Goal: Task Accomplishment & Management: Use online tool/utility

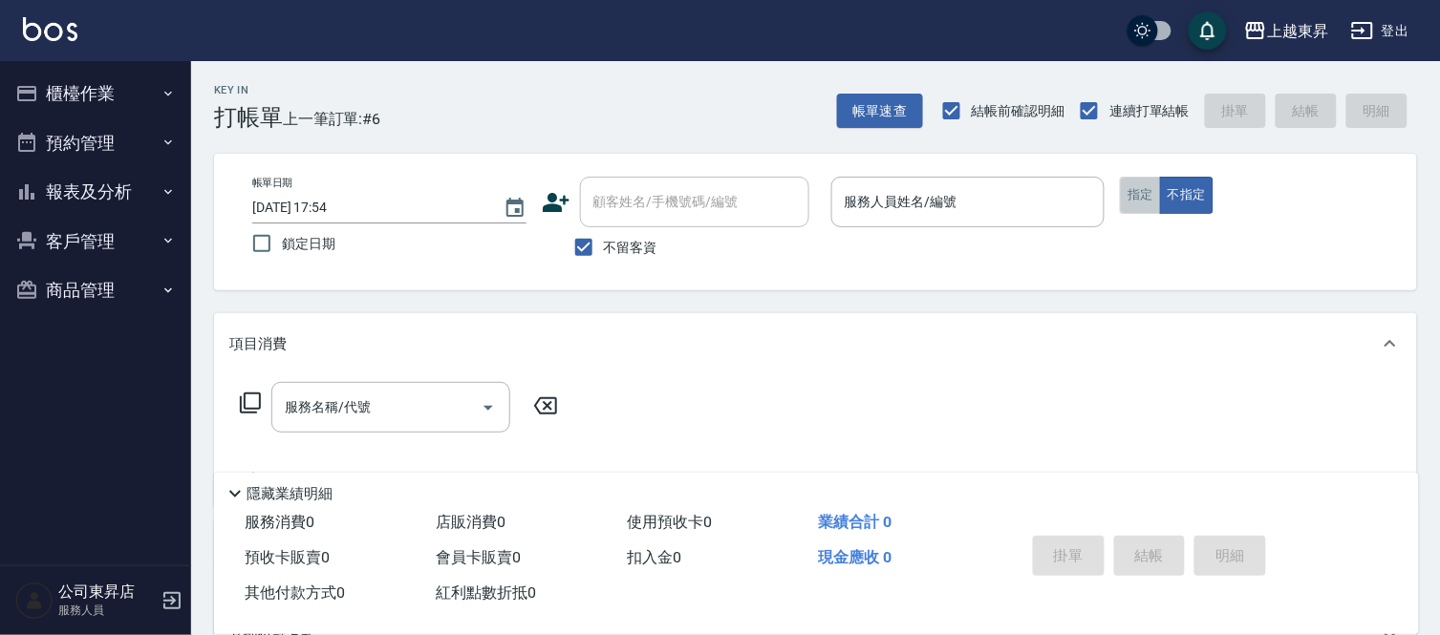
click at [1128, 198] on button "指定" at bounding box center [1140, 195] width 41 height 37
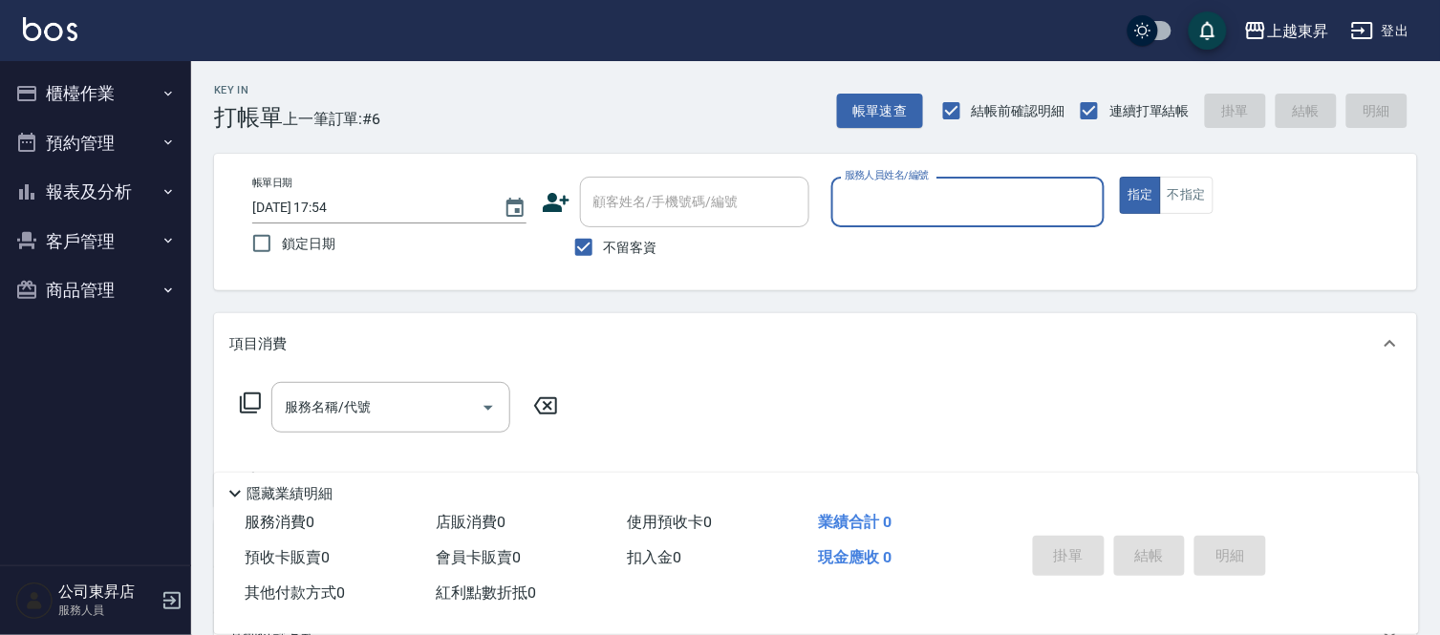
click at [943, 188] on input "服務人員姓名/編號" at bounding box center [968, 201] width 257 height 33
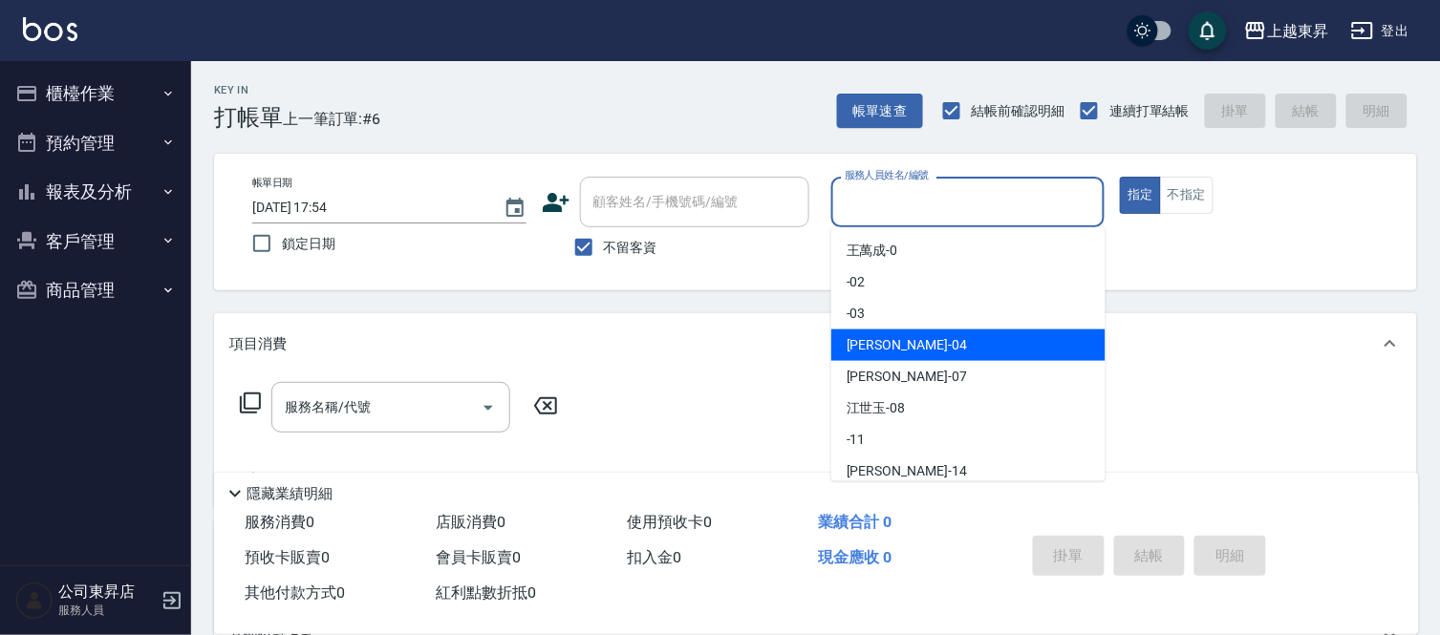
click at [939, 350] on div "[PERSON_NAME]04" at bounding box center [968, 346] width 274 height 32
type input "[PERSON_NAME]04"
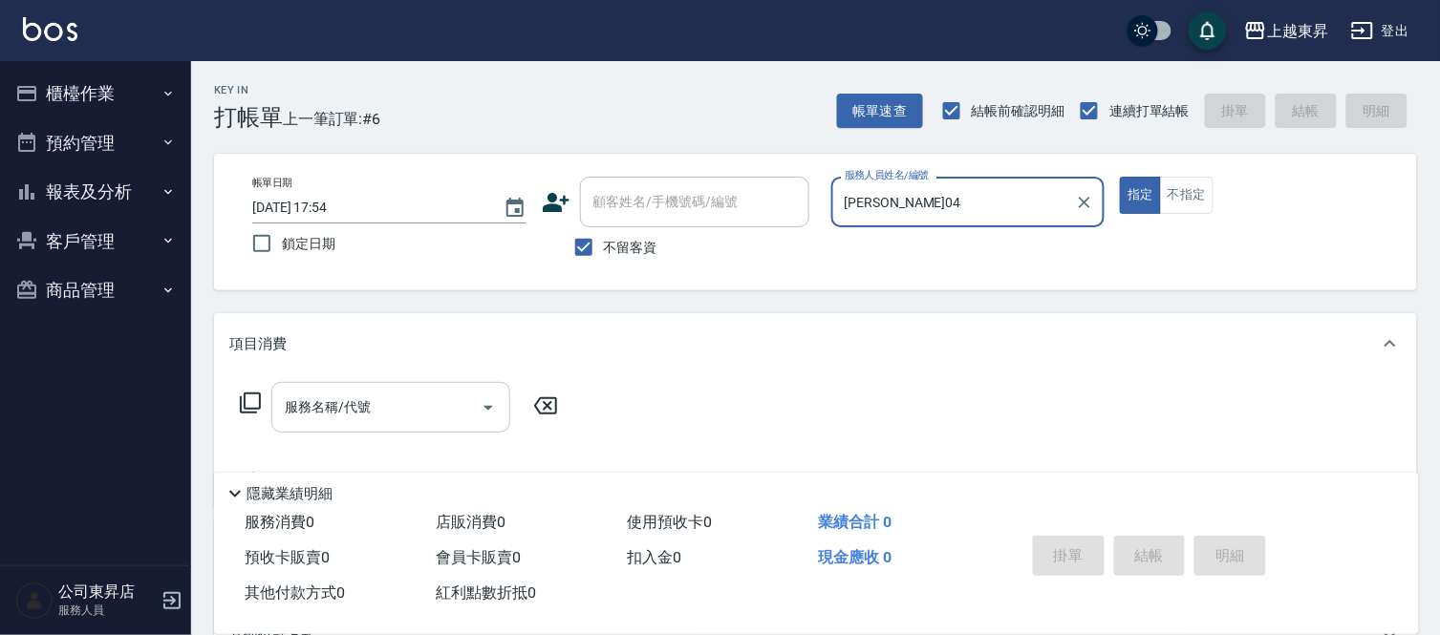
click at [447, 416] on input "服務名稱/代號" at bounding box center [376, 407] width 193 height 33
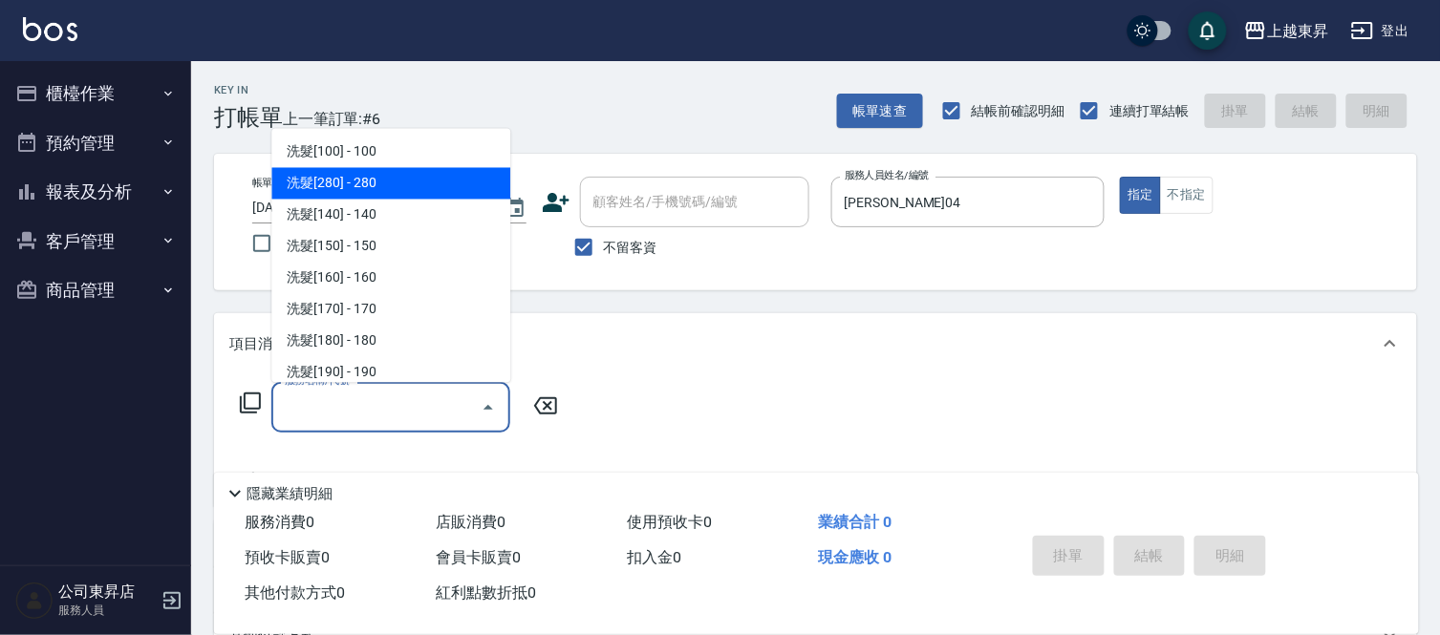
click at [466, 178] on span "洗髮[280] - 280" at bounding box center [390, 184] width 239 height 32
type input "洗髮[280](202)"
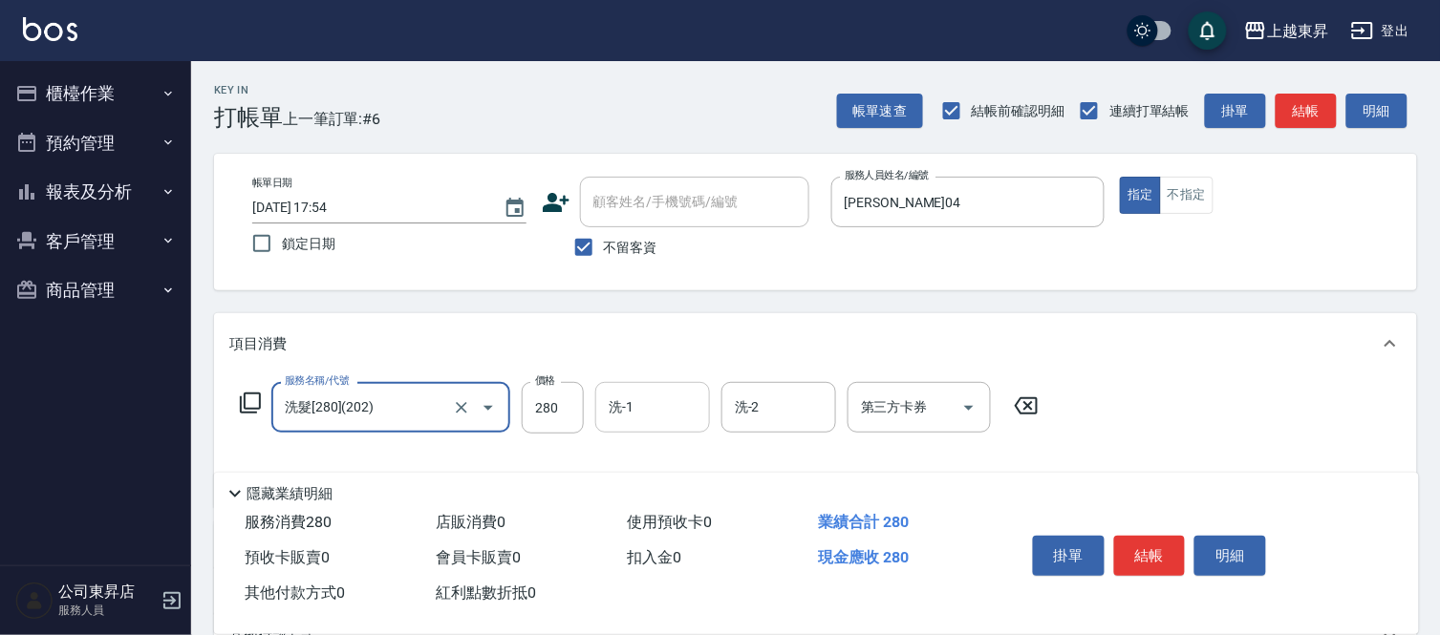
click at [613, 403] on div "洗-1 洗-1" at bounding box center [652, 407] width 115 height 51
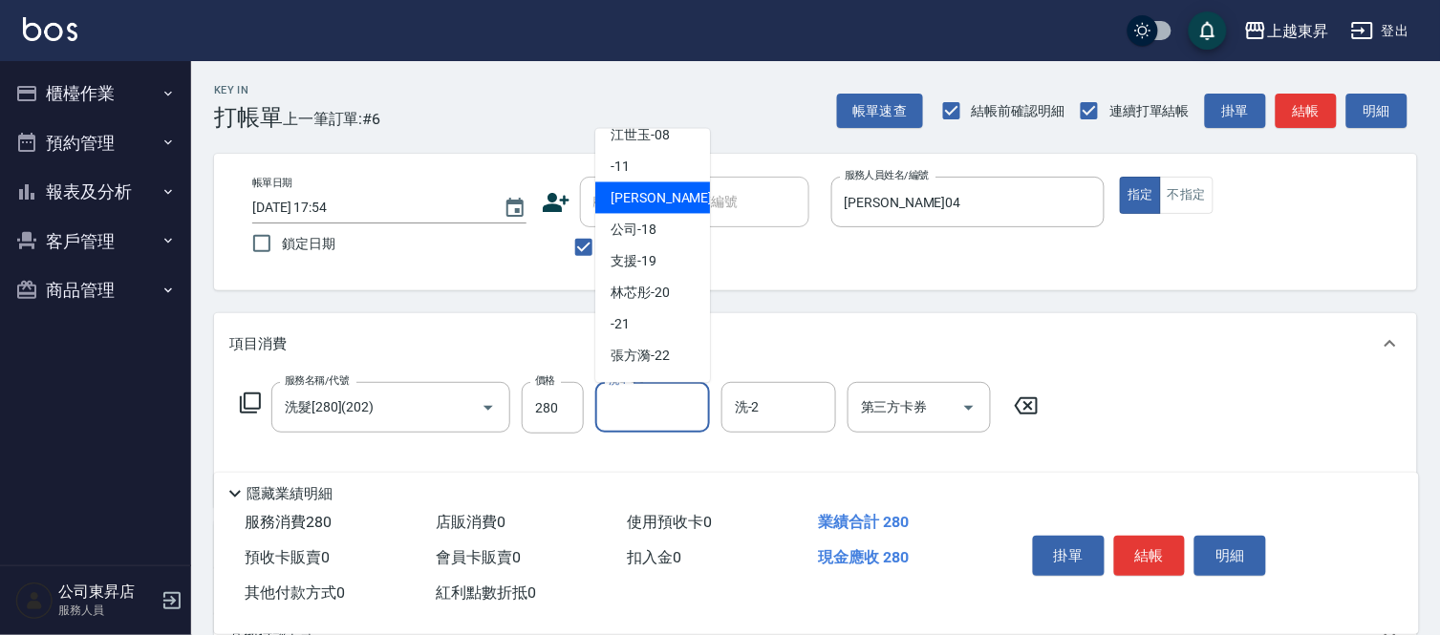
scroll to position [212, 0]
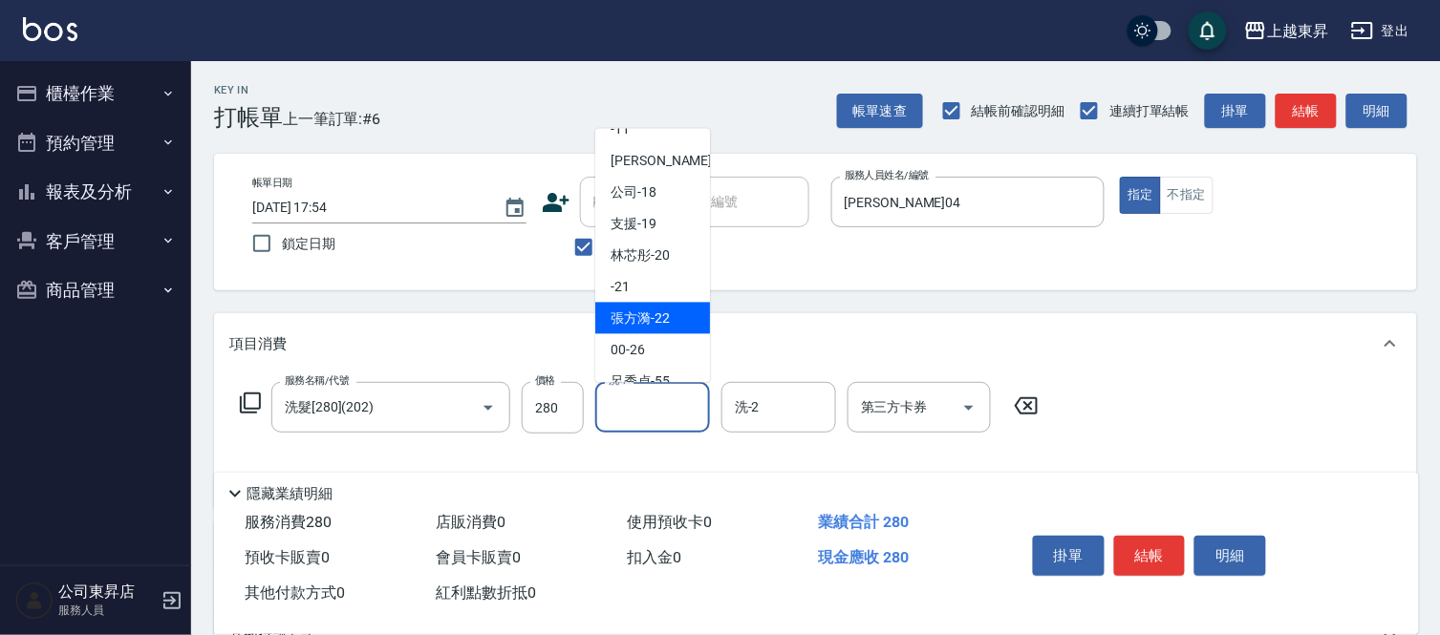
click at [646, 309] on span "張方漪 -22" at bounding box center [639, 319] width 59 height 20
type input "張方漪-22"
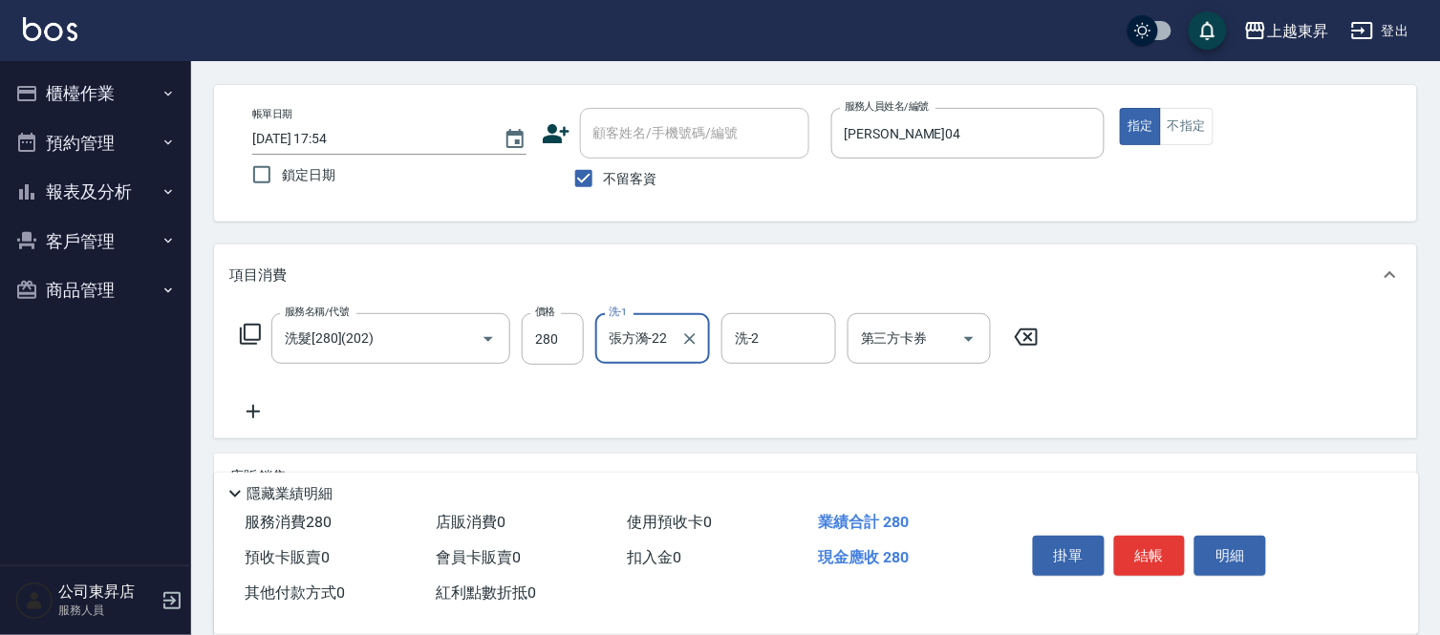
scroll to position [106, 0]
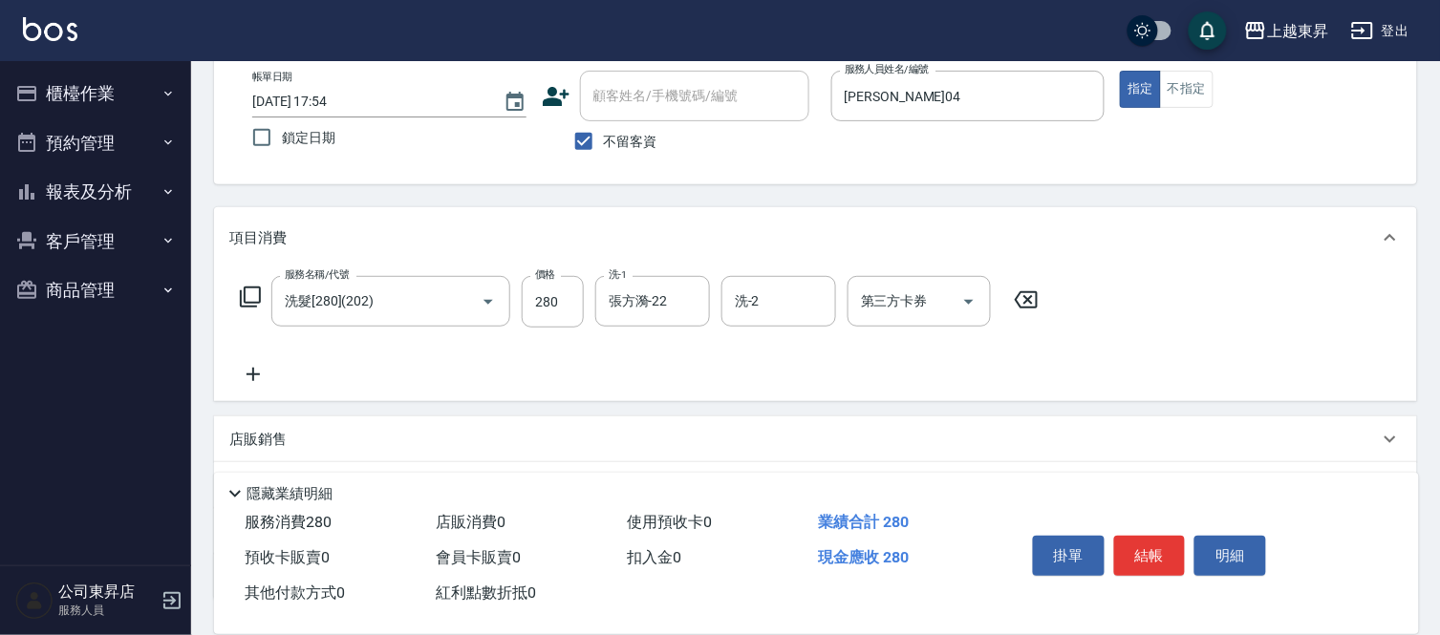
click at [245, 378] on icon at bounding box center [253, 374] width 48 height 23
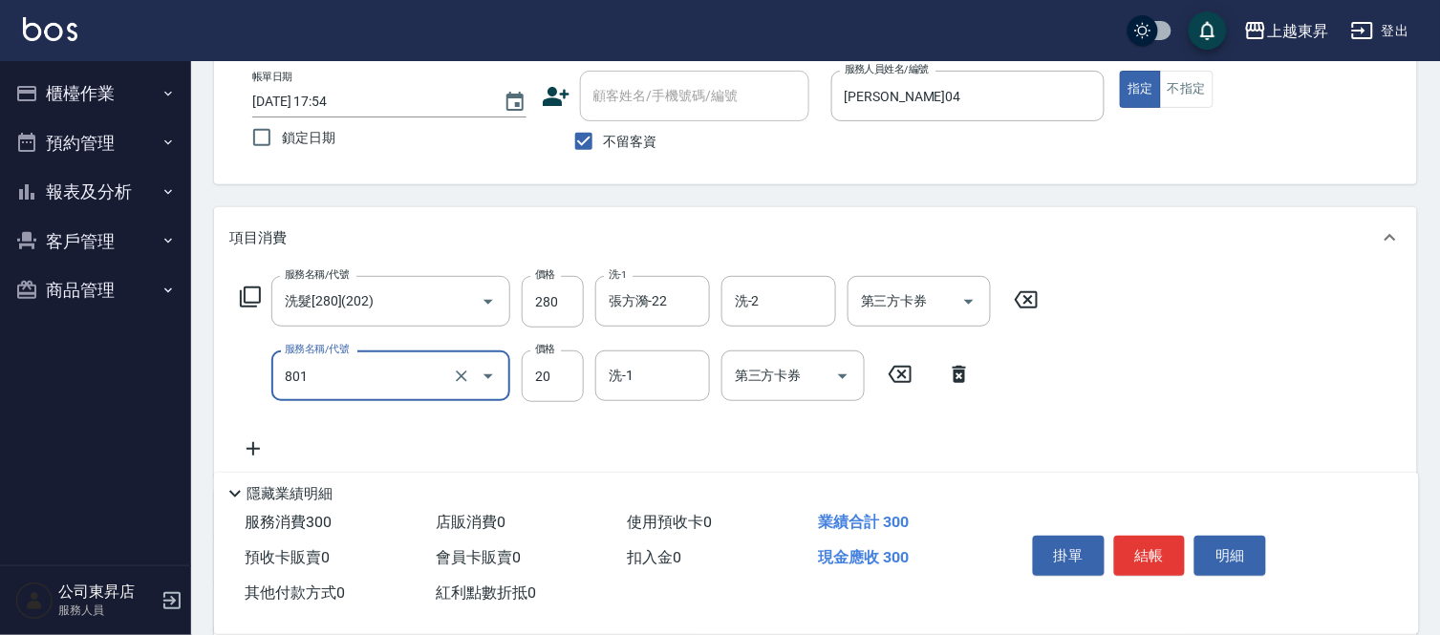
type input "潤絲(801)"
type input "30"
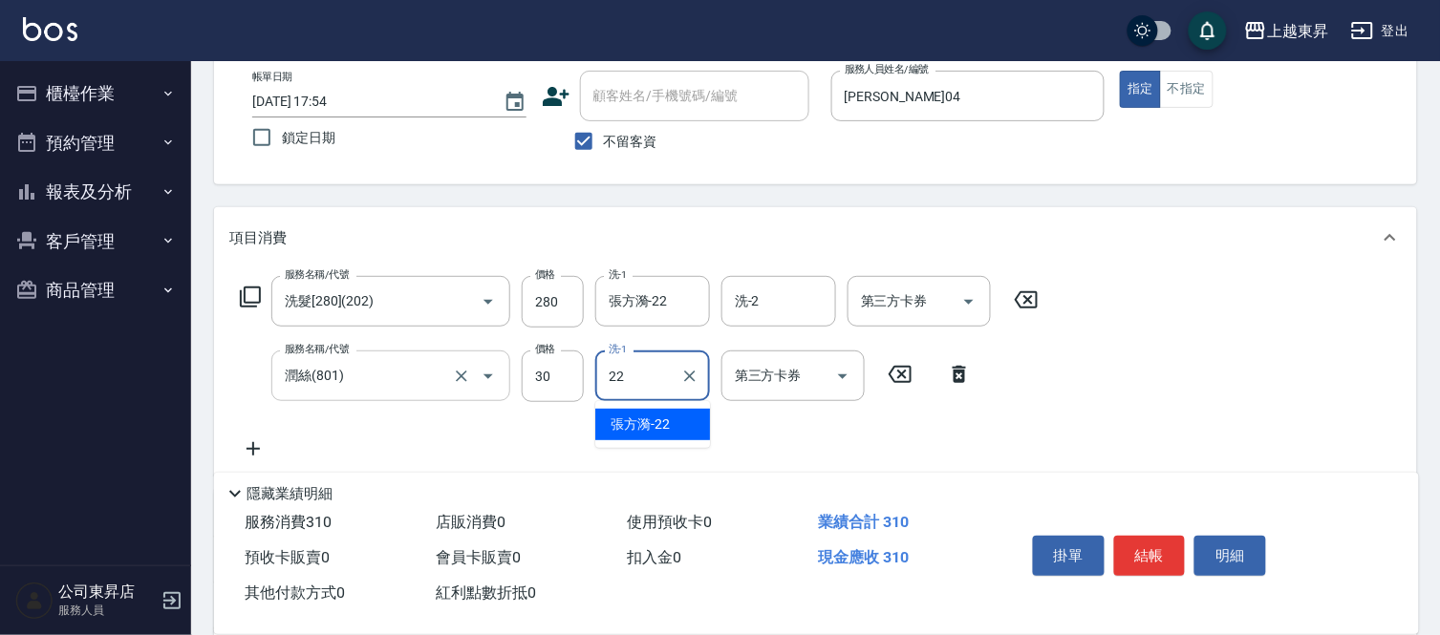
type input "張方漪-22"
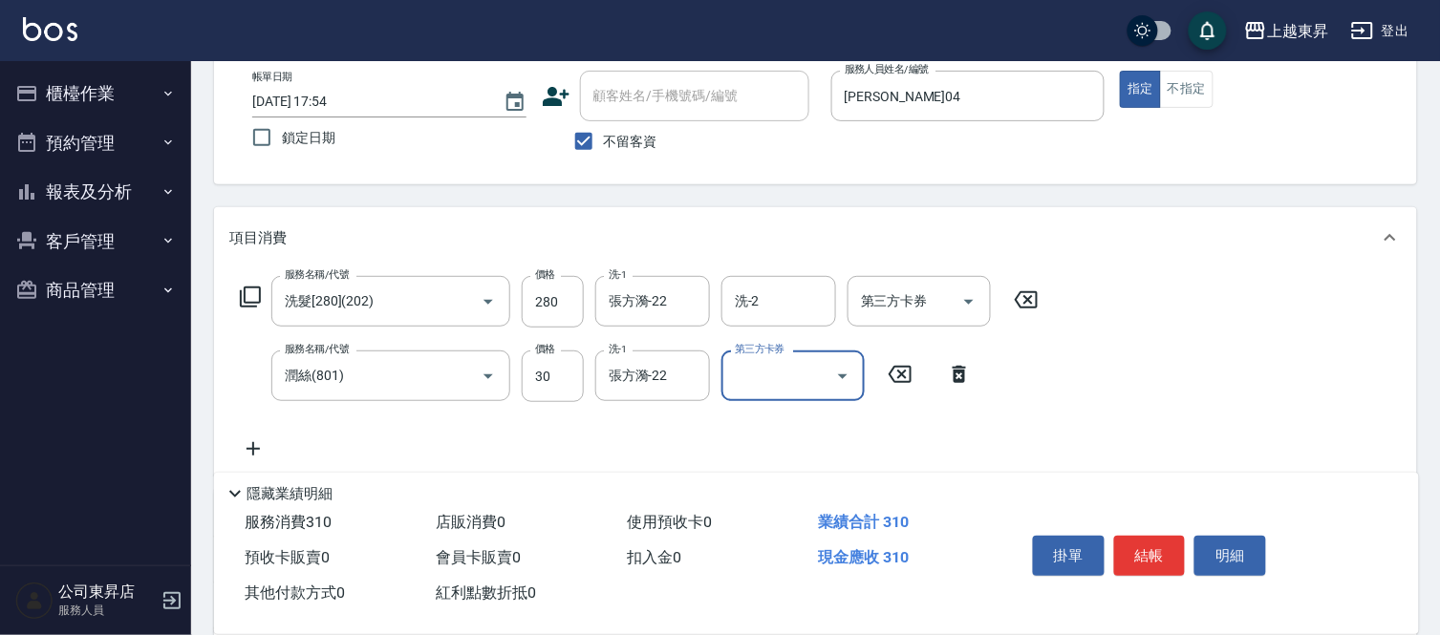
click at [248, 441] on icon at bounding box center [253, 449] width 48 height 23
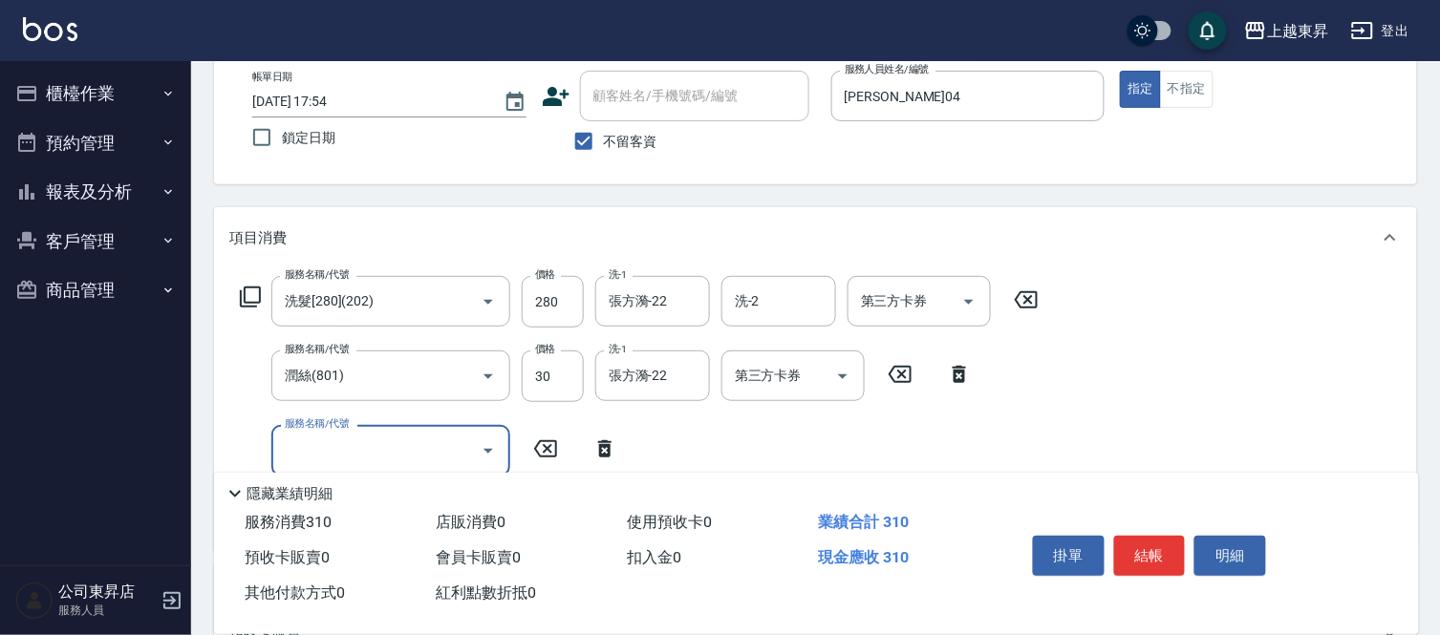
click at [246, 292] on icon at bounding box center [250, 297] width 23 height 23
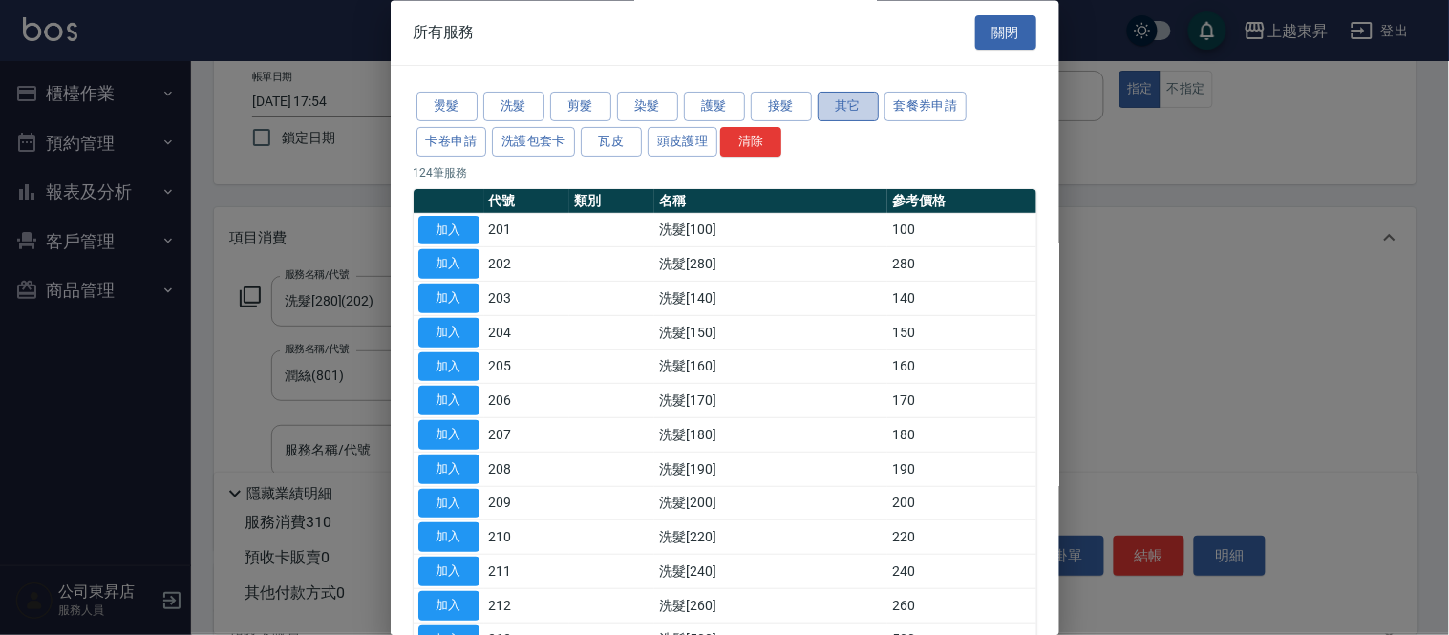
click at [843, 108] on button "其它" at bounding box center [848, 108] width 61 height 30
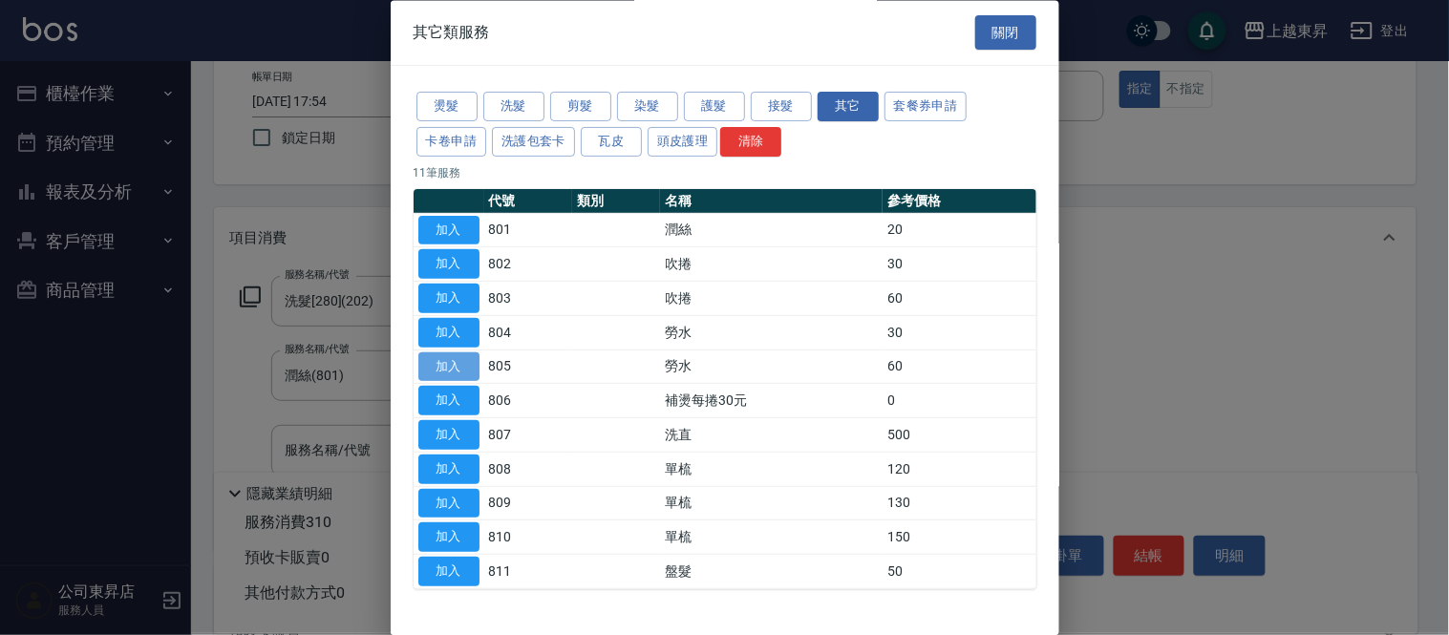
click at [440, 364] on button "加入" at bounding box center [448, 368] width 61 height 30
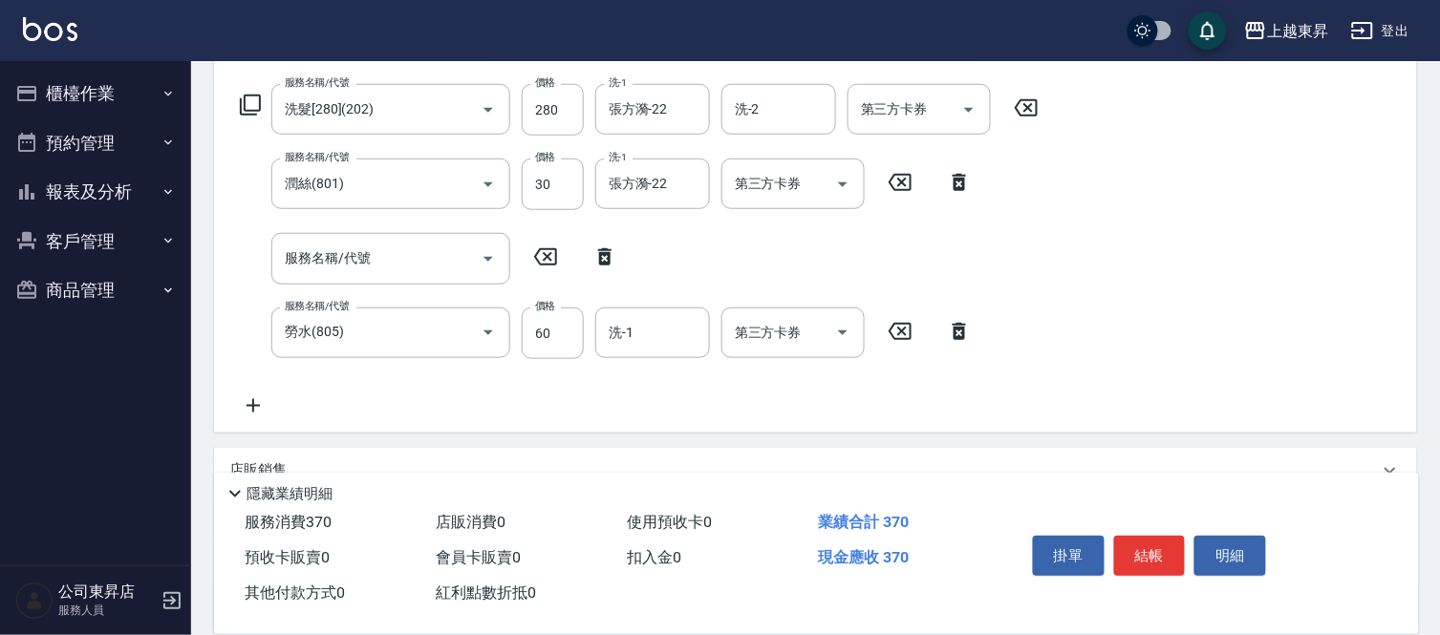
scroll to position [318, 0]
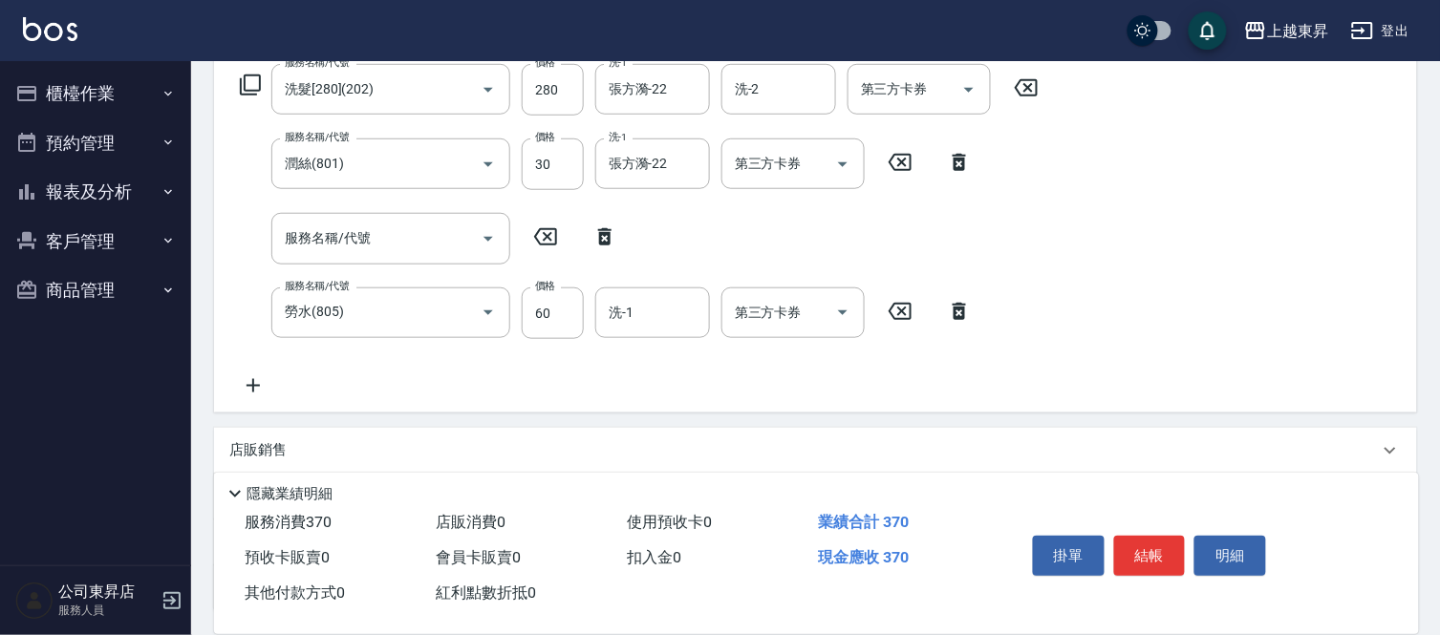
click at [603, 232] on icon at bounding box center [604, 236] width 13 height 17
type input "勞水(805)"
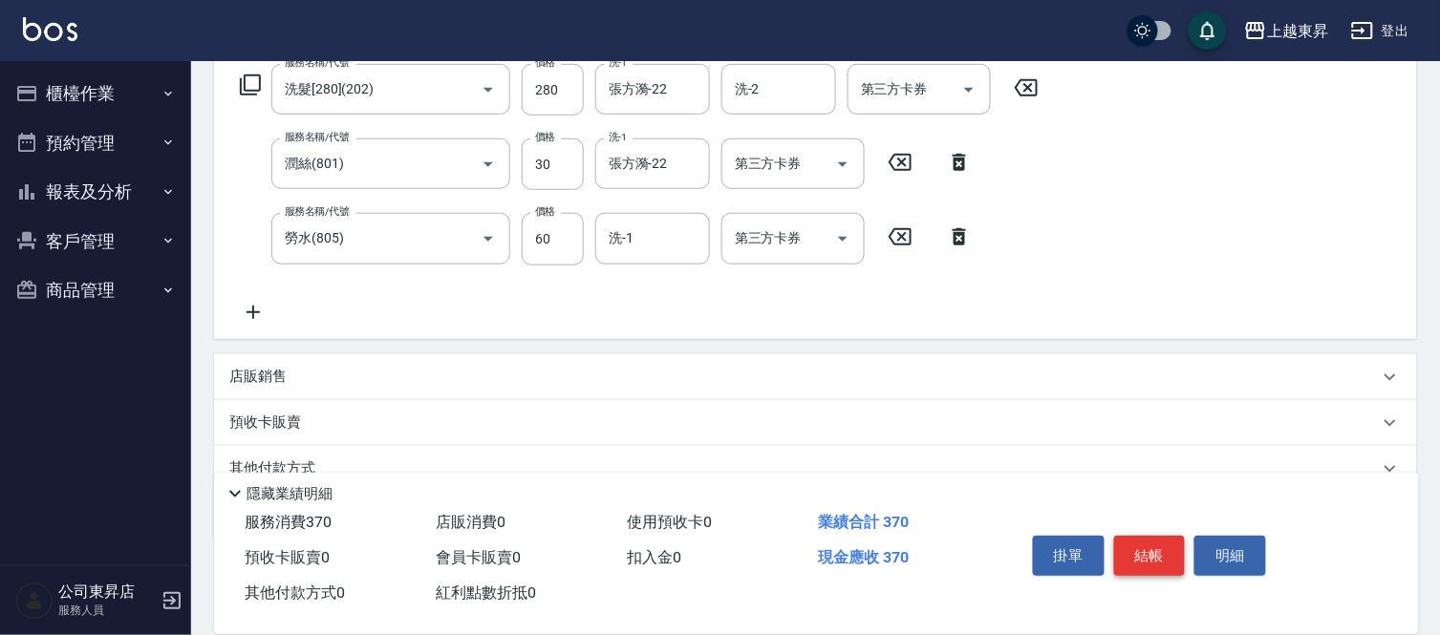
click at [1149, 541] on button "結帳" at bounding box center [1150, 556] width 72 height 40
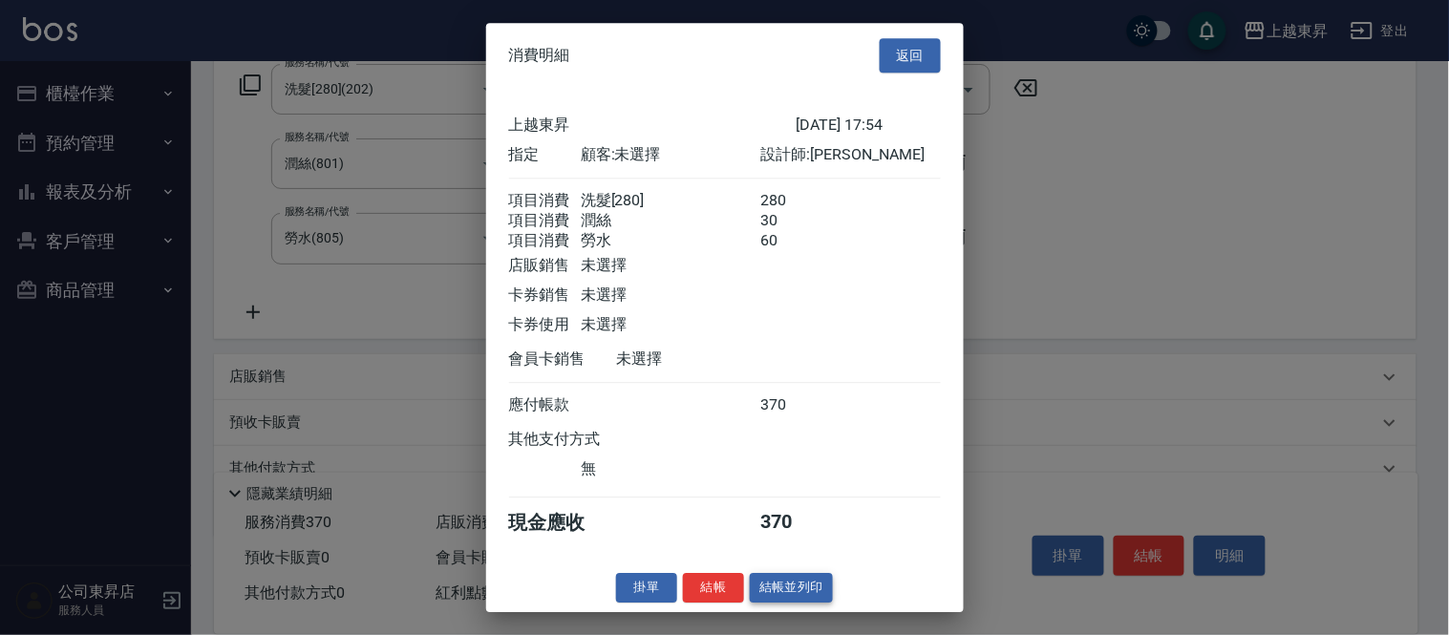
click at [790, 597] on button "結帳並列印" at bounding box center [791, 588] width 83 height 30
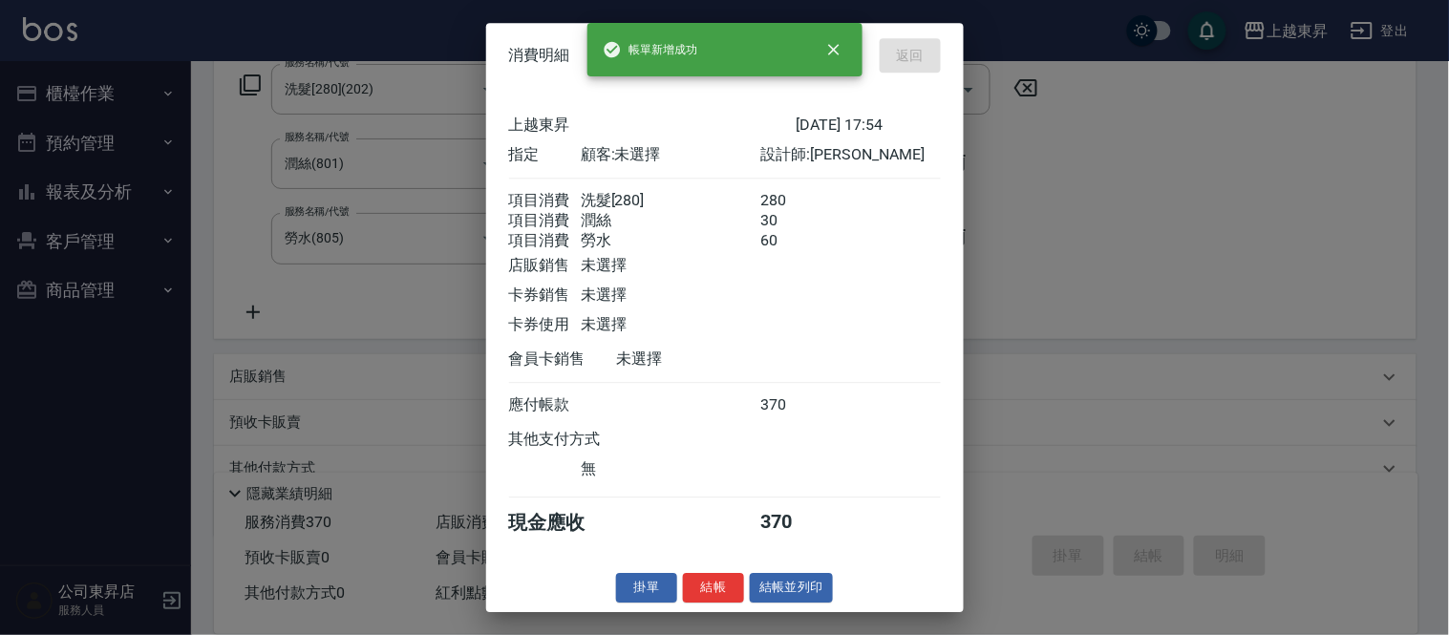
type input "[DATE] 18:38"
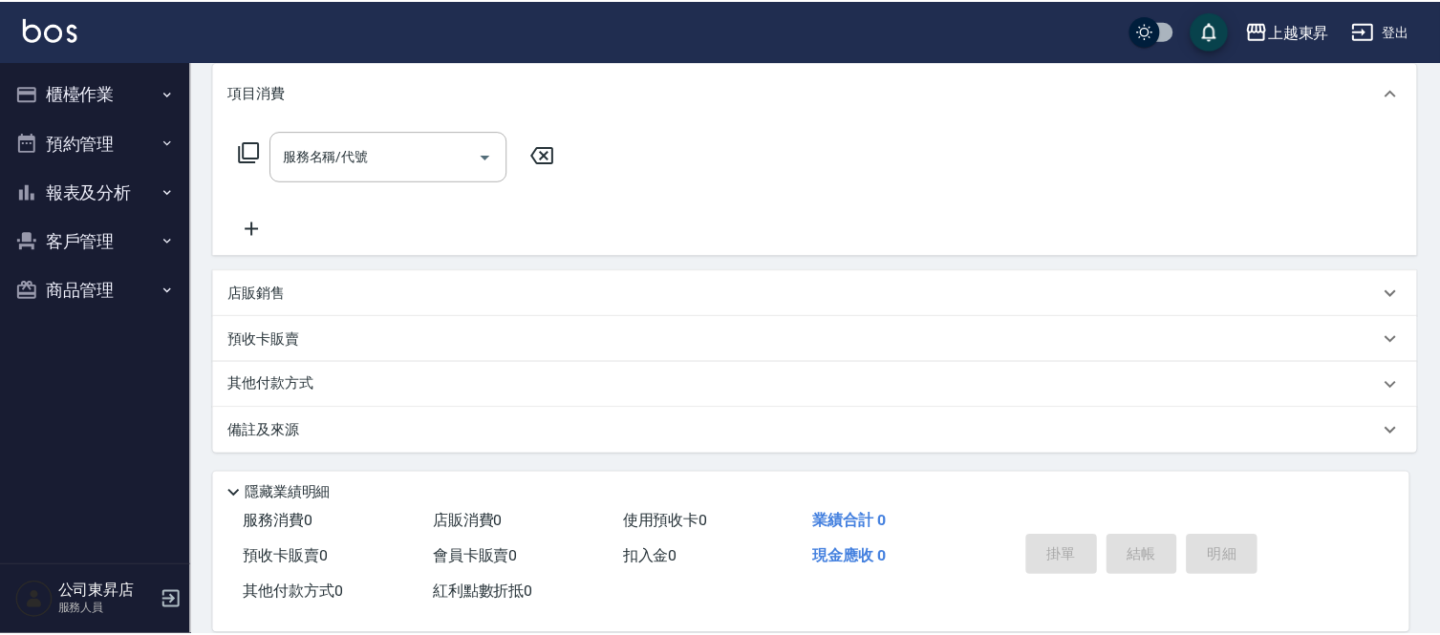
scroll to position [0, 0]
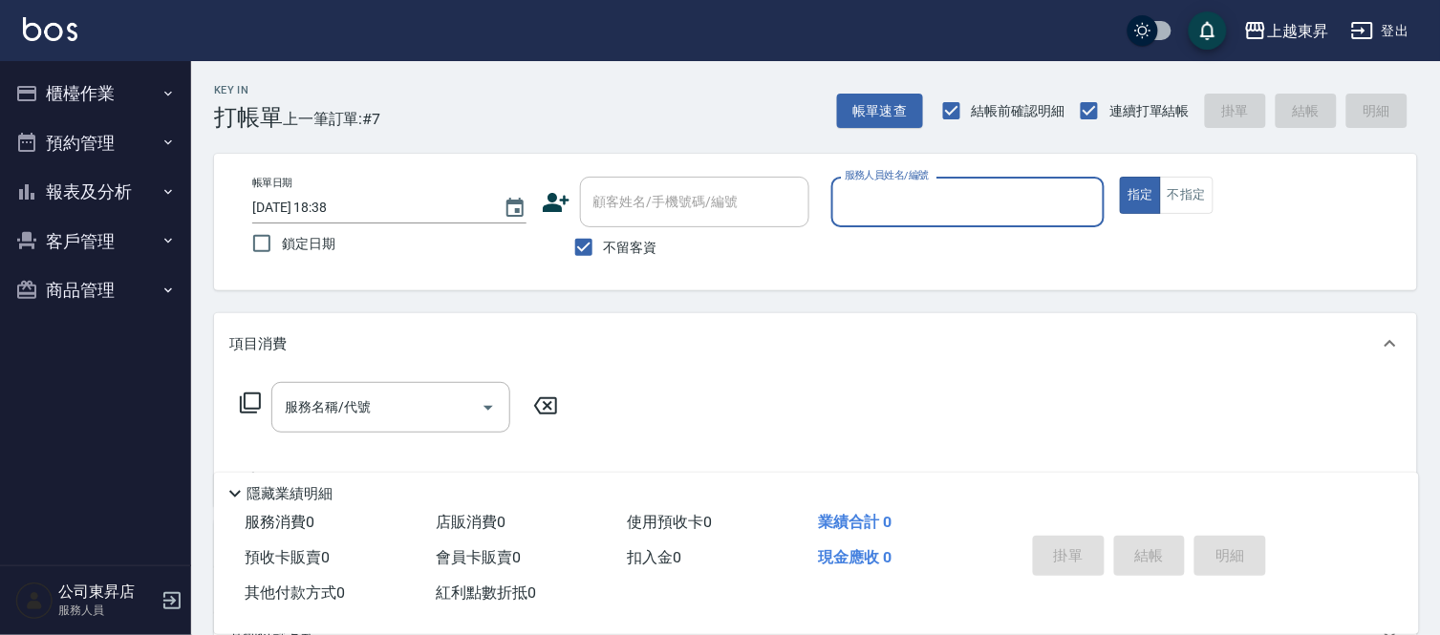
click at [644, 238] on span "不留客資" at bounding box center [630, 248] width 53 height 20
click at [604, 237] on input "不留客資" at bounding box center [584, 247] width 40 height 40
checkbox input "false"
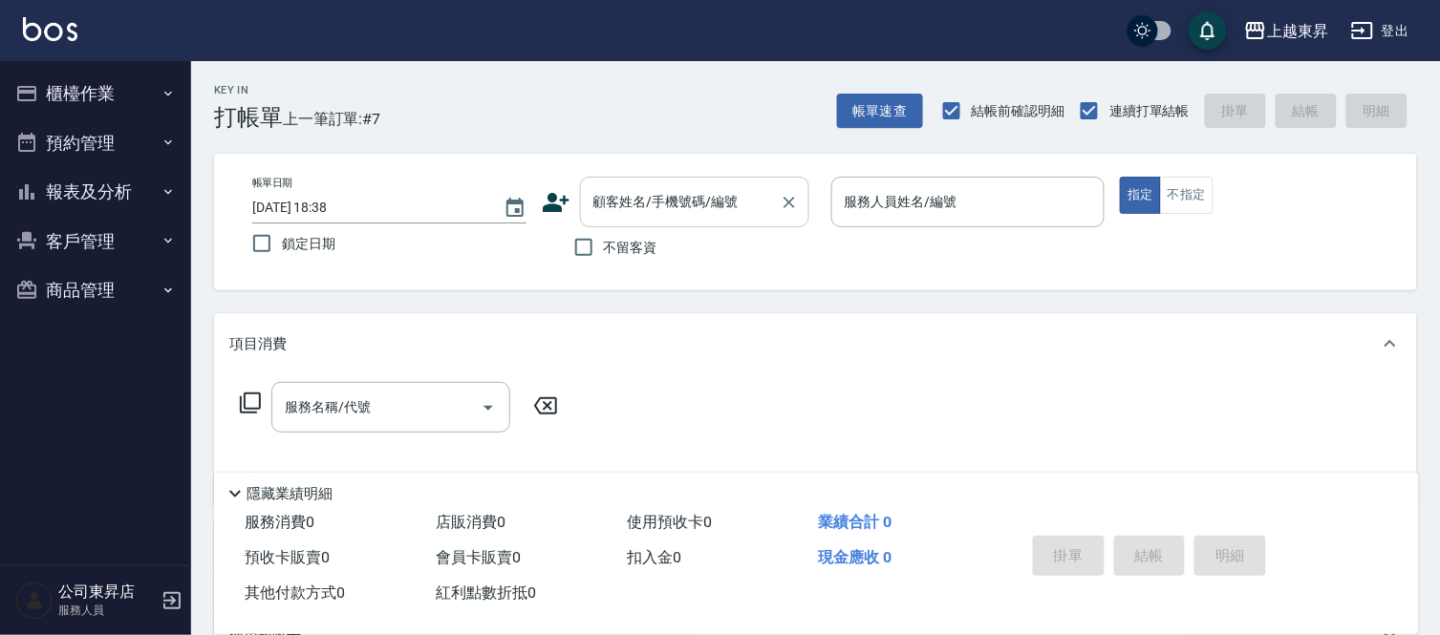
click at [655, 207] on div "顧客姓名/手機號碼/編號 顧客姓名/手機號碼/編號" at bounding box center [694, 202] width 229 height 51
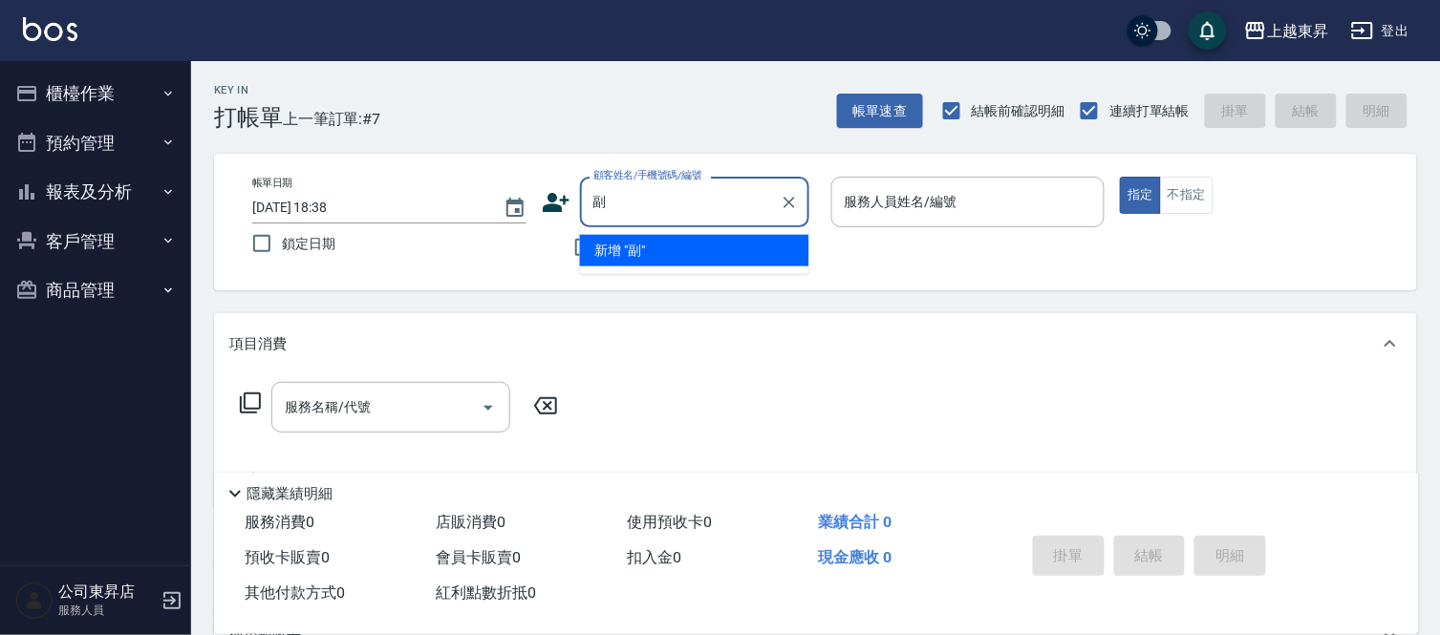
type input "嬔"
click at [664, 245] on li "[PERSON_NAME]/0986860510/40023" at bounding box center [694, 251] width 229 height 32
type input "[PERSON_NAME]/0986860510/40023"
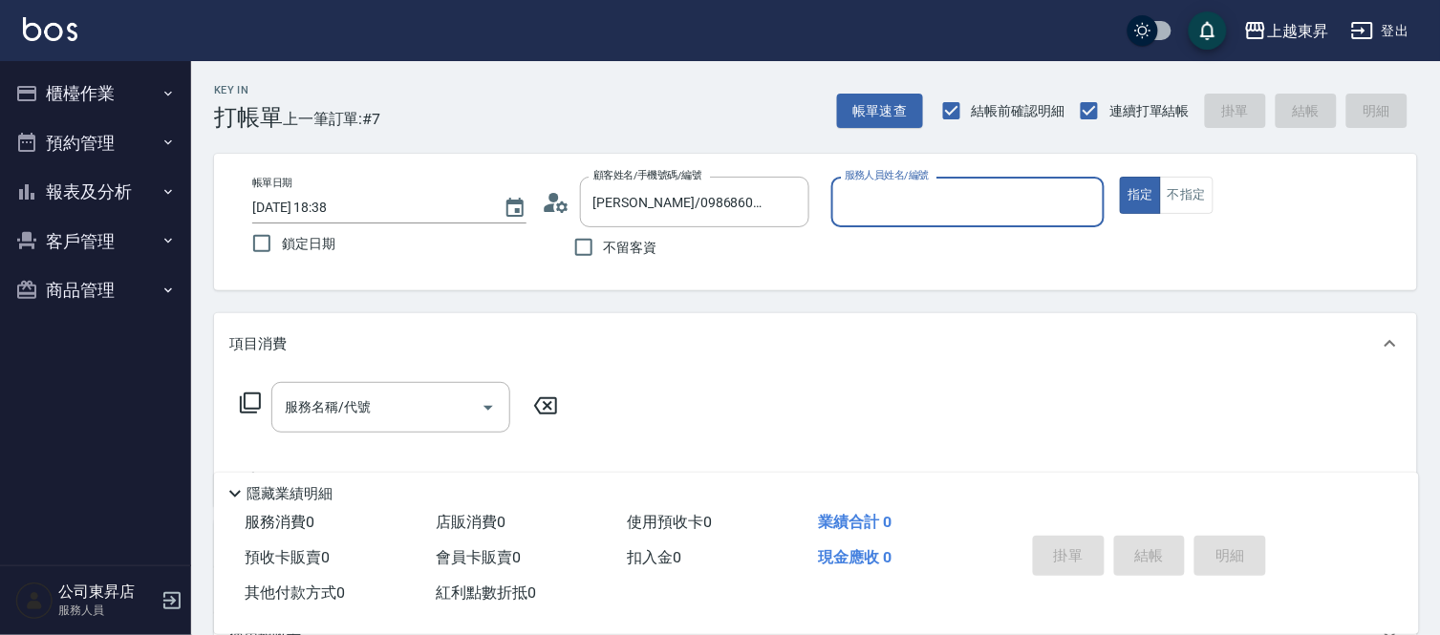
type input "[PERSON_NAME]04"
click at [326, 421] on input "服務名稱/代號" at bounding box center [376, 407] width 193 height 33
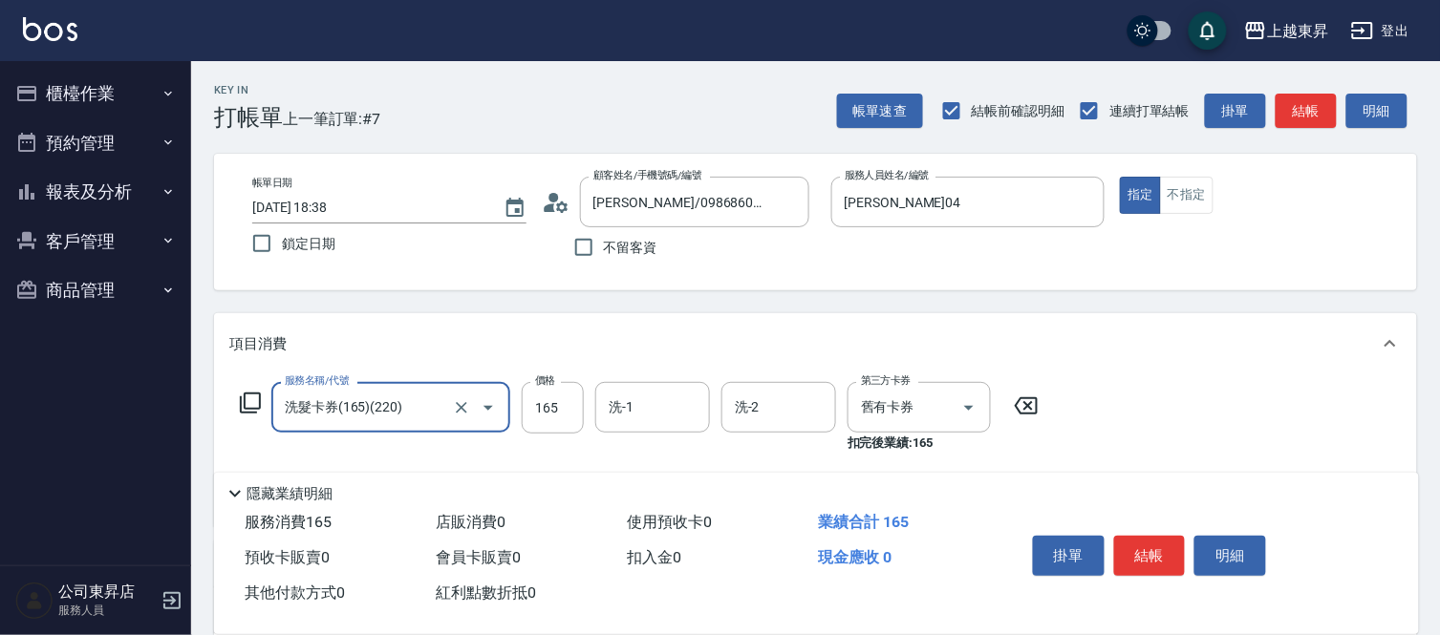
type input "洗髮卡券(165)(220)"
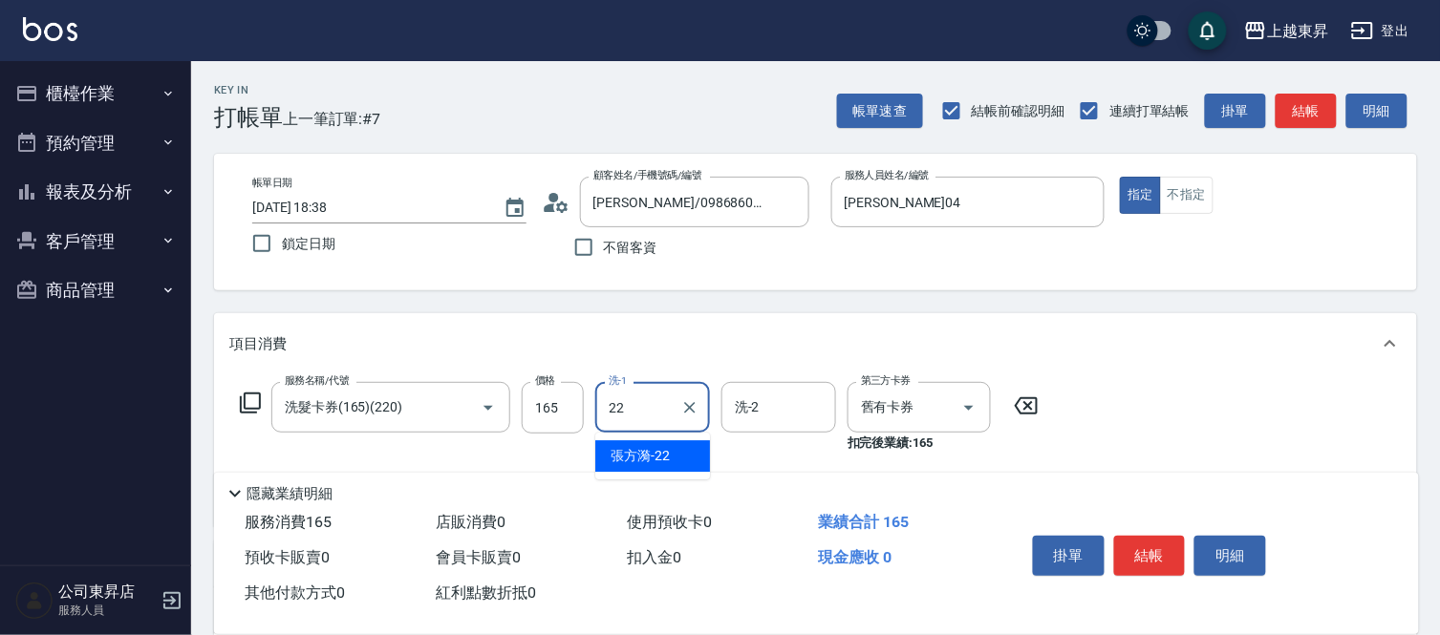
type input "張方漪-22"
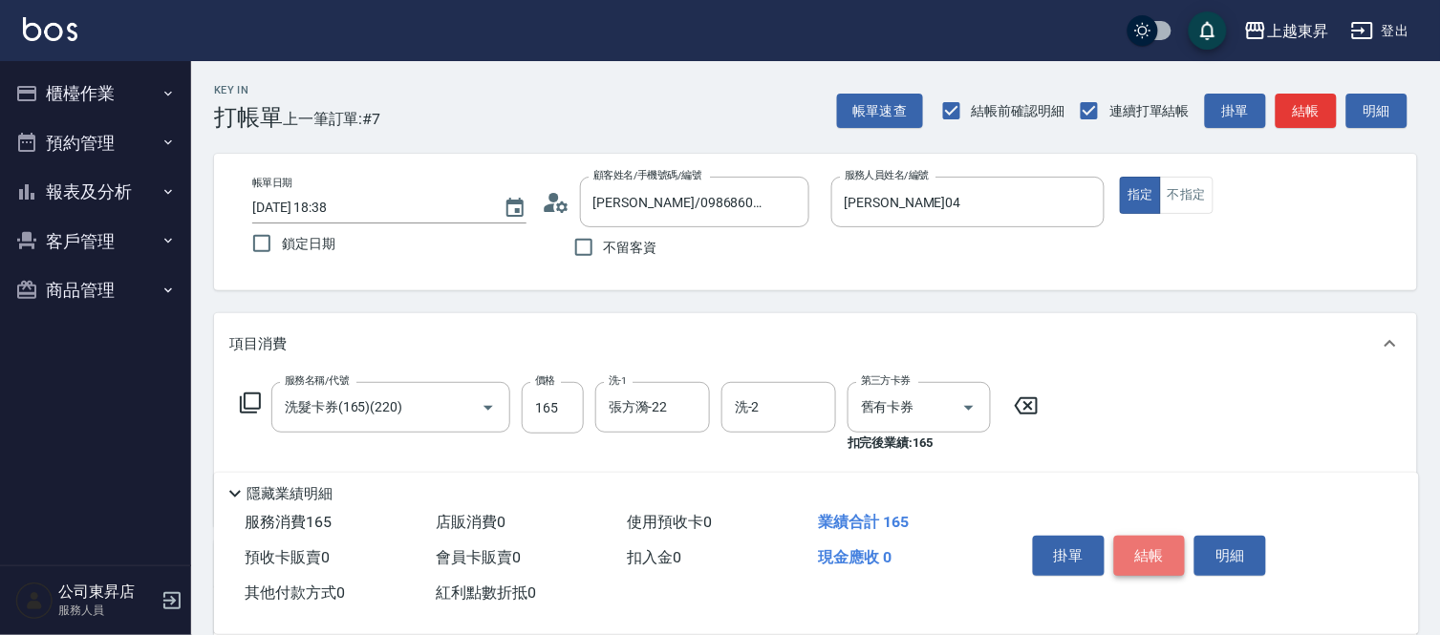
click at [1131, 555] on button "結帳" at bounding box center [1150, 556] width 72 height 40
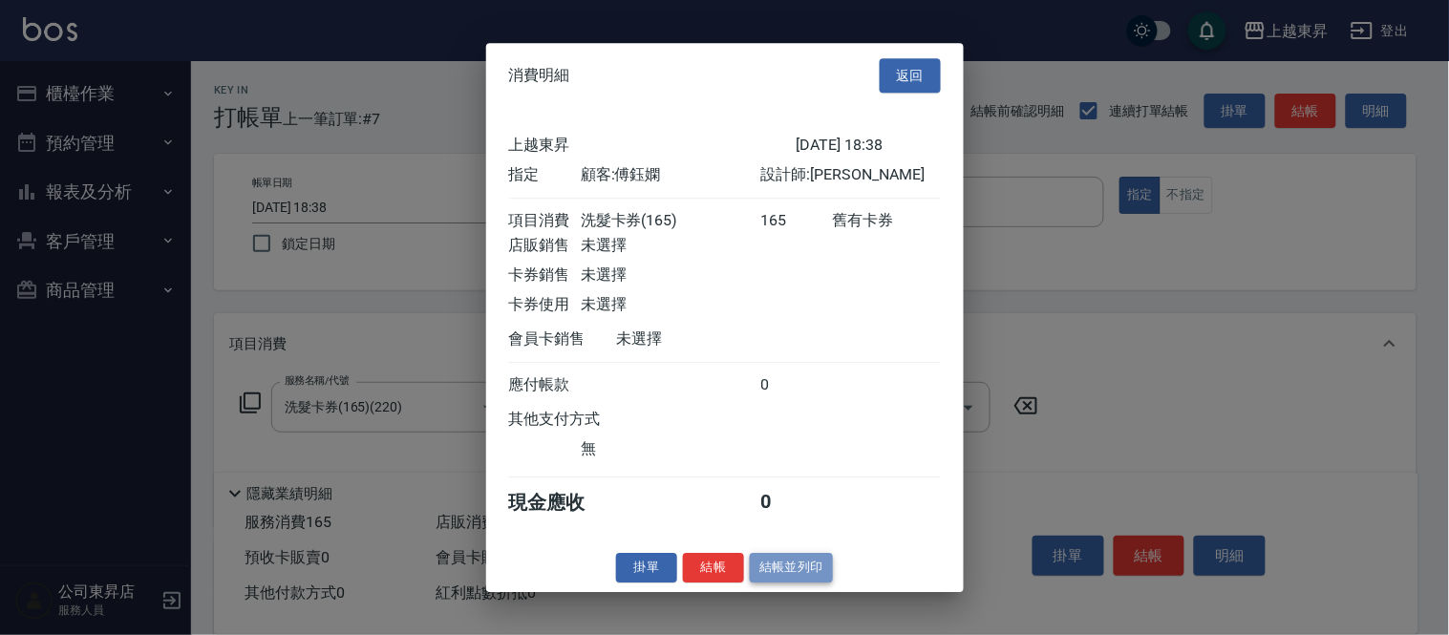
click at [780, 581] on button "結帳並列印" at bounding box center [791, 568] width 83 height 30
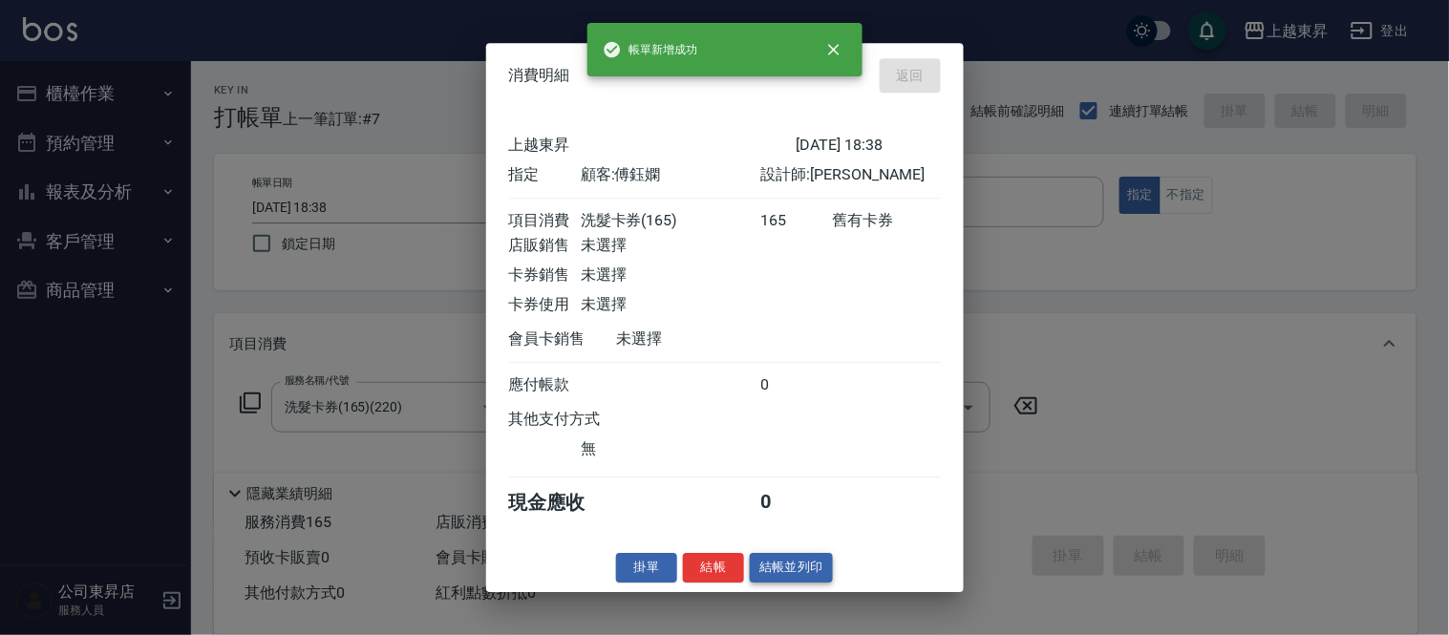
type input "[DATE] 18:39"
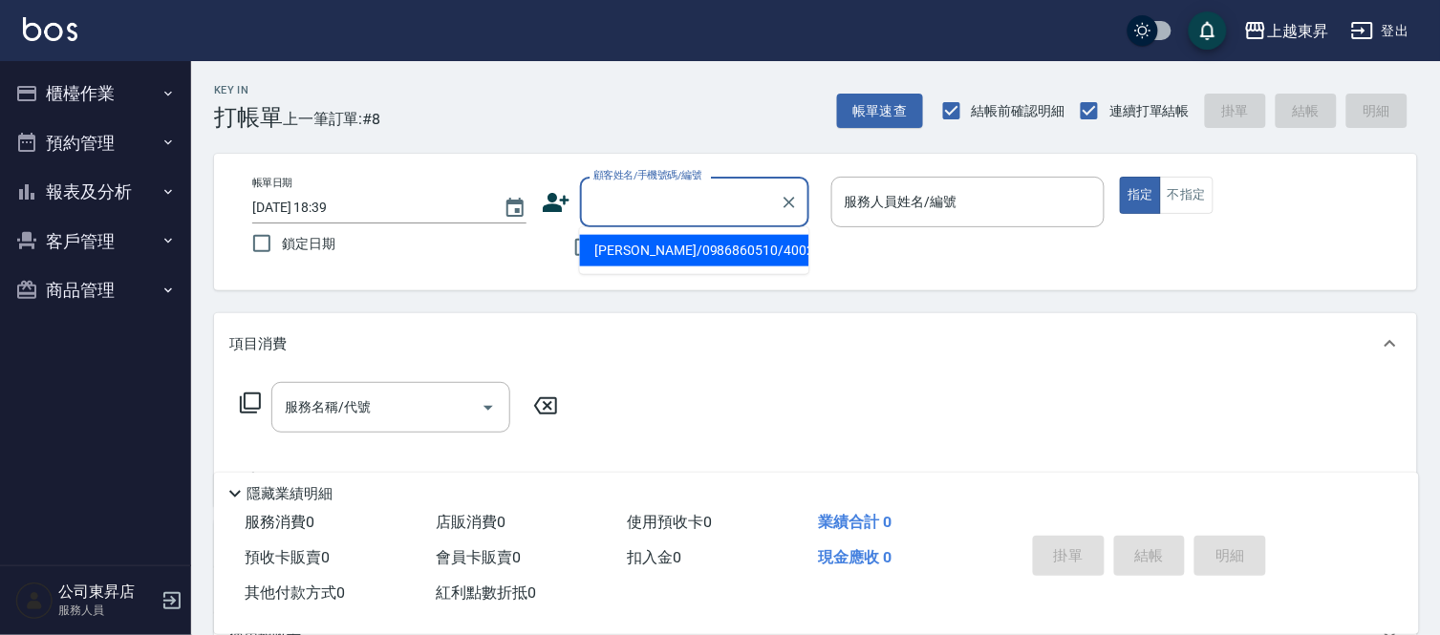
click at [699, 199] on input "顧客姓名/手機號碼/編號" at bounding box center [679, 201] width 183 height 33
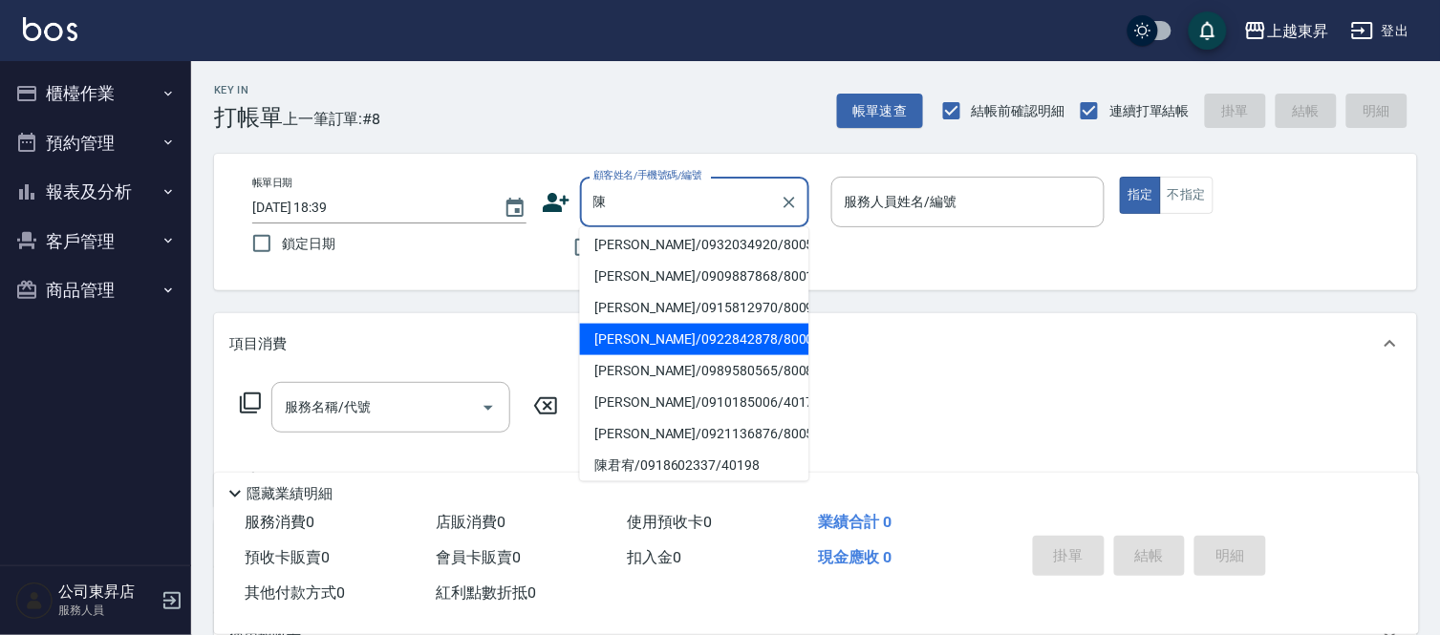
scroll to position [106, 0]
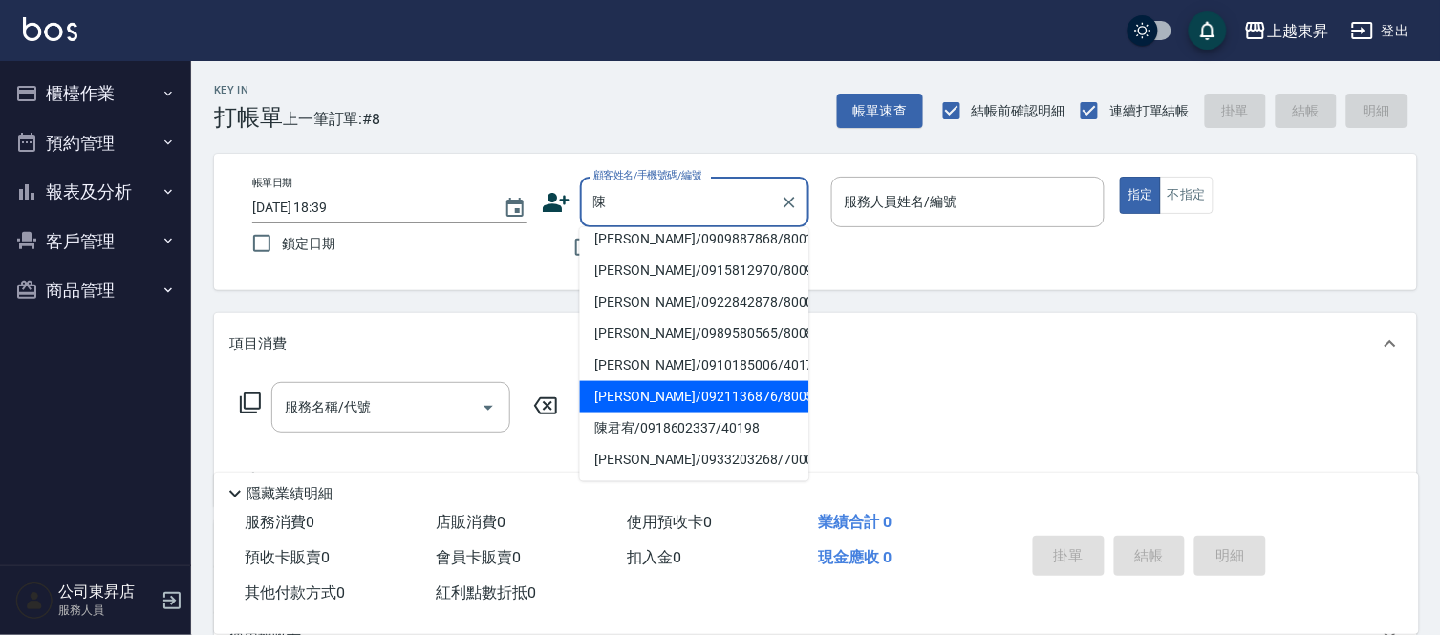
type input "陳"
click at [827, 394] on div "服務名稱/代號 服務名稱/代號" at bounding box center [815, 440] width 1203 height 132
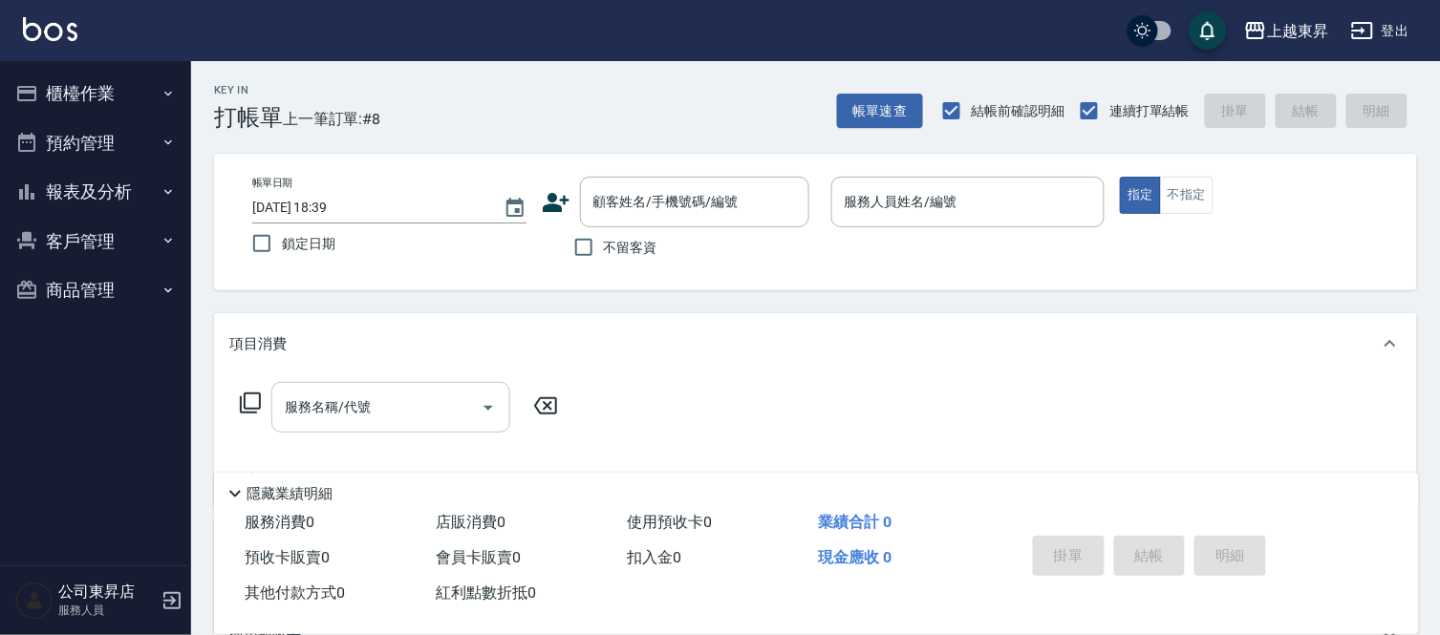
click at [418, 422] on input "服務名稱/代號" at bounding box center [376, 407] width 193 height 33
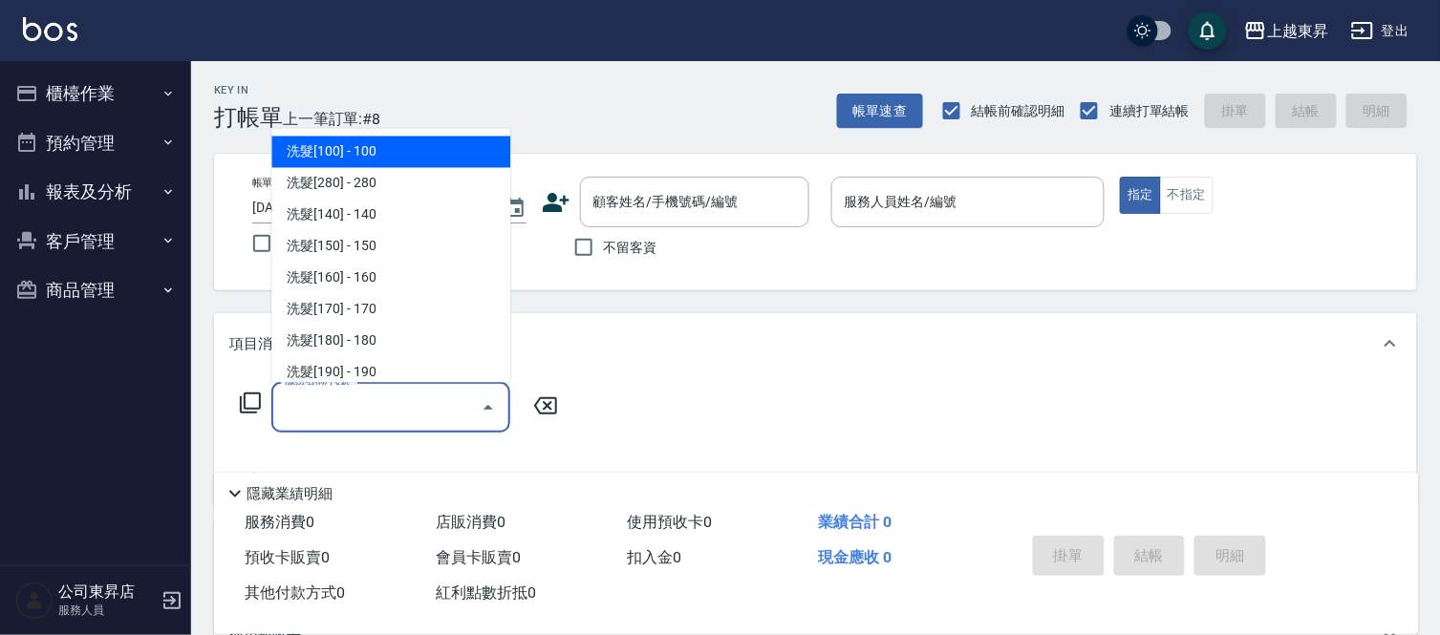
click at [246, 399] on icon at bounding box center [250, 403] width 23 height 23
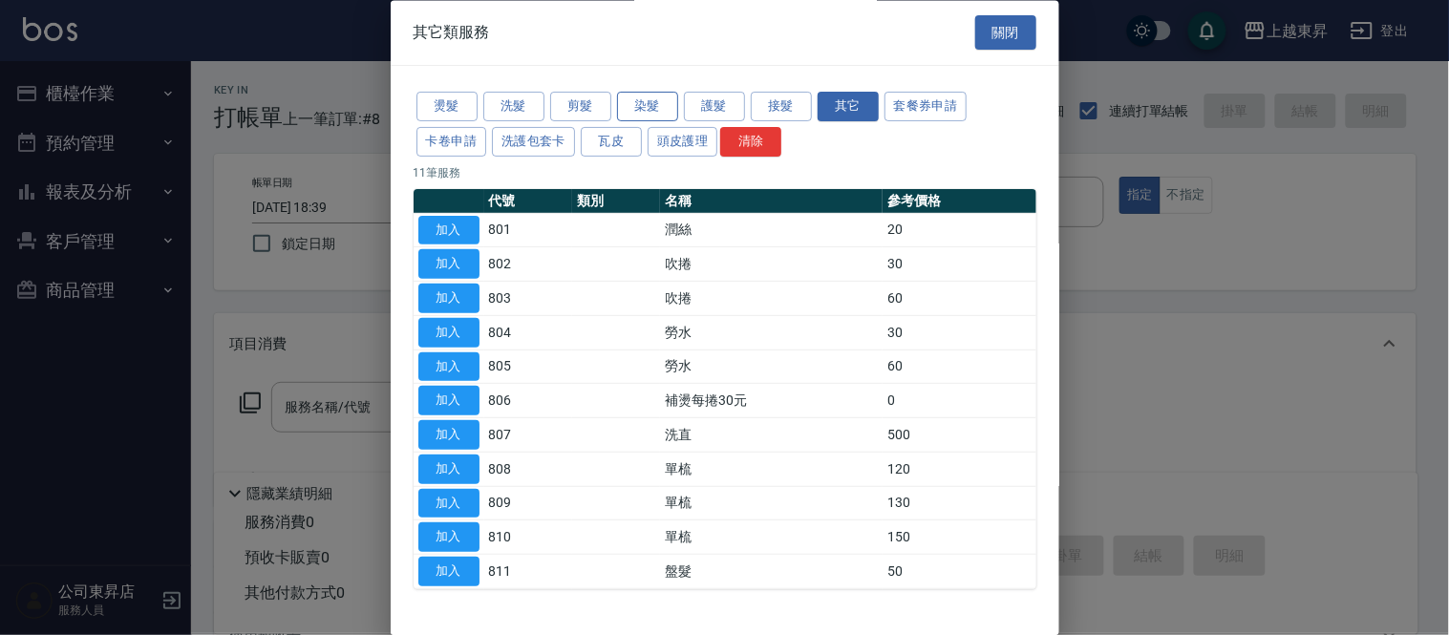
click at [633, 101] on button "染髮" at bounding box center [647, 108] width 61 height 30
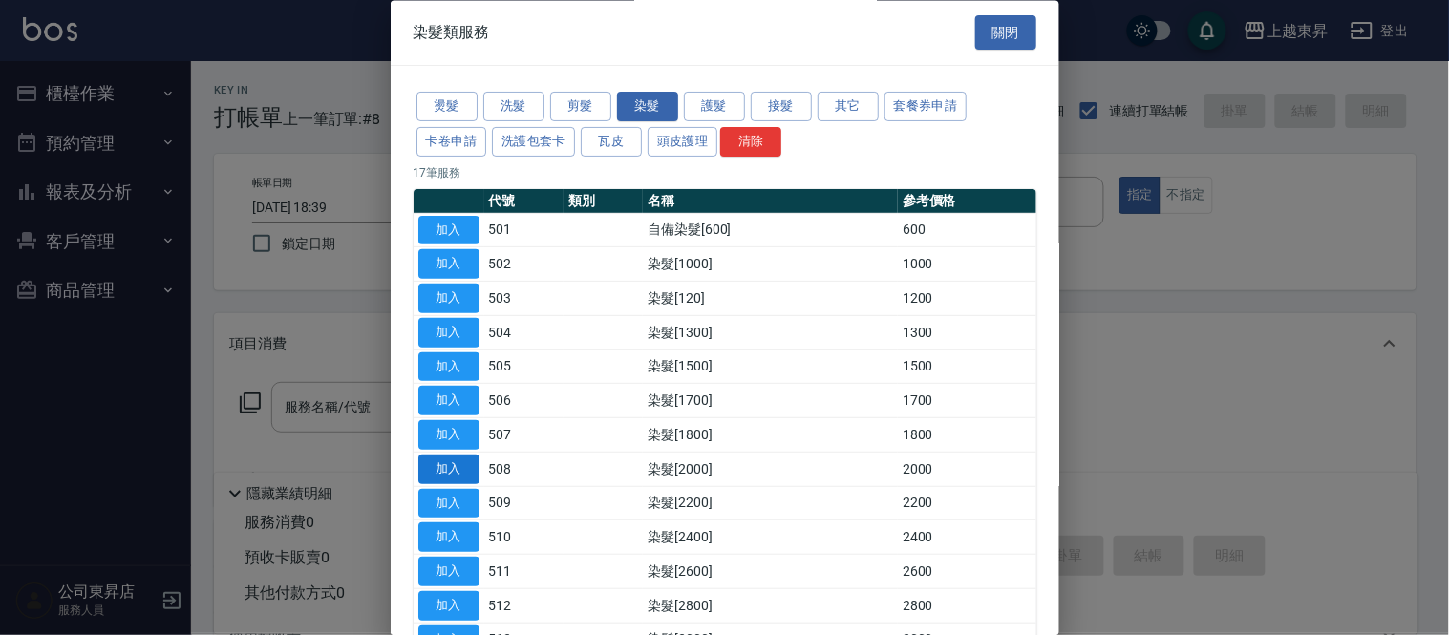
click at [444, 462] on button "加入" at bounding box center [448, 470] width 61 height 30
type input "染髮[2000](508)"
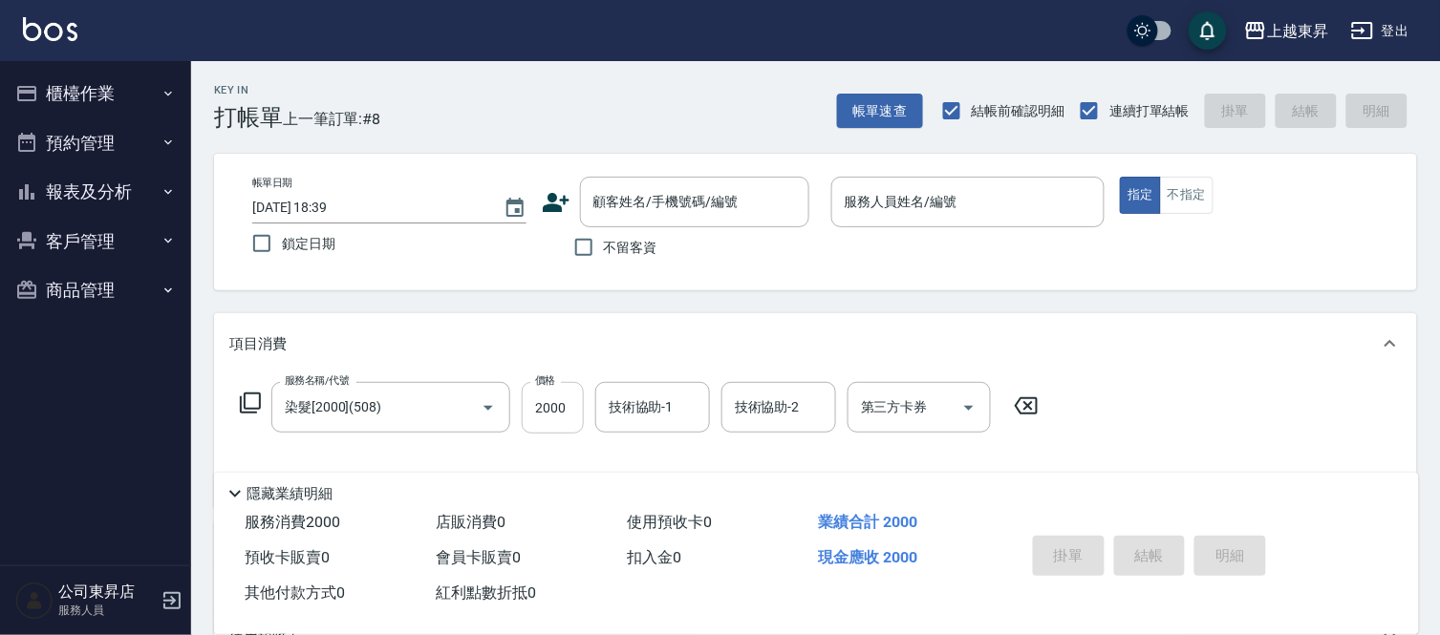
click at [524, 405] on input "2000" at bounding box center [553, 408] width 62 height 52
type input "1900"
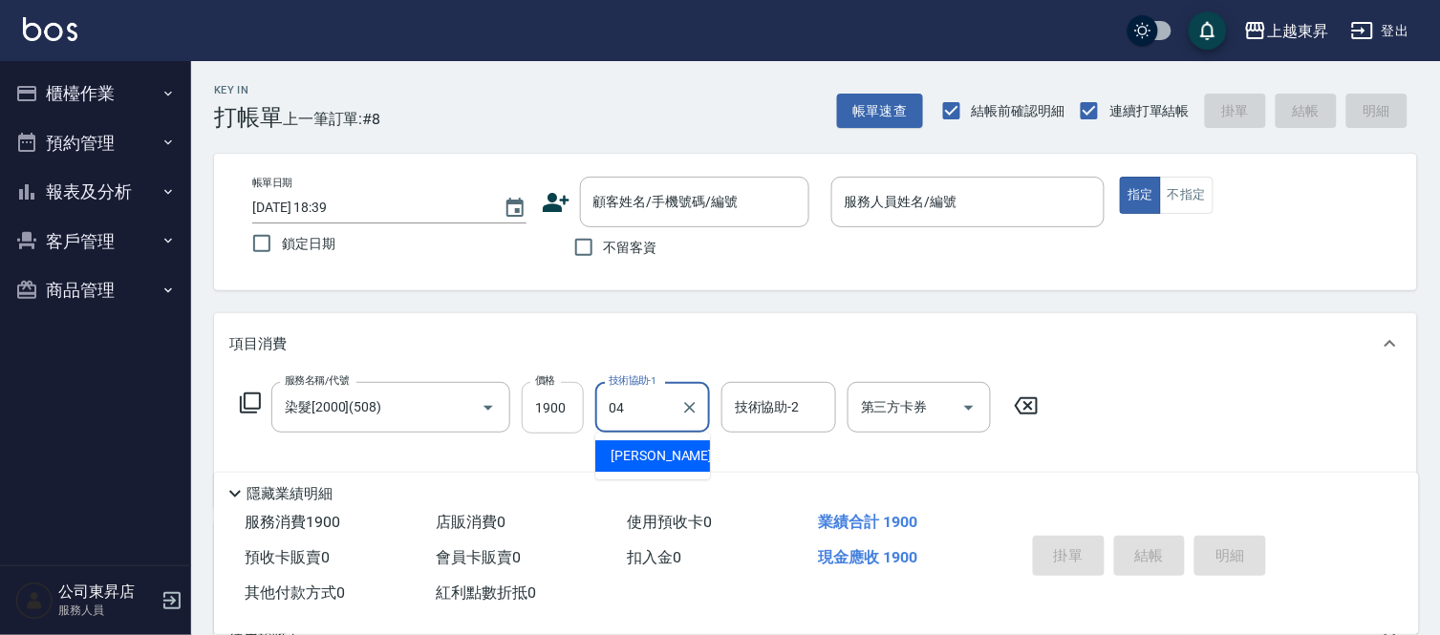
type input "[PERSON_NAME]04"
click at [473, 282] on div "帳單日期 [DATE] 18:39 鎖定日期 顧客姓名/手機號碼/編號 顧客姓名/手機號碼/編號 不留客資 服務人員姓名/編號 服務人員姓名/編號 指定 不指定" at bounding box center [815, 222] width 1203 height 137
click at [252, 401] on icon at bounding box center [250, 403] width 23 height 23
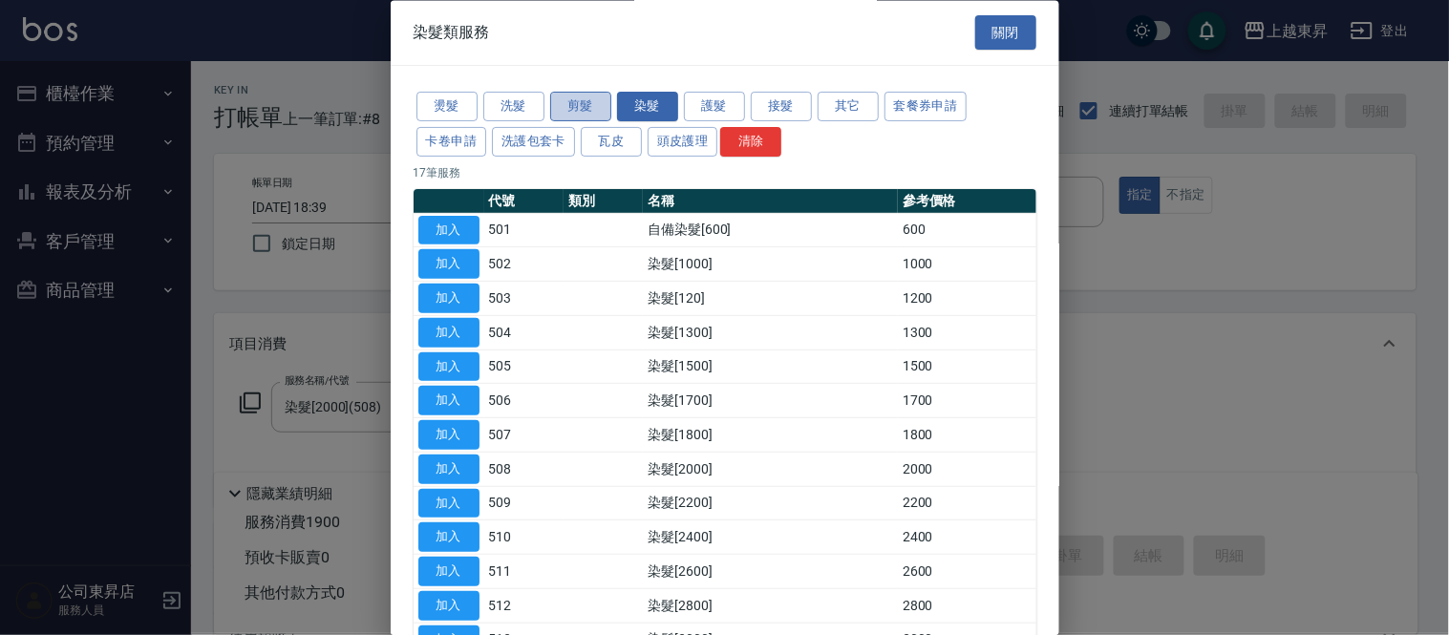
click at [585, 99] on button "剪髮" at bounding box center [580, 108] width 61 height 30
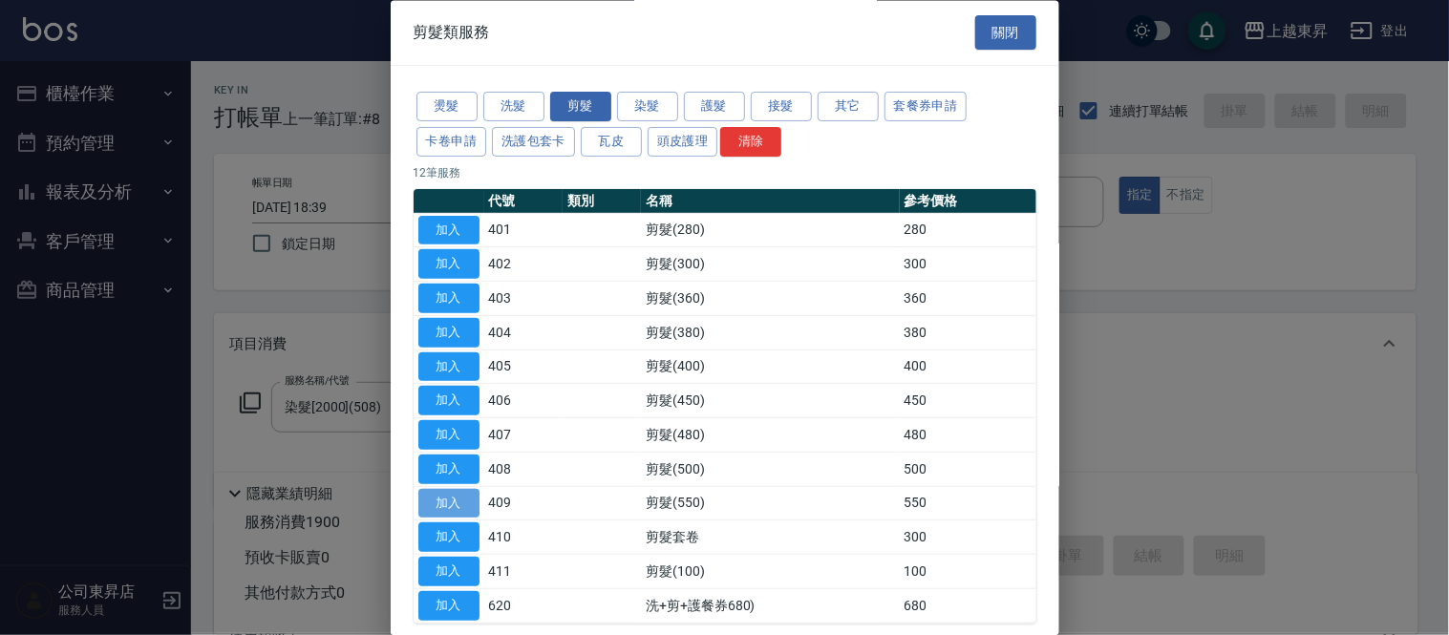
click at [450, 494] on button "加入" at bounding box center [448, 504] width 61 height 30
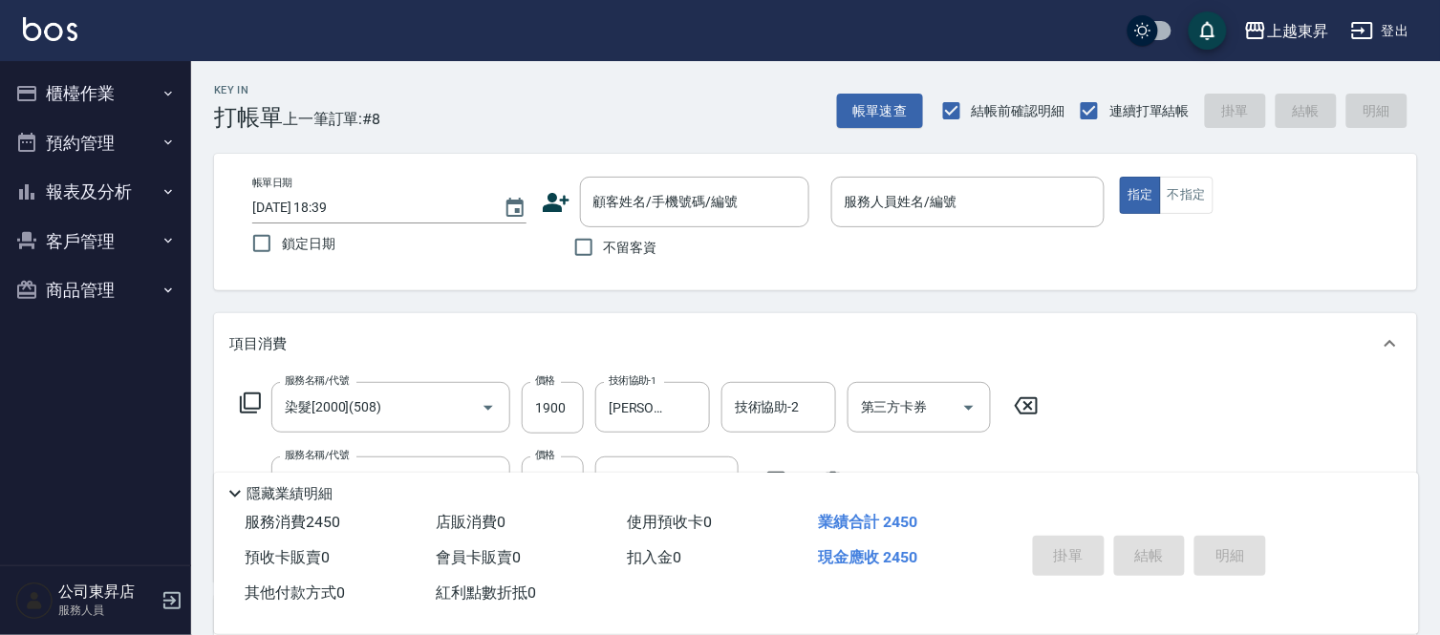
click at [261, 406] on icon at bounding box center [250, 403] width 23 height 23
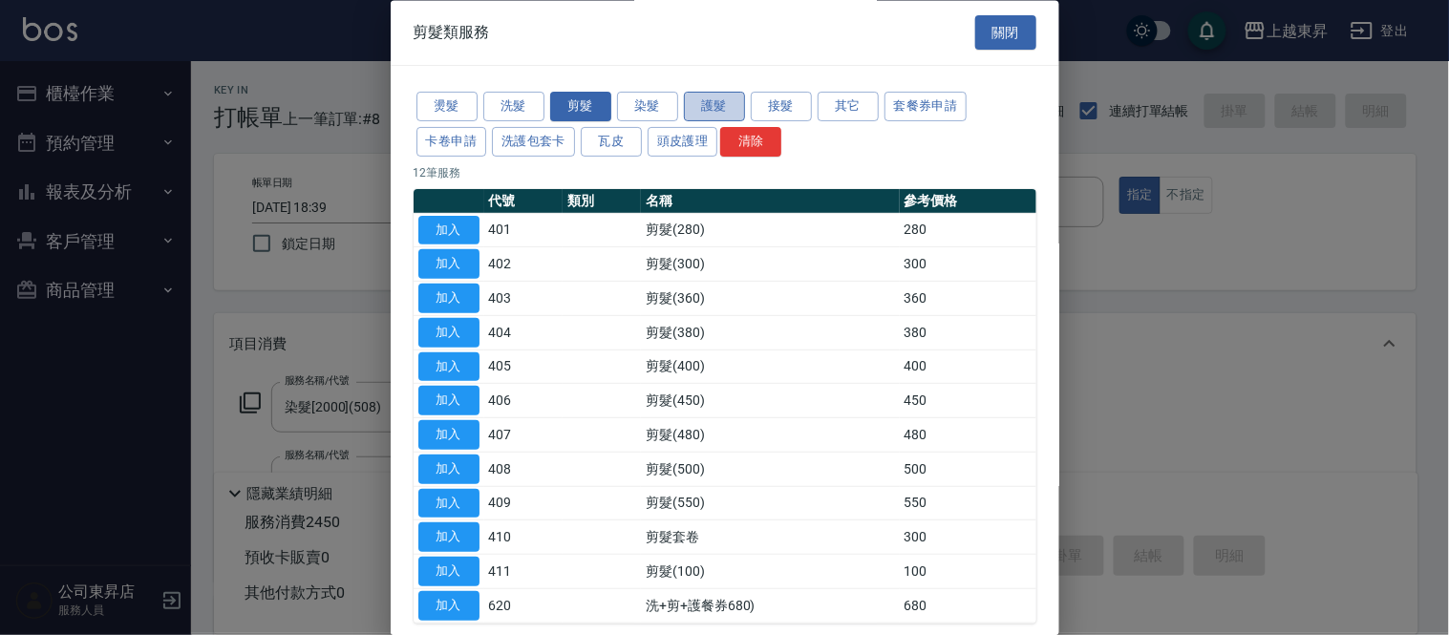
click at [701, 99] on button "護髮" at bounding box center [714, 108] width 61 height 30
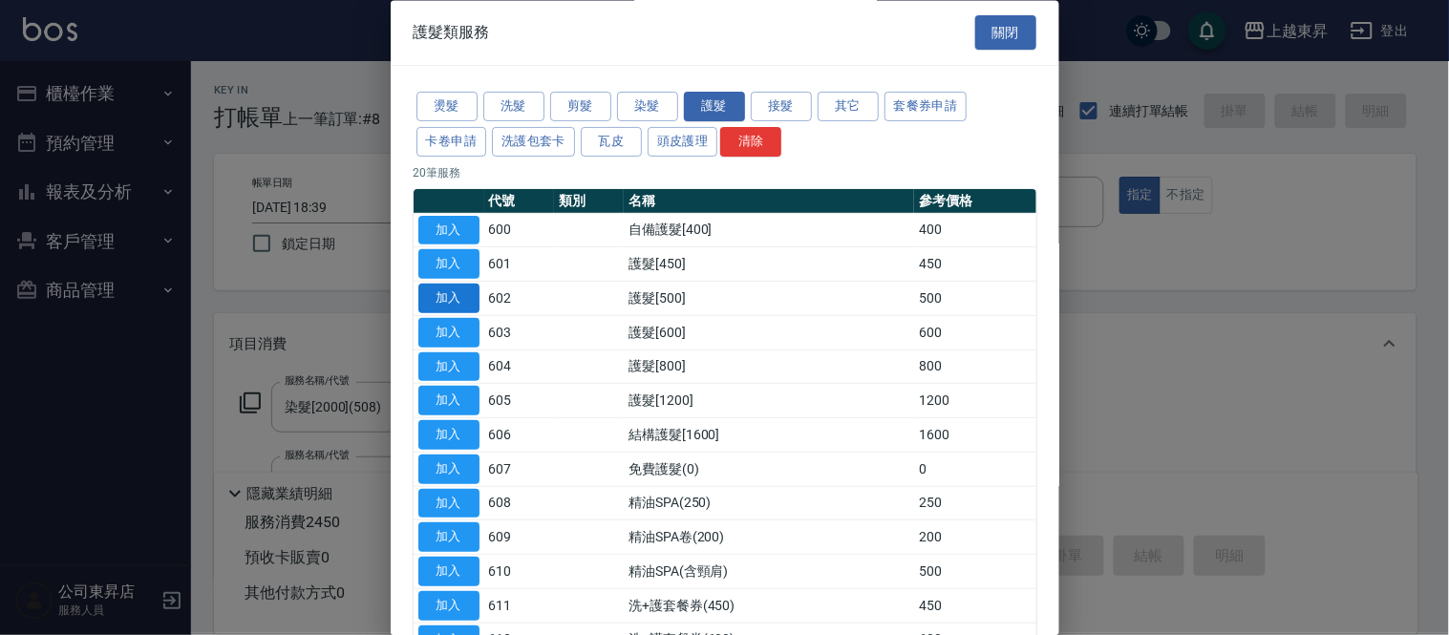
click at [468, 297] on button "加入" at bounding box center [448, 300] width 61 height 30
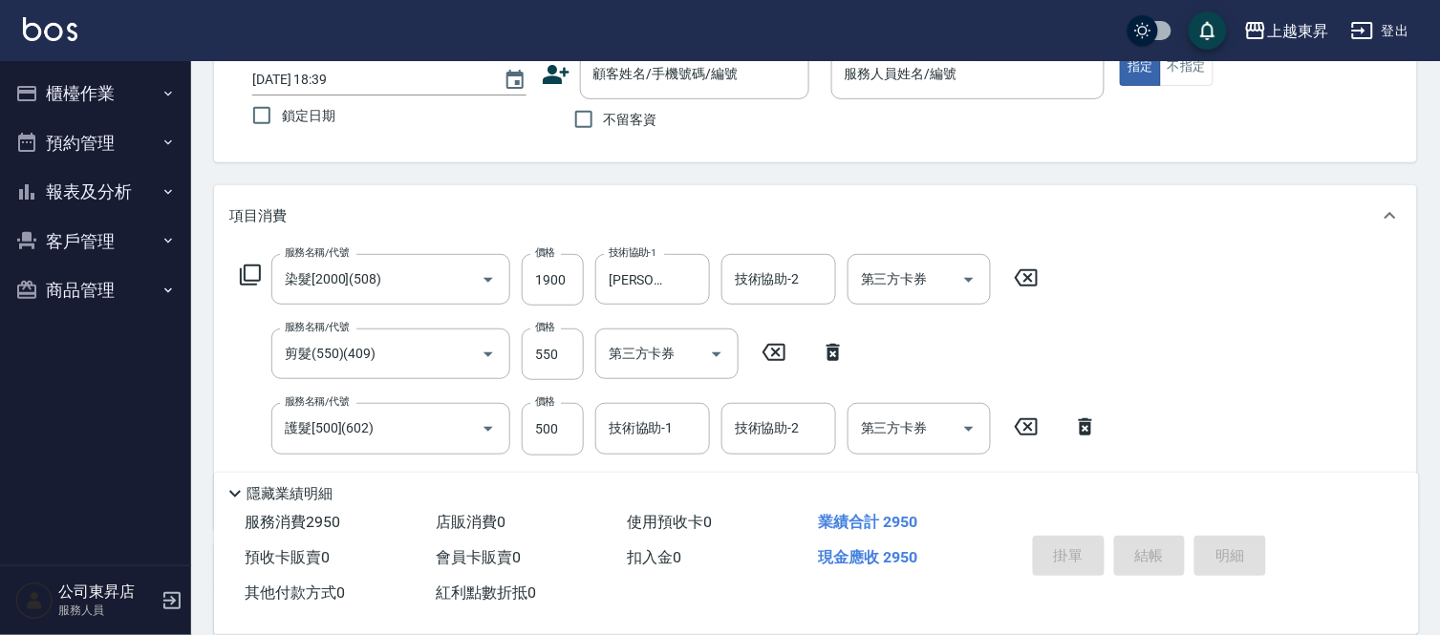
scroll to position [0, 0]
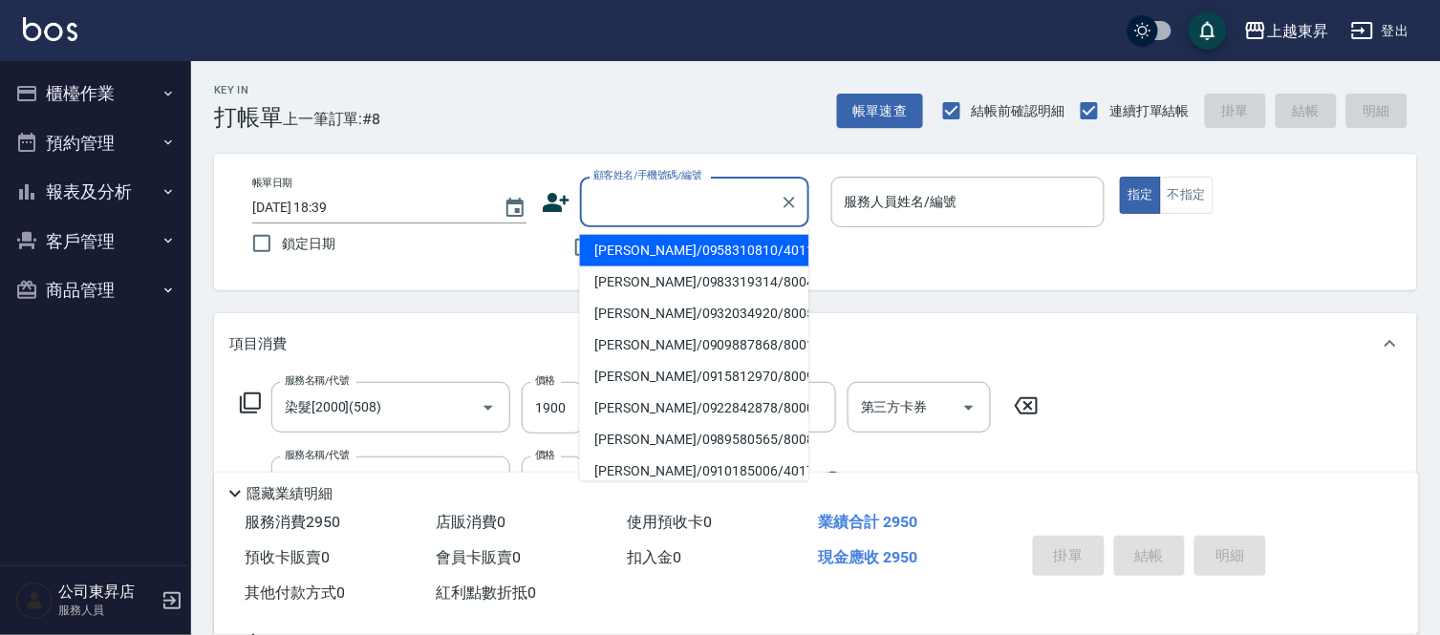
click at [656, 191] on div "顧客姓名/手機號碼/編號 顧客姓名/手機號碼/編號" at bounding box center [694, 202] width 229 height 51
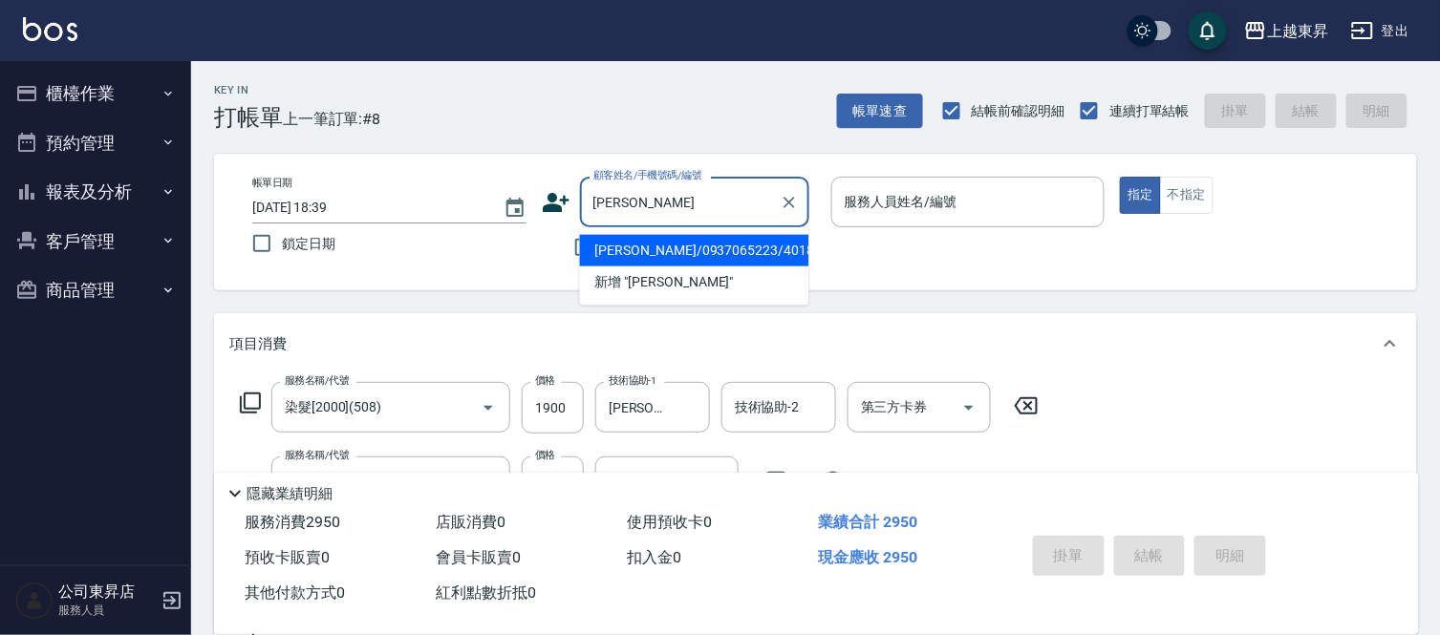
click at [719, 242] on li "[PERSON_NAME]/0937065223/40183" at bounding box center [694, 251] width 229 height 32
type input "[PERSON_NAME]/0937065223/40183"
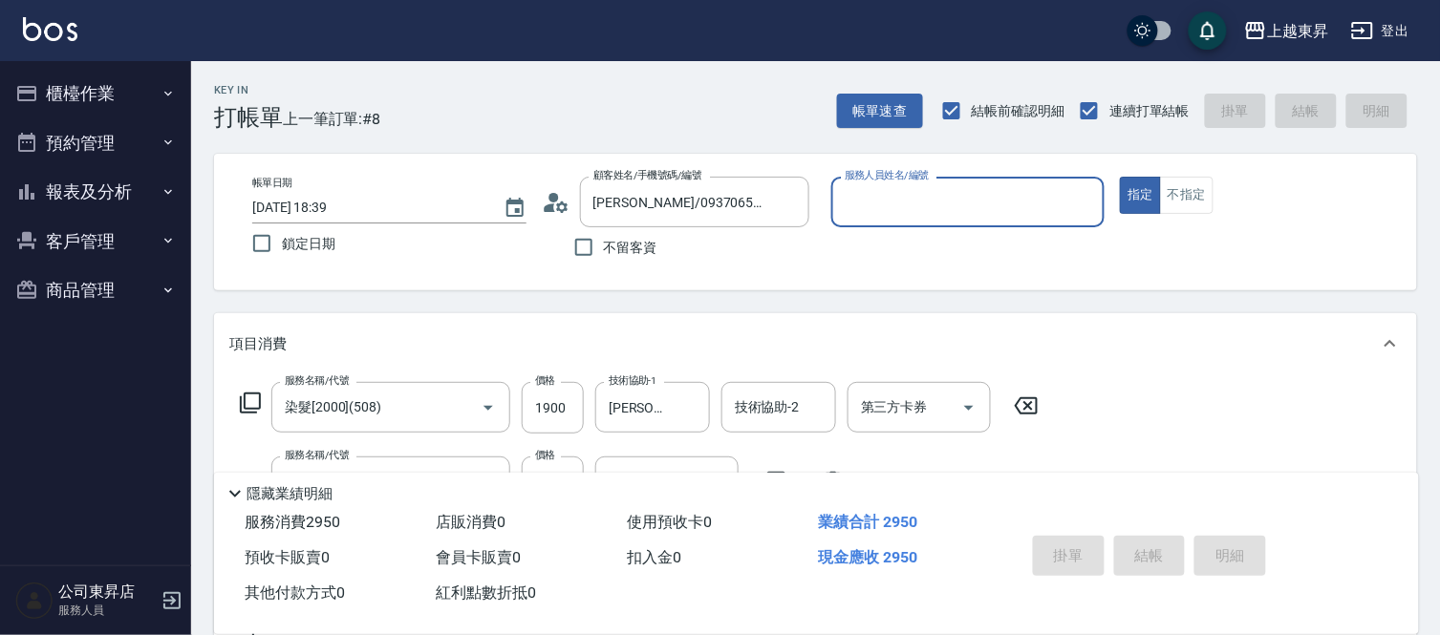
type input "[PERSON_NAME]04"
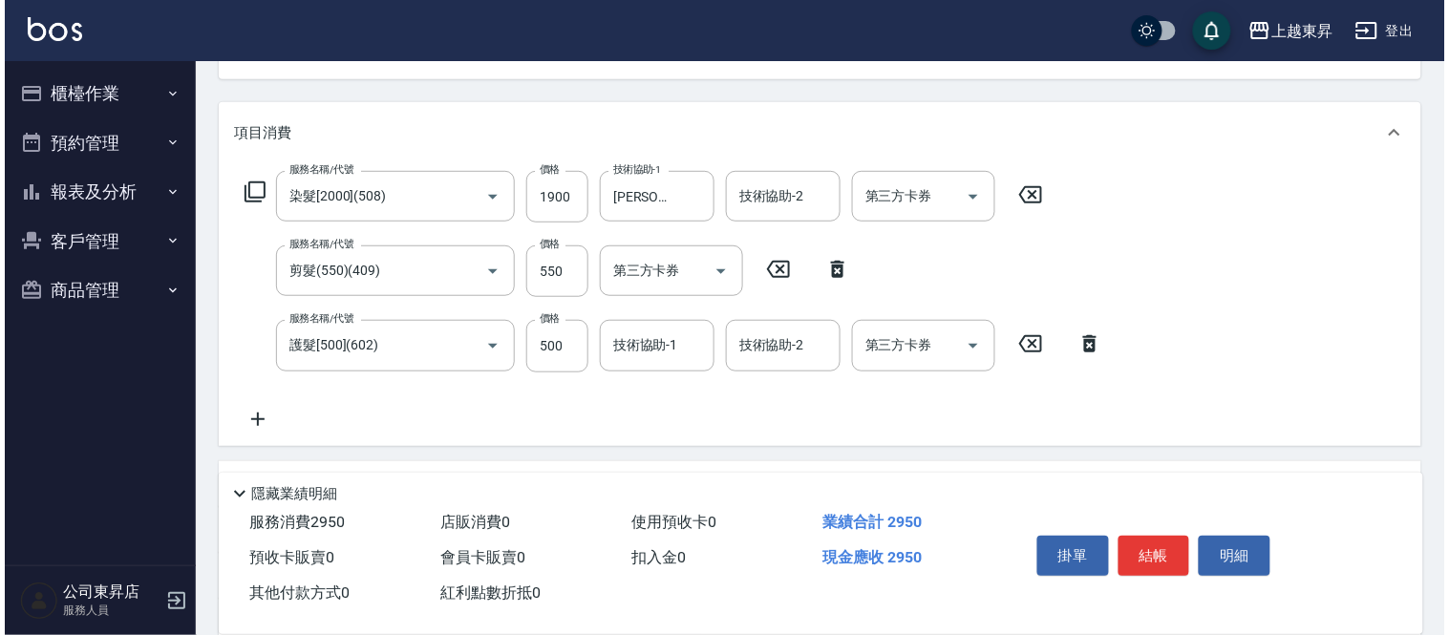
scroll to position [212, 0]
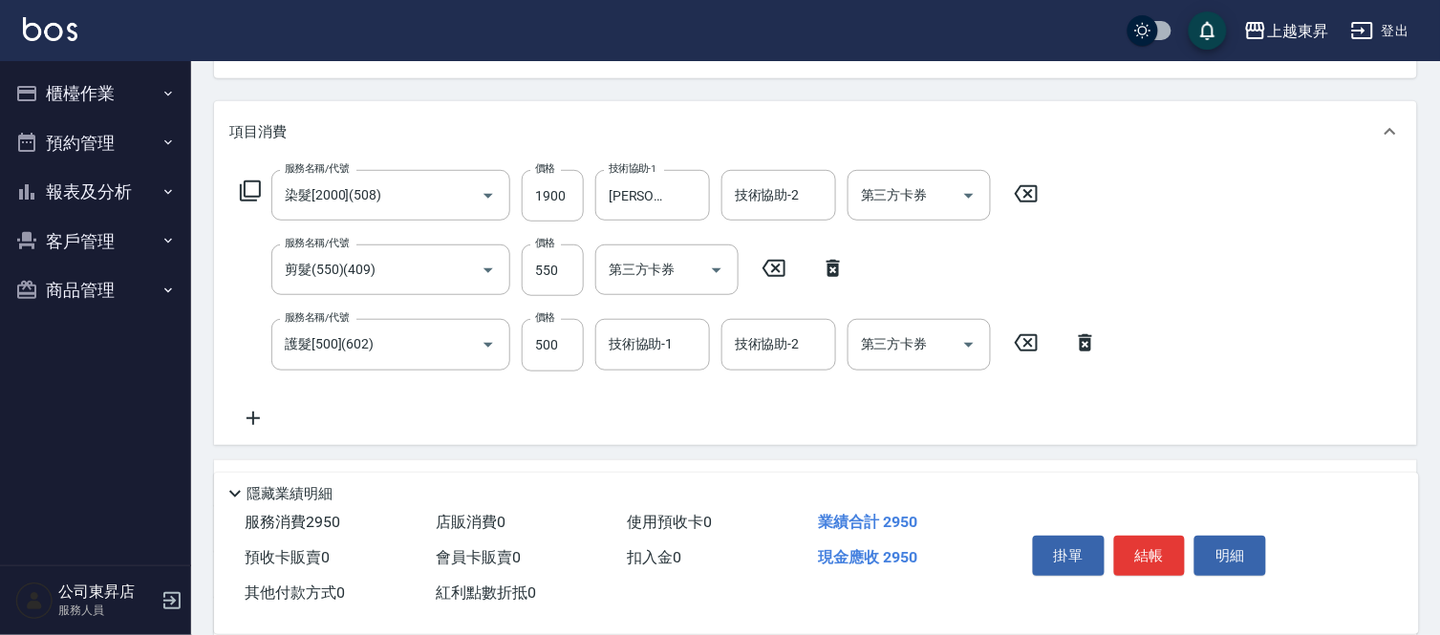
click at [248, 183] on icon at bounding box center [250, 191] width 23 height 23
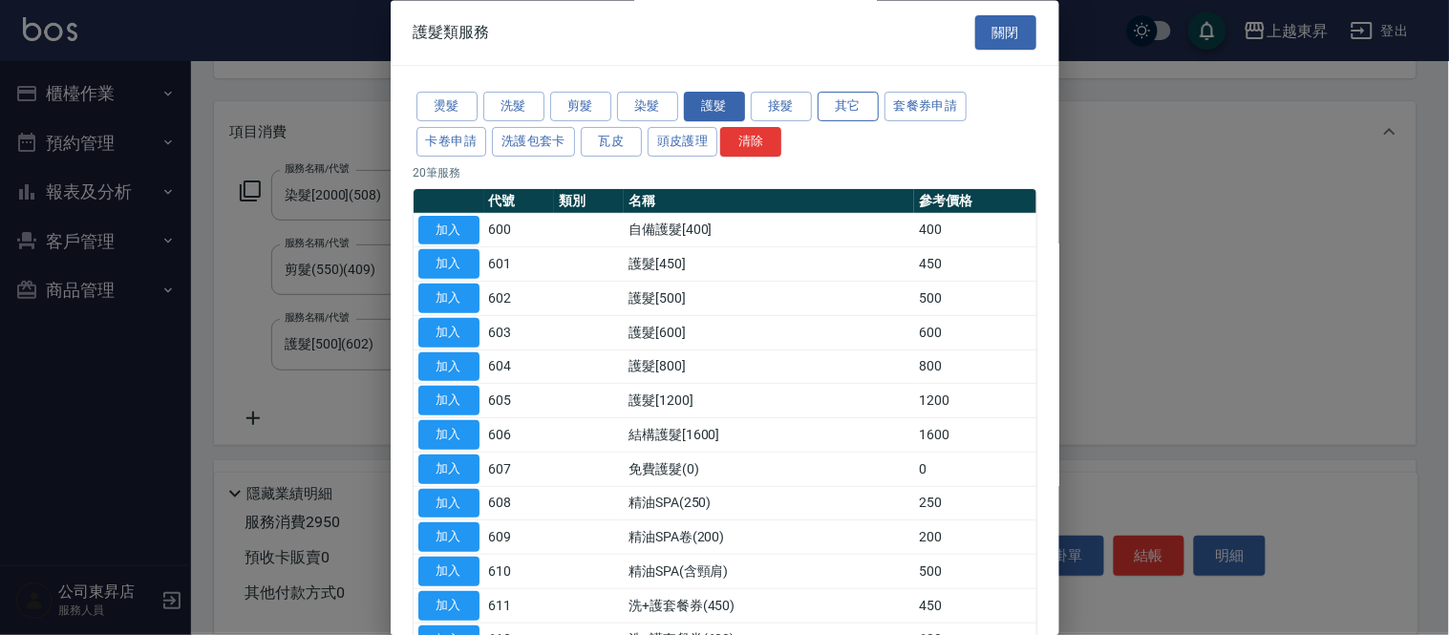
click at [839, 105] on button "其它" at bounding box center [848, 108] width 61 height 30
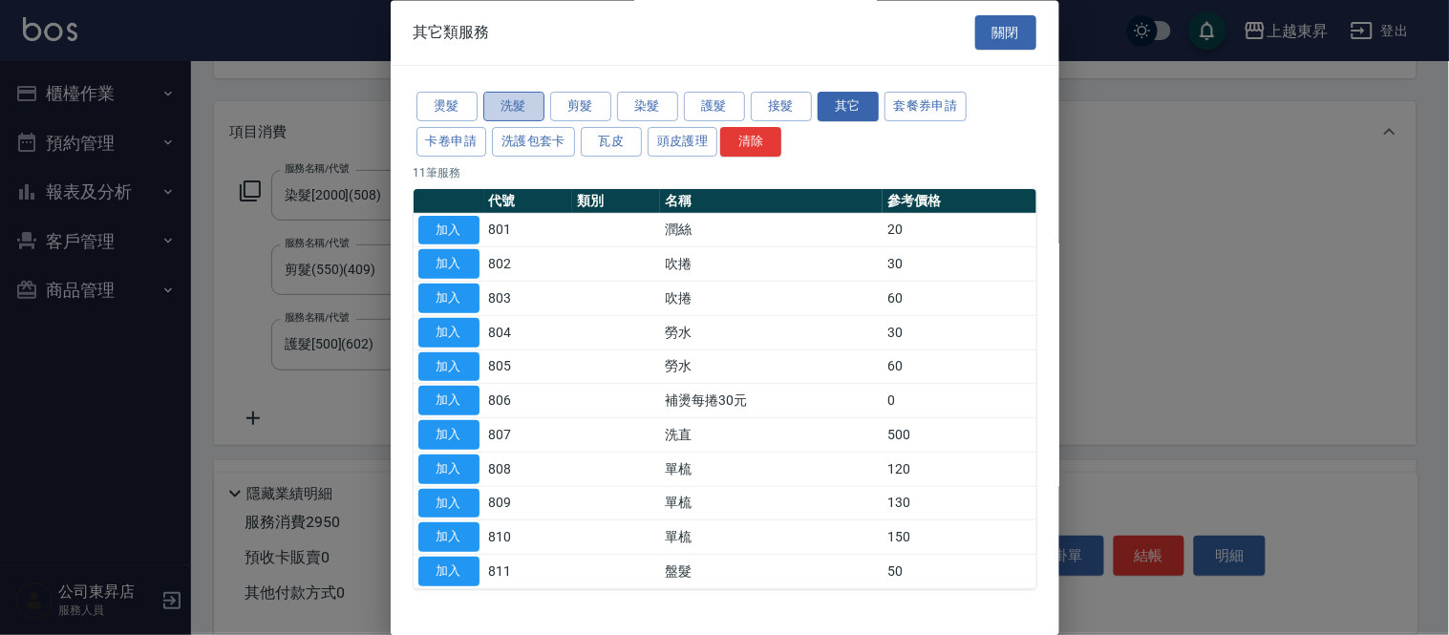
click at [507, 113] on button "洗髮" at bounding box center [513, 108] width 61 height 30
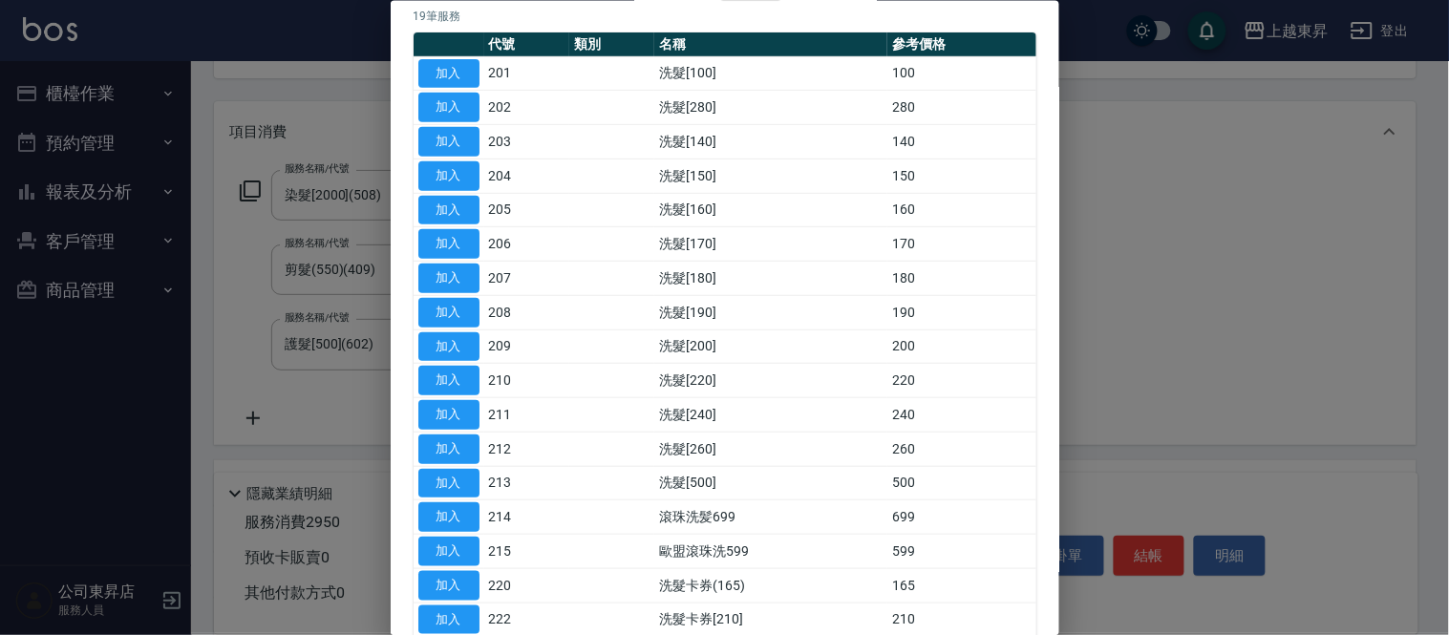
scroll to position [0, 0]
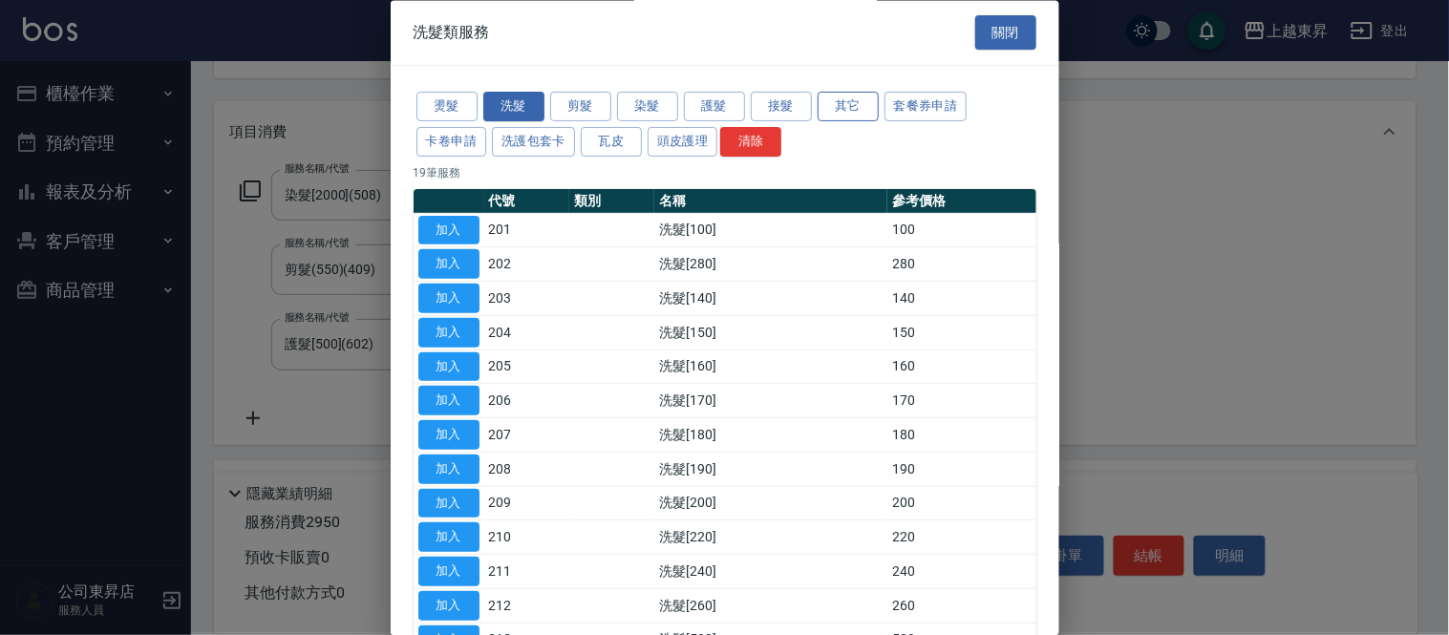
click at [853, 100] on button "其它" at bounding box center [848, 108] width 61 height 30
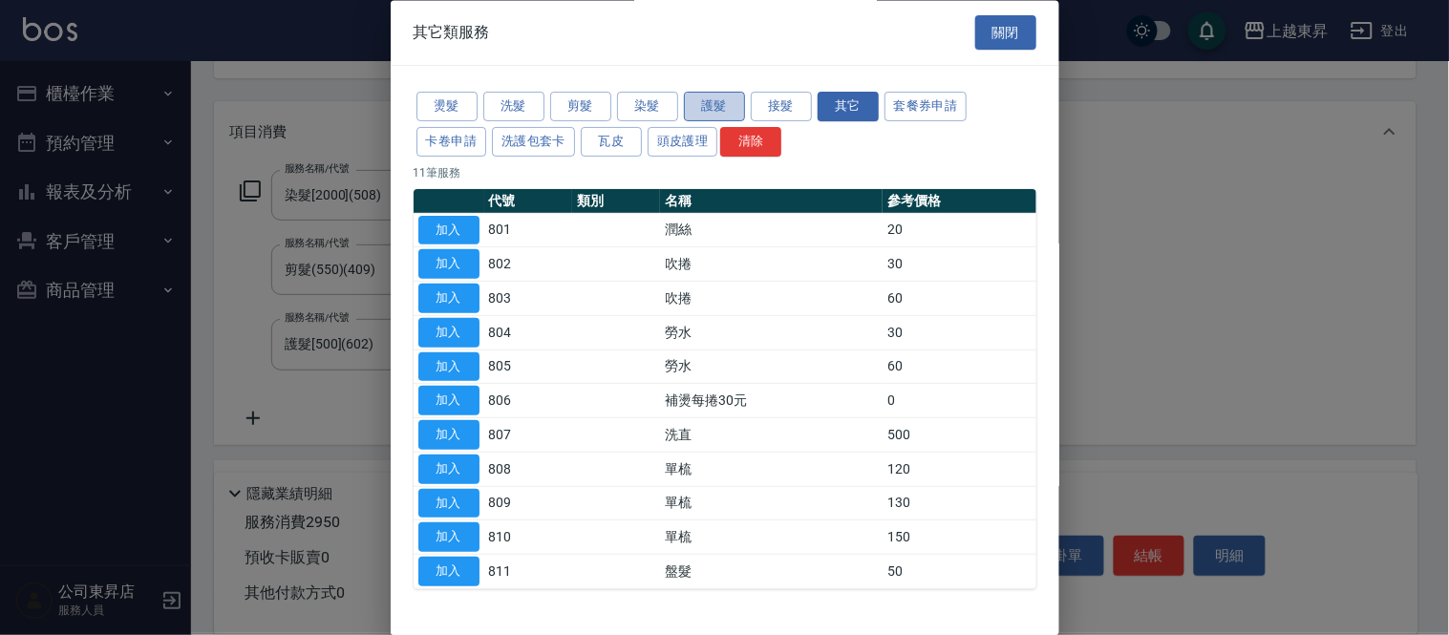
click at [741, 99] on button "護髮" at bounding box center [714, 108] width 61 height 30
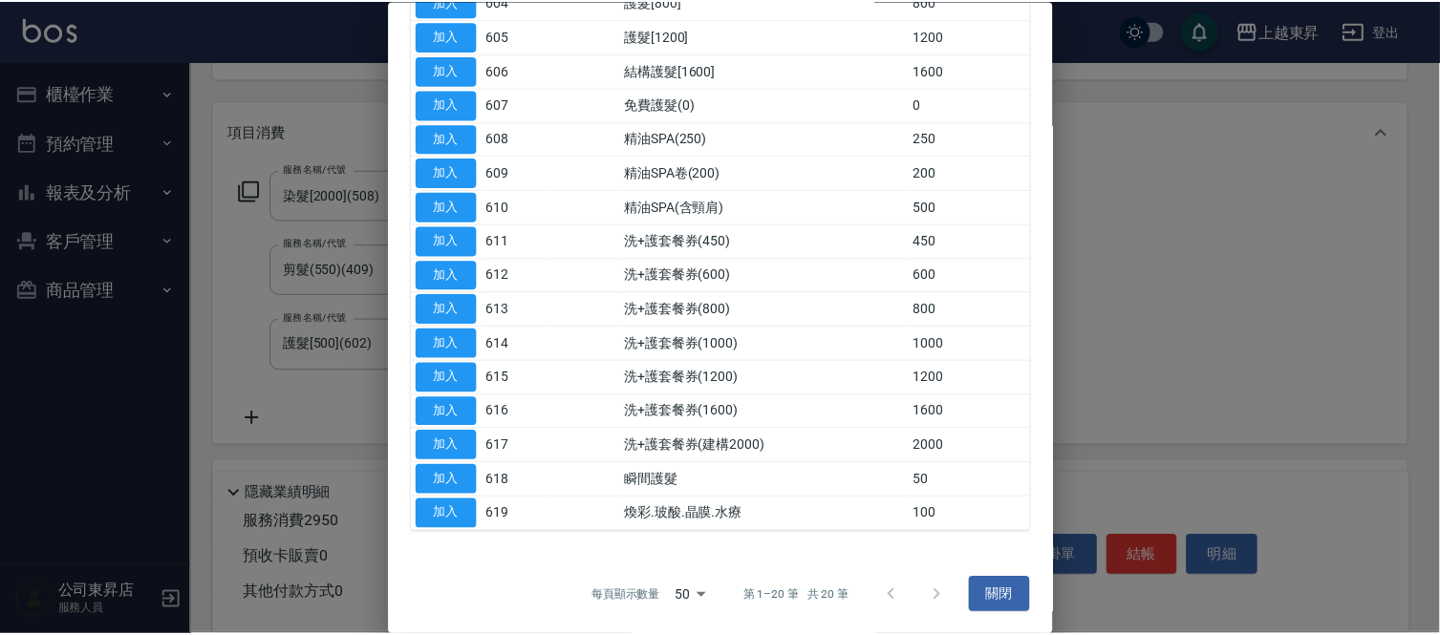
scroll to position [368, 0]
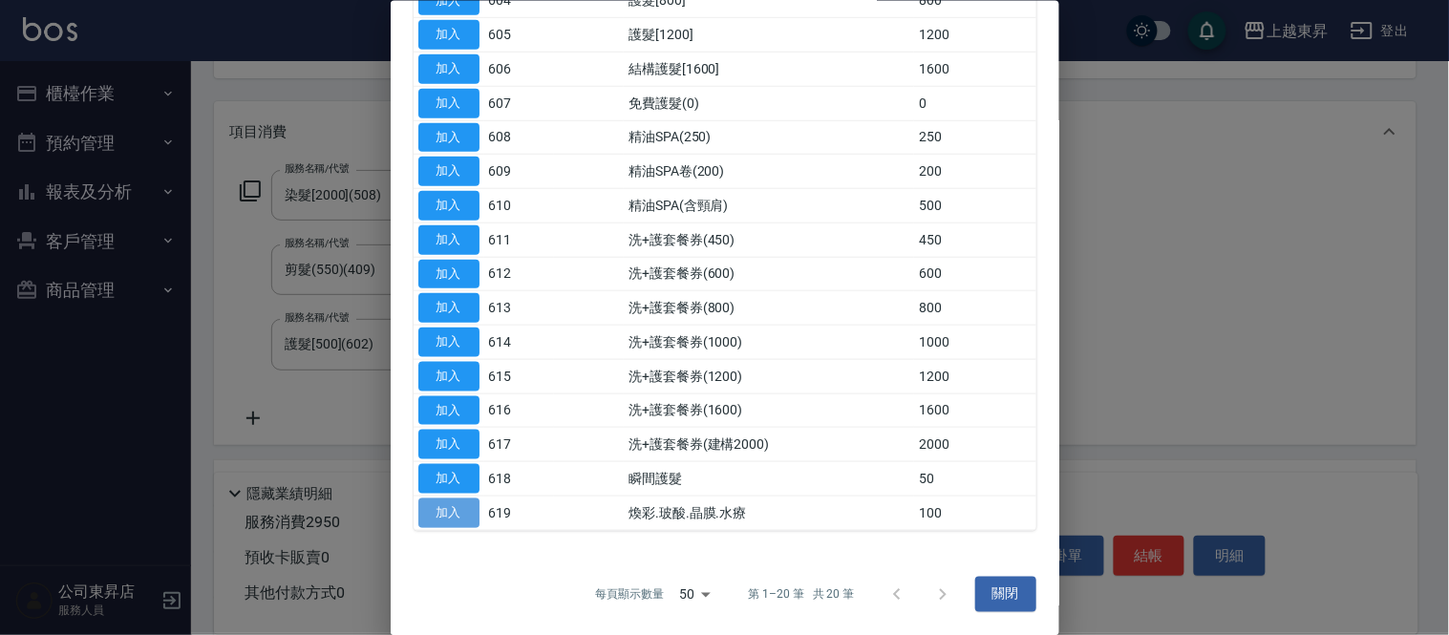
click at [469, 514] on button "加入" at bounding box center [448, 513] width 61 height 30
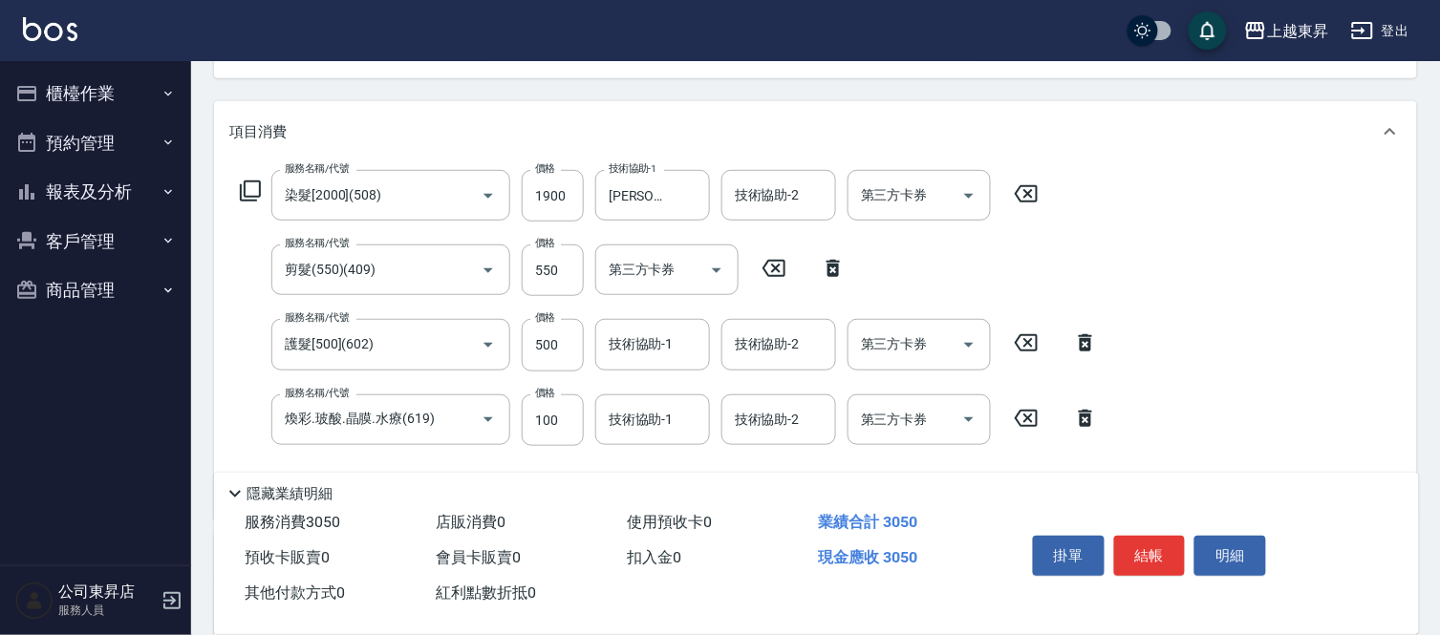
click at [1085, 416] on icon at bounding box center [1085, 418] width 13 height 17
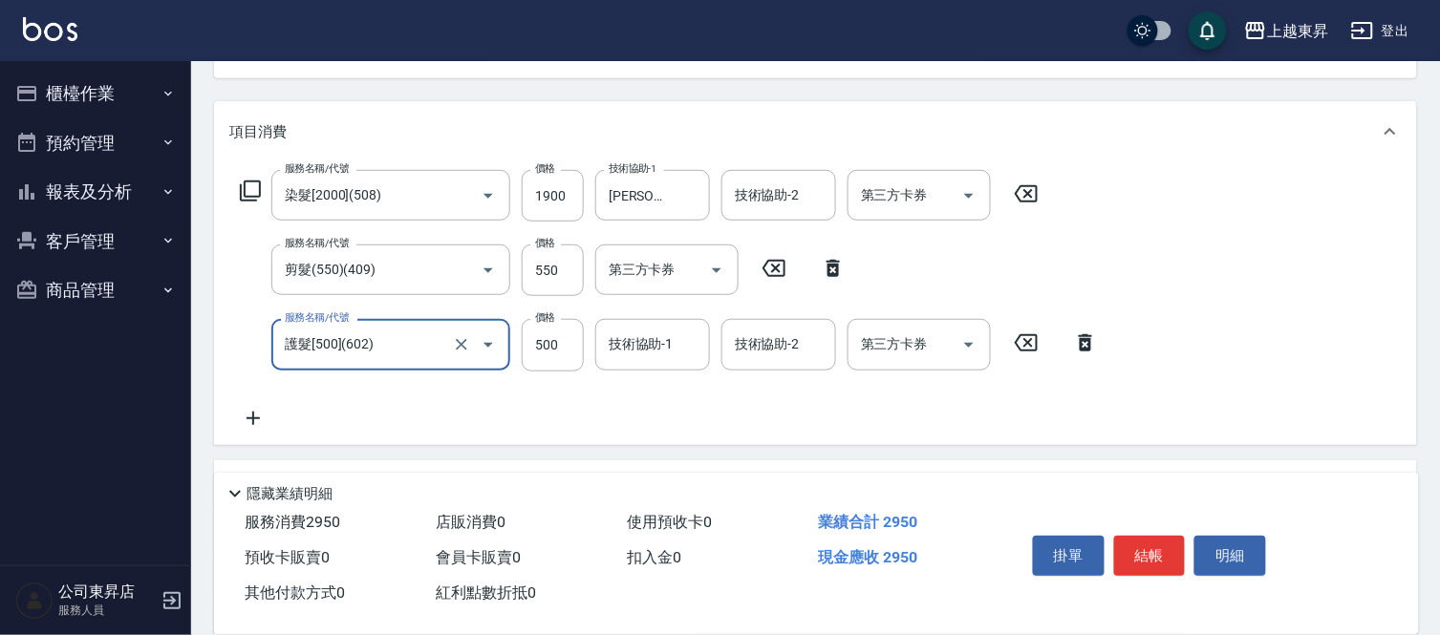
click at [246, 178] on div "服務名稱/代號 染髮[2000](508) 服務名稱/代號 價格 1900 價格 技術協助-1 [PERSON_NAME]-04 技術協助-1 技術協助-2 …" at bounding box center [639, 196] width 821 height 52
click at [251, 188] on icon at bounding box center [250, 191] width 23 height 23
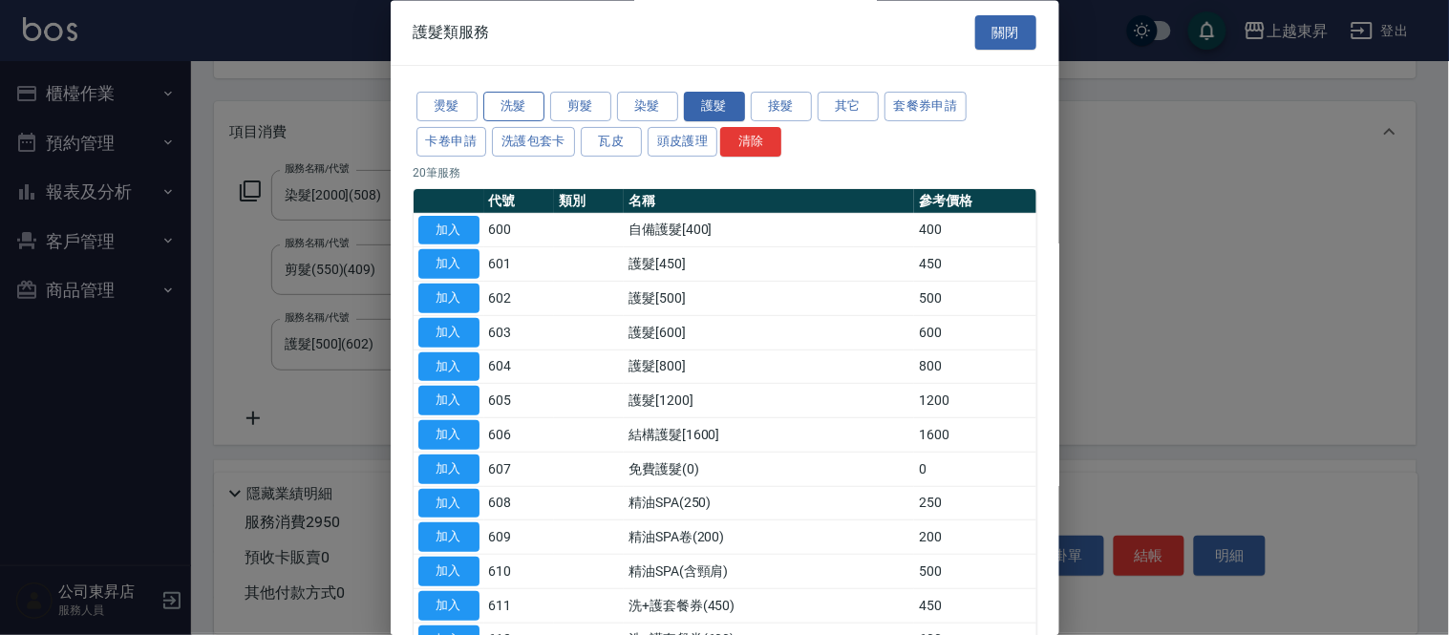
click at [533, 109] on button "洗髮" at bounding box center [513, 108] width 61 height 30
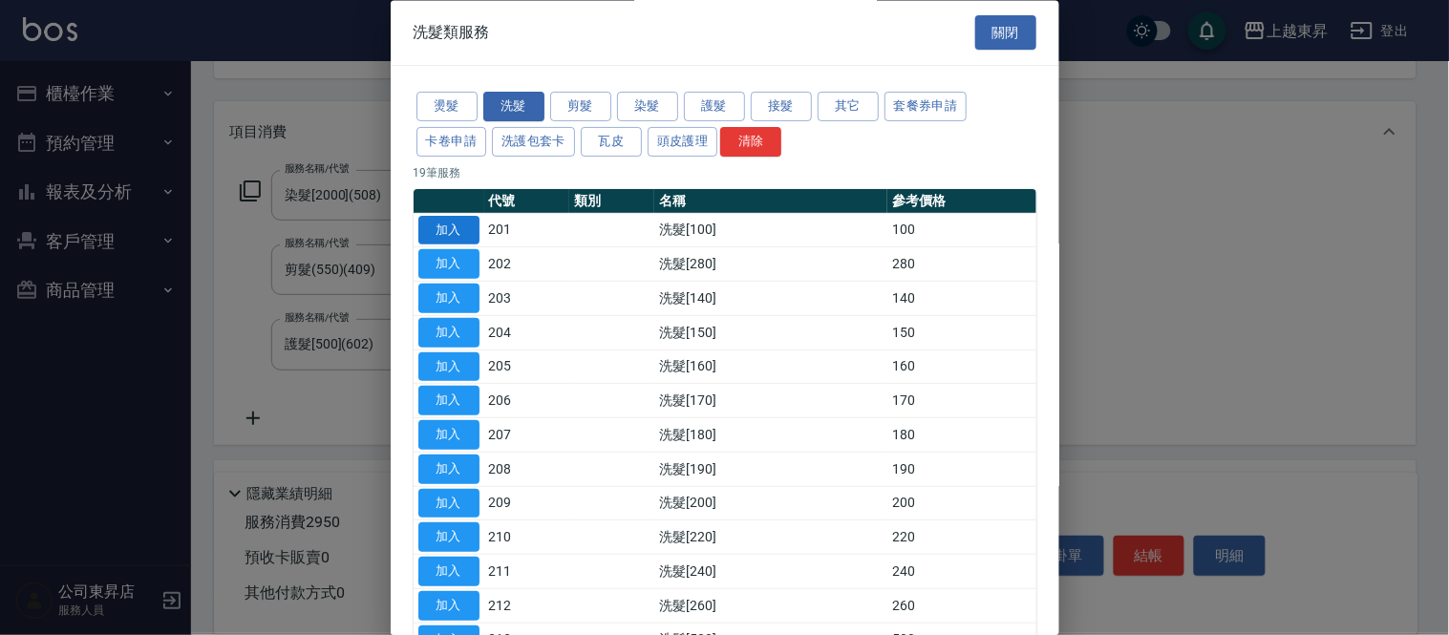
click at [436, 225] on button "加入" at bounding box center [448, 231] width 61 height 30
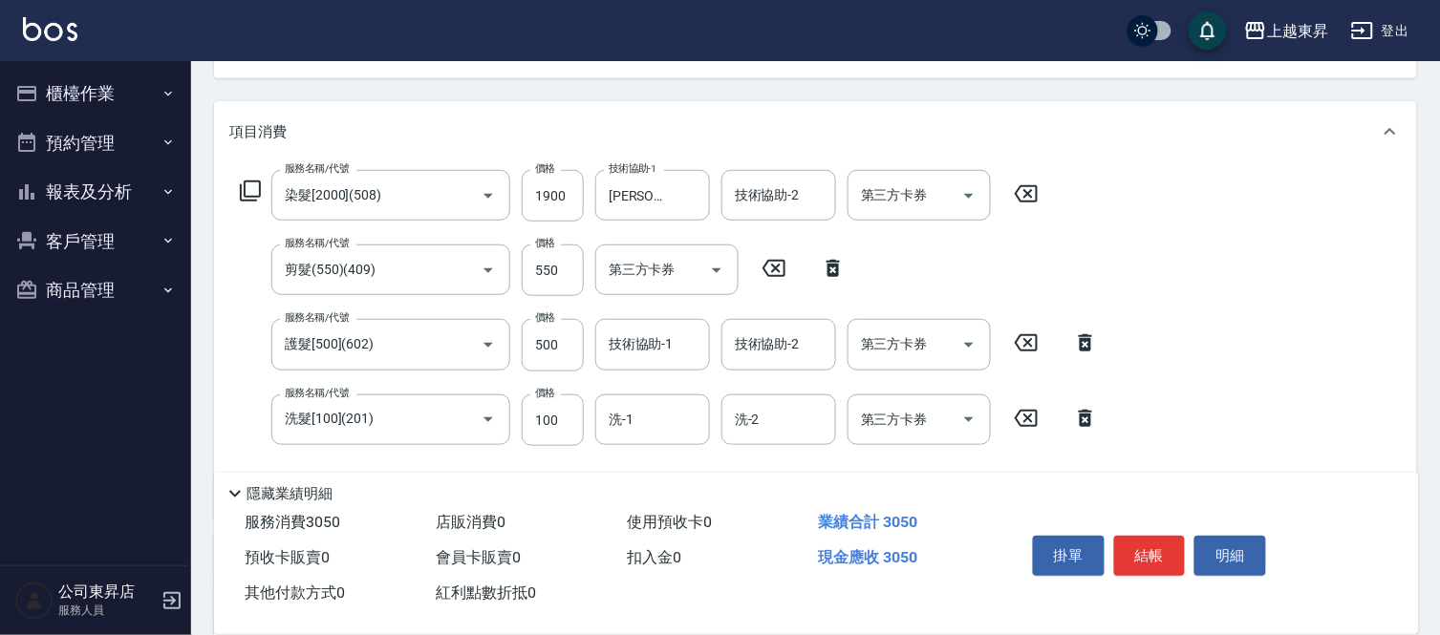
click at [1236, 292] on div "服務名稱/代號 染髮[2000](508) 服務名稱/代號 價格 1900 價格 技術協助-1 [PERSON_NAME]-04 技術協助-1 技術協助-2 …" at bounding box center [815, 340] width 1203 height 357
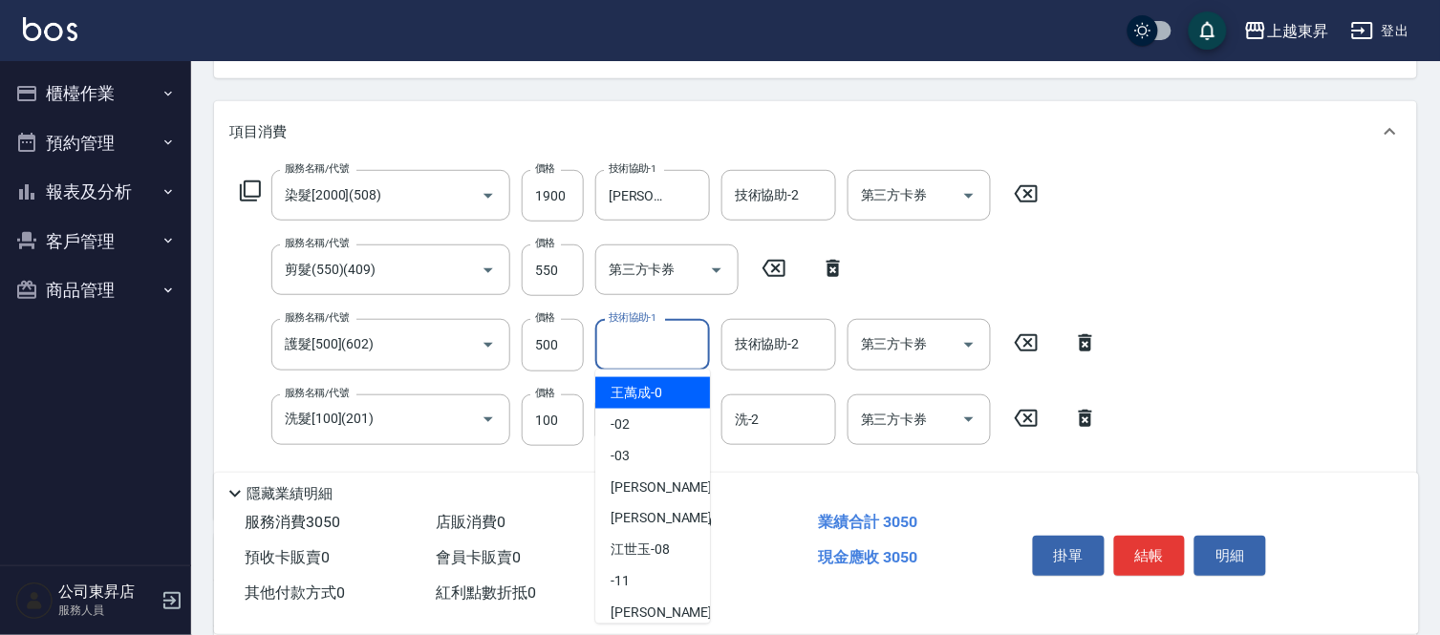
click at [623, 331] on input "技術協助-1" at bounding box center [652, 344] width 97 height 33
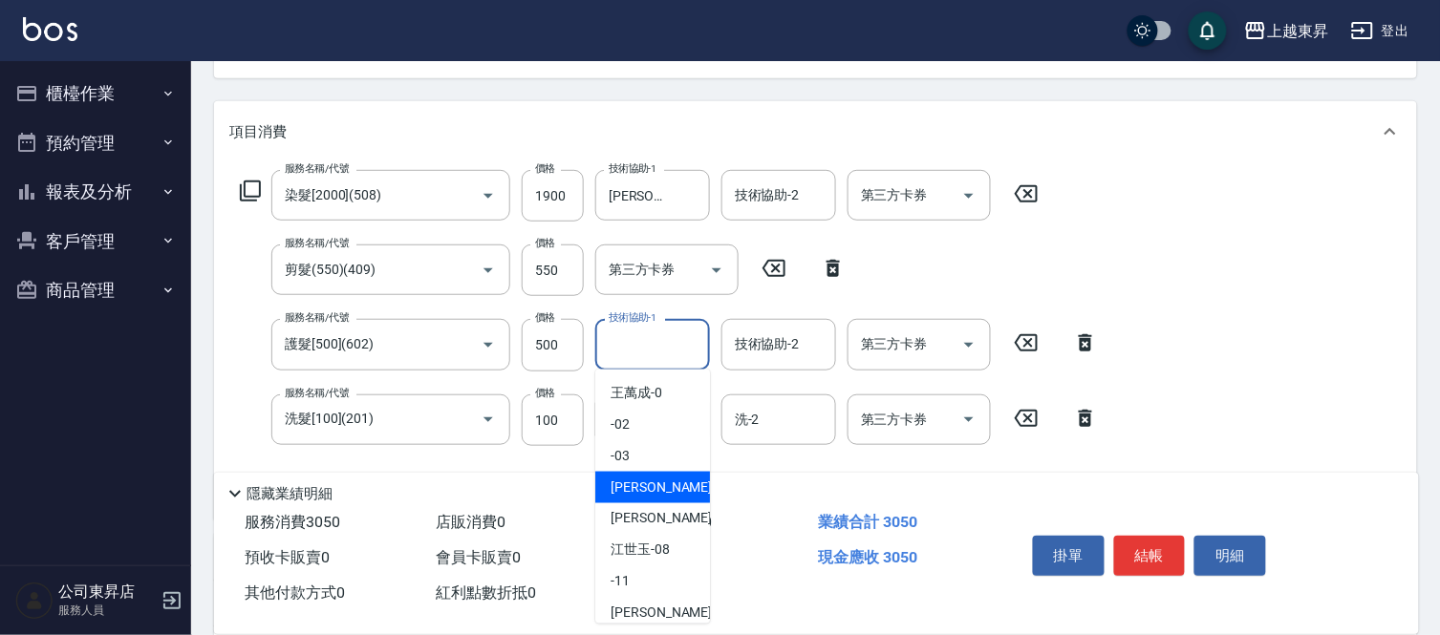
click at [654, 479] on span "[PERSON_NAME]04" at bounding box center [670, 488] width 120 height 20
type input "[PERSON_NAME]04"
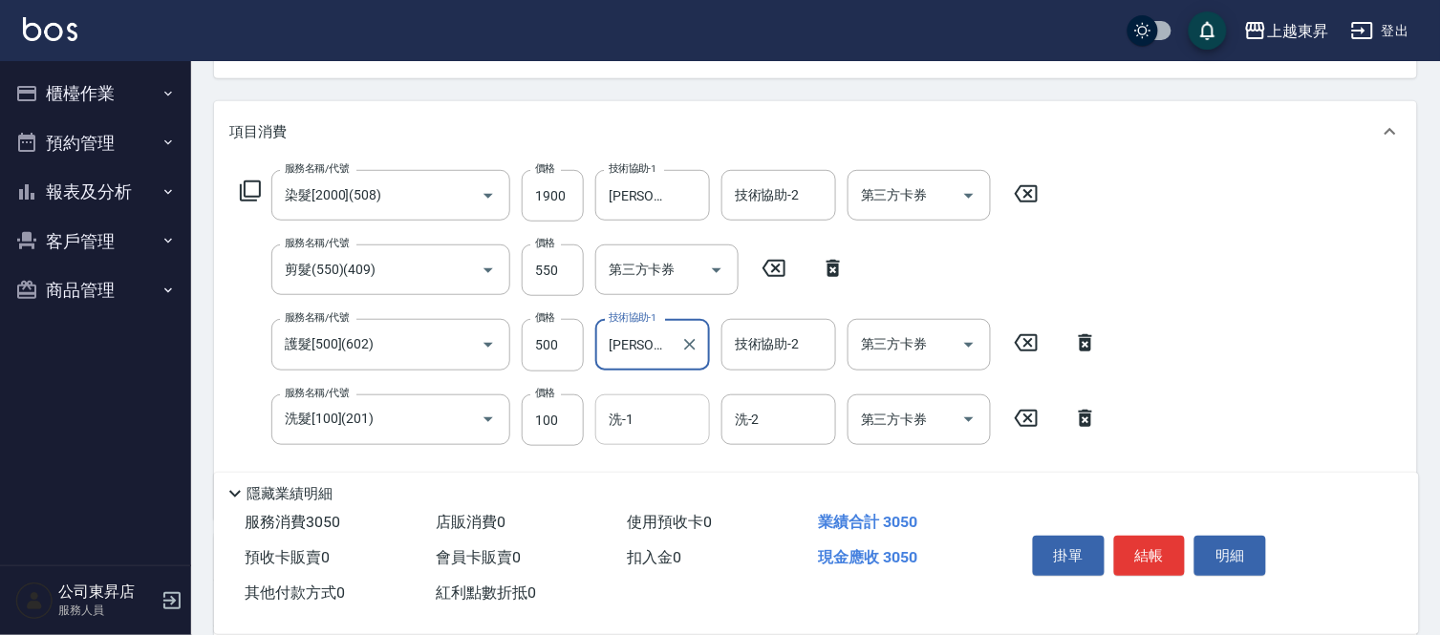
click at [663, 406] on input "洗-1" at bounding box center [652, 419] width 97 height 33
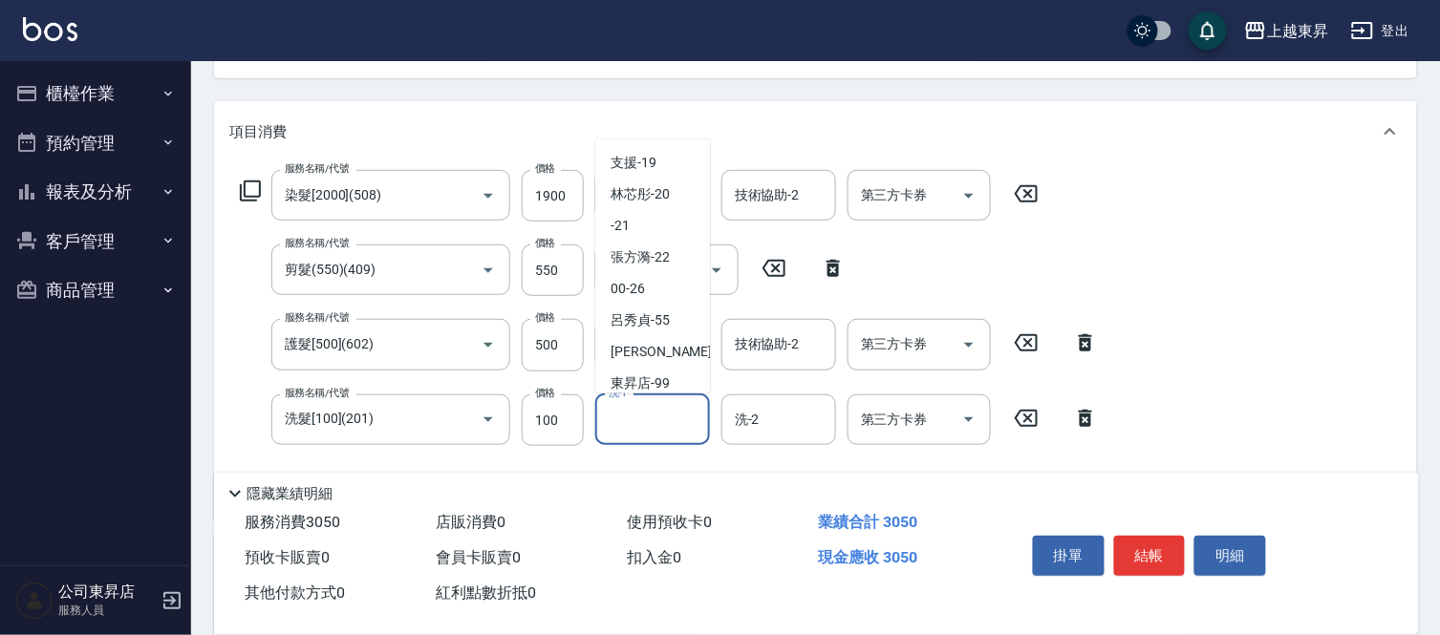
scroll to position [296, 0]
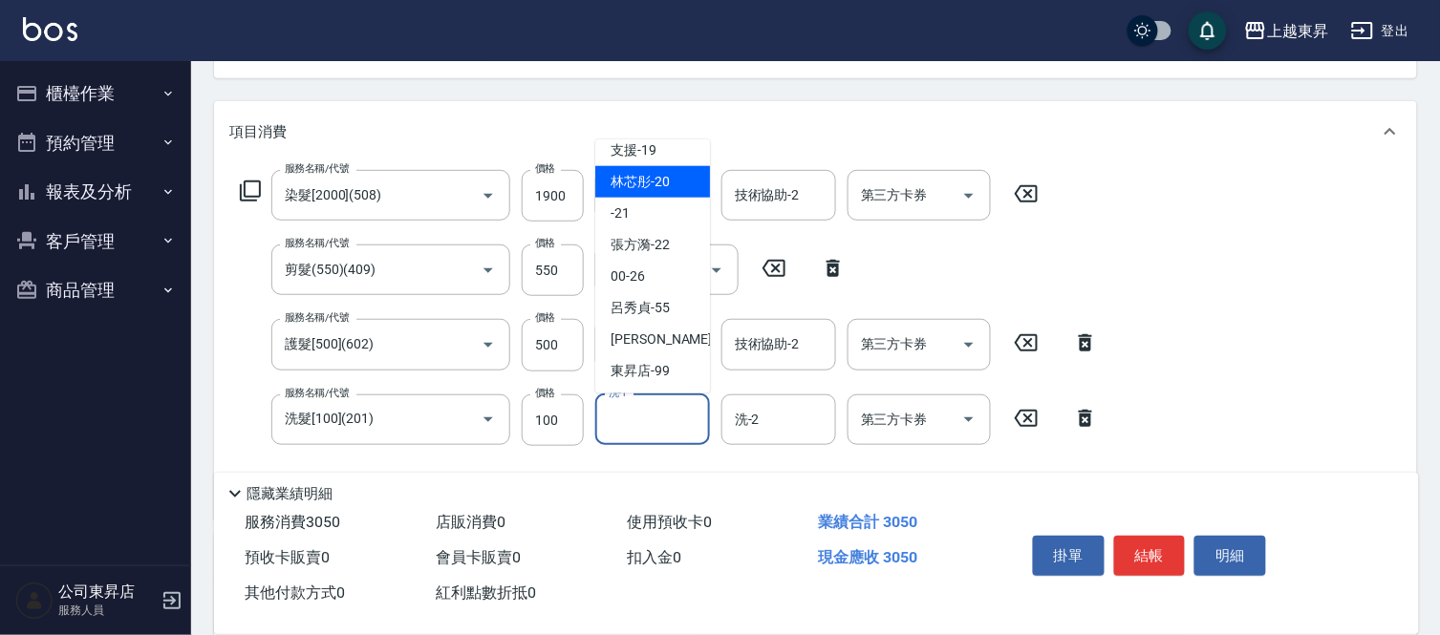
click at [660, 189] on span "林芯彤 -20" at bounding box center [639, 182] width 59 height 20
type input "林芯彤-20"
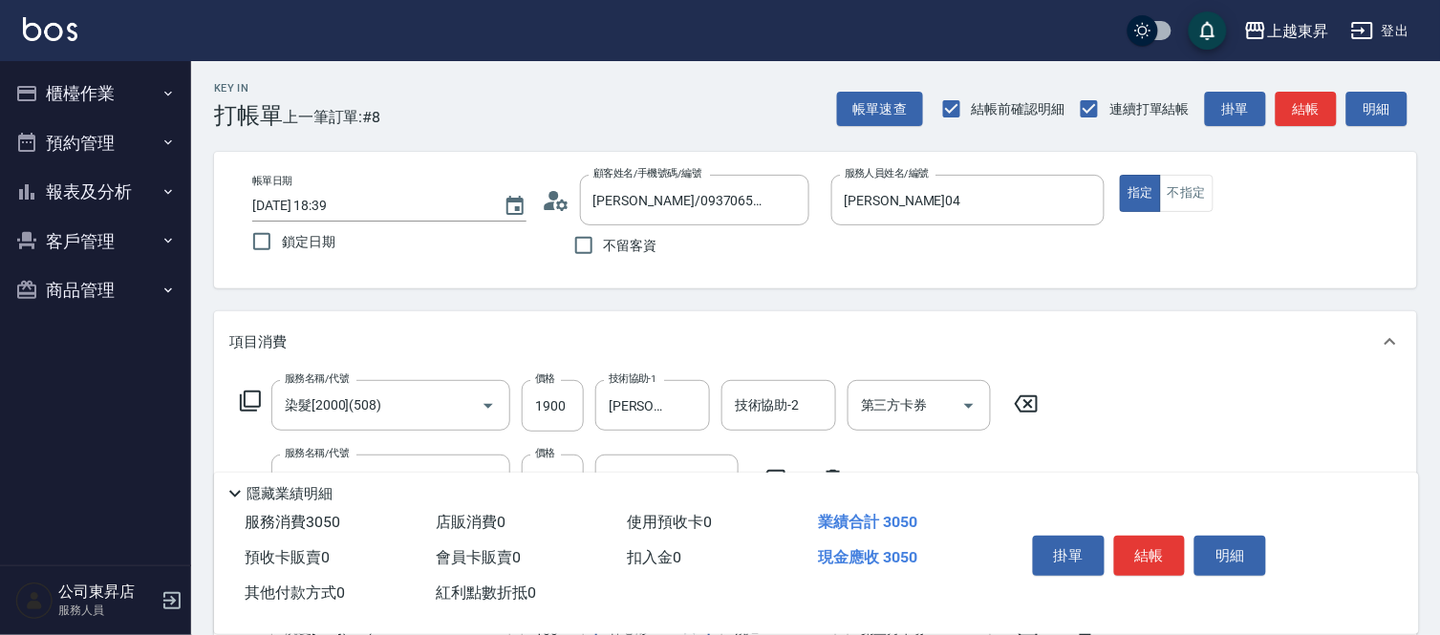
scroll to position [0, 0]
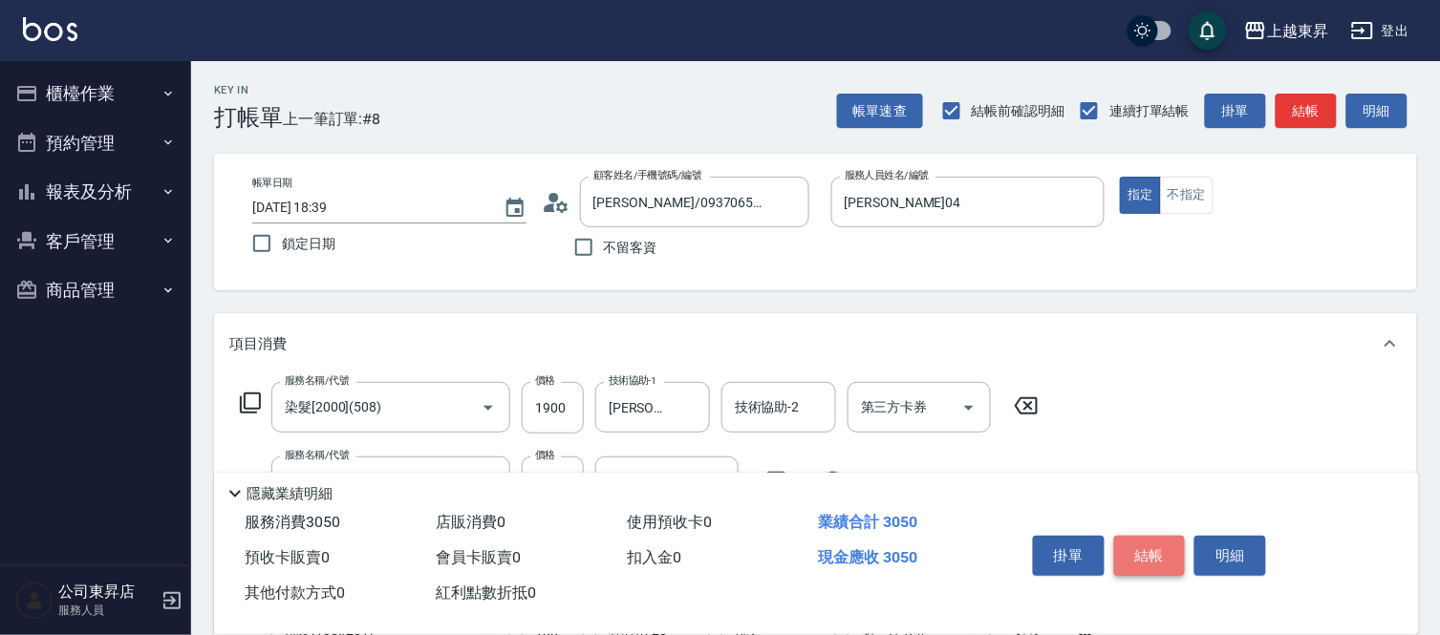
click at [1127, 549] on button "結帳" at bounding box center [1150, 556] width 72 height 40
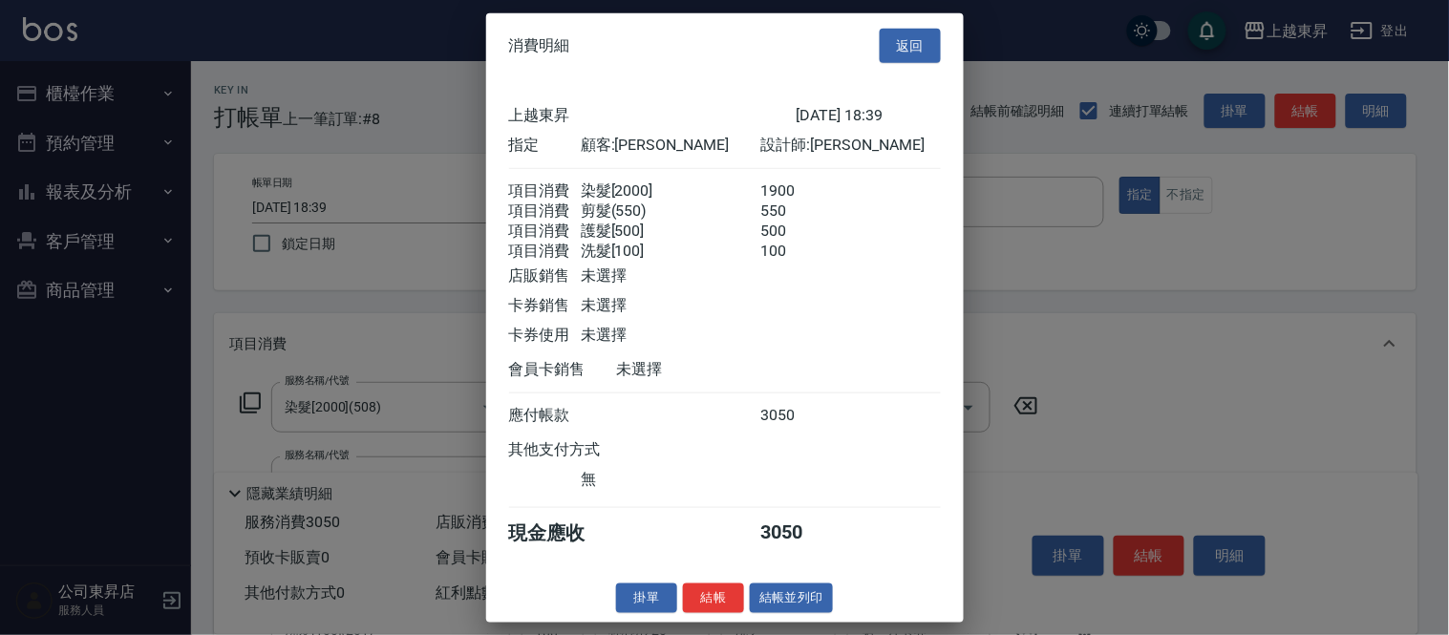
click at [798, 609] on button "結帳並列印" at bounding box center [791, 599] width 83 height 30
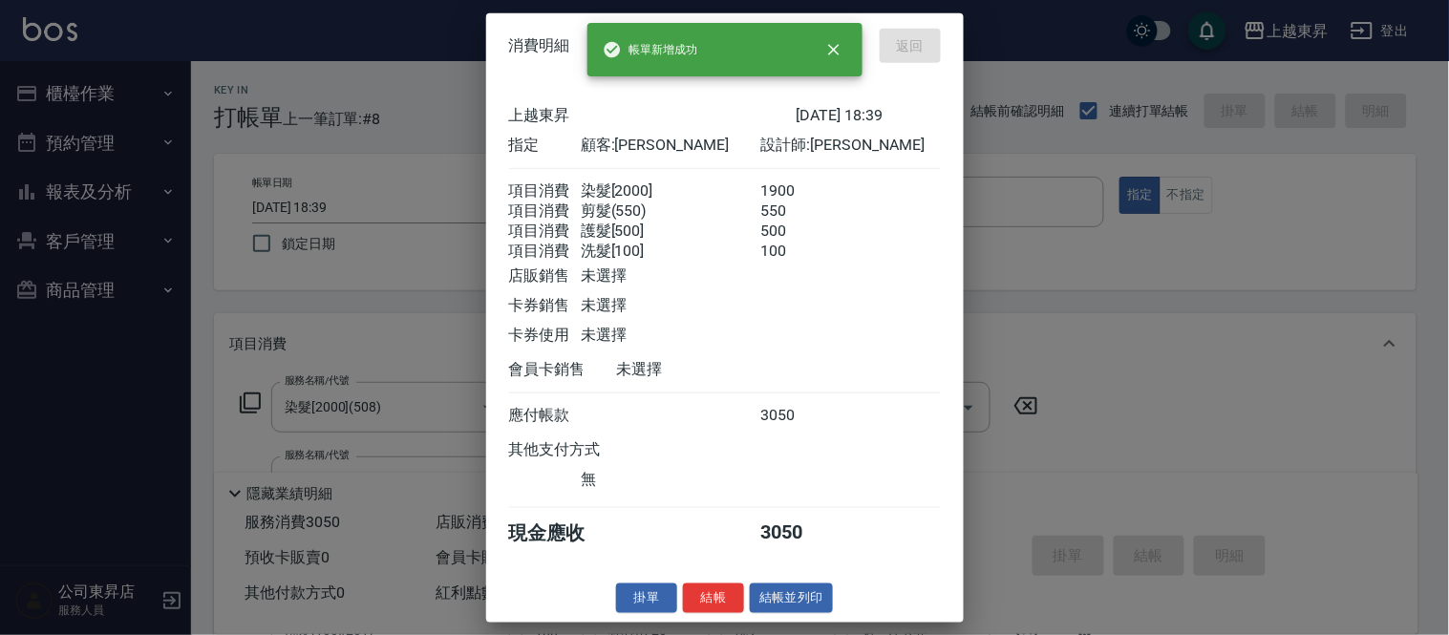
type input "[DATE] 18:42"
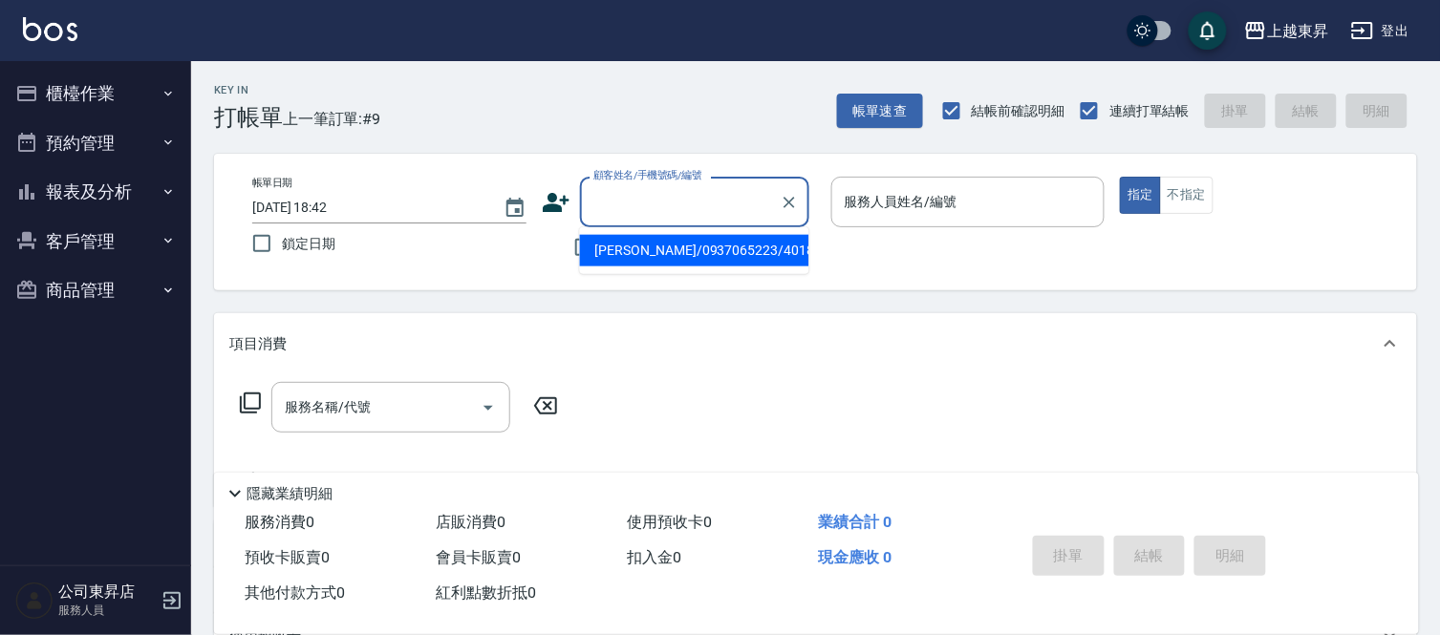
click at [636, 208] on input "顧客姓名/手機號碼/編號" at bounding box center [679, 201] width 183 height 33
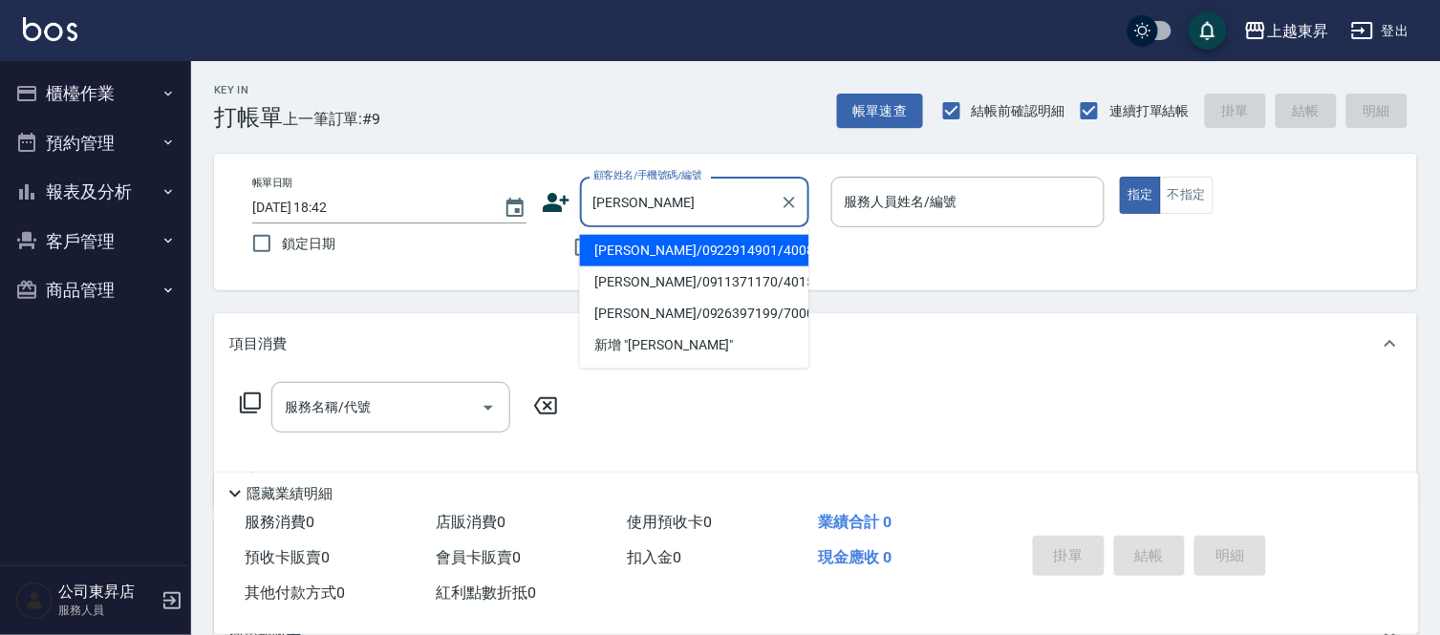
click at [775, 246] on li "[PERSON_NAME]/0922914901/40083" at bounding box center [694, 251] width 229 height 32
type input "[PERSON_NAME]/0922914901/40083"
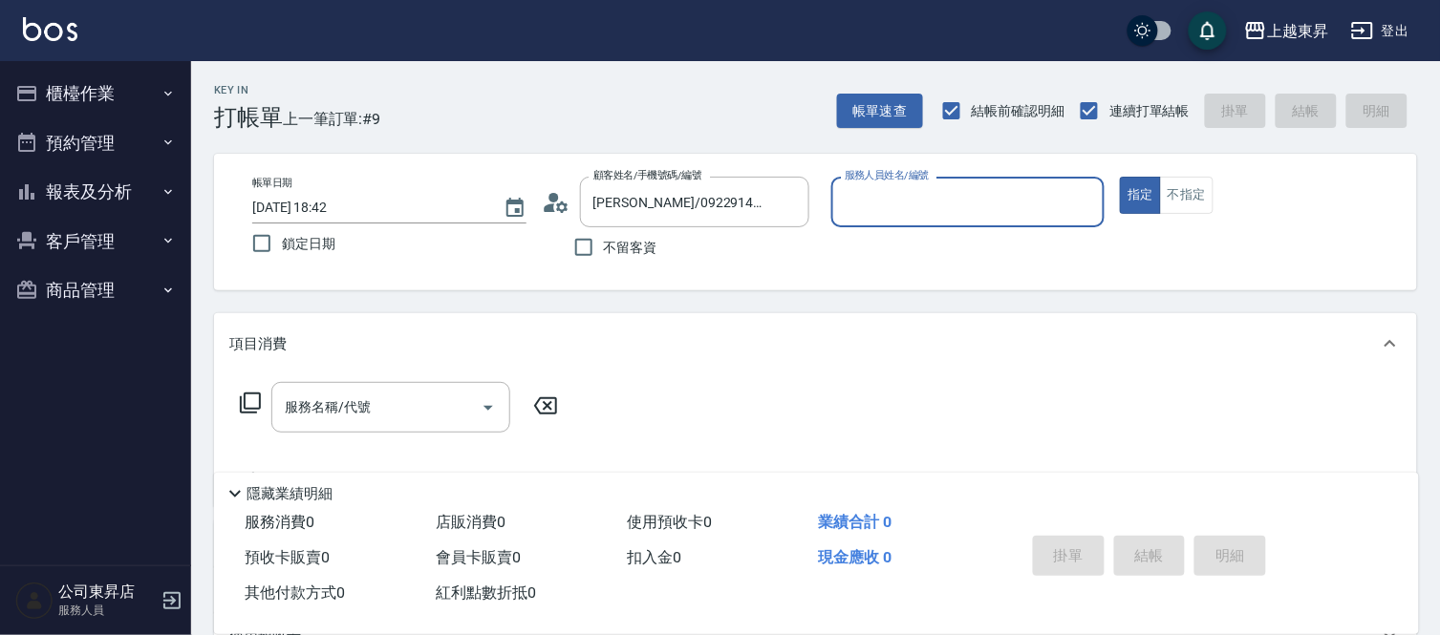
type input "[PERSON_NAME]04"
click at [344, 411] on input "服務名稱/代號" at bounding box center [376, 407] width 193 height 33
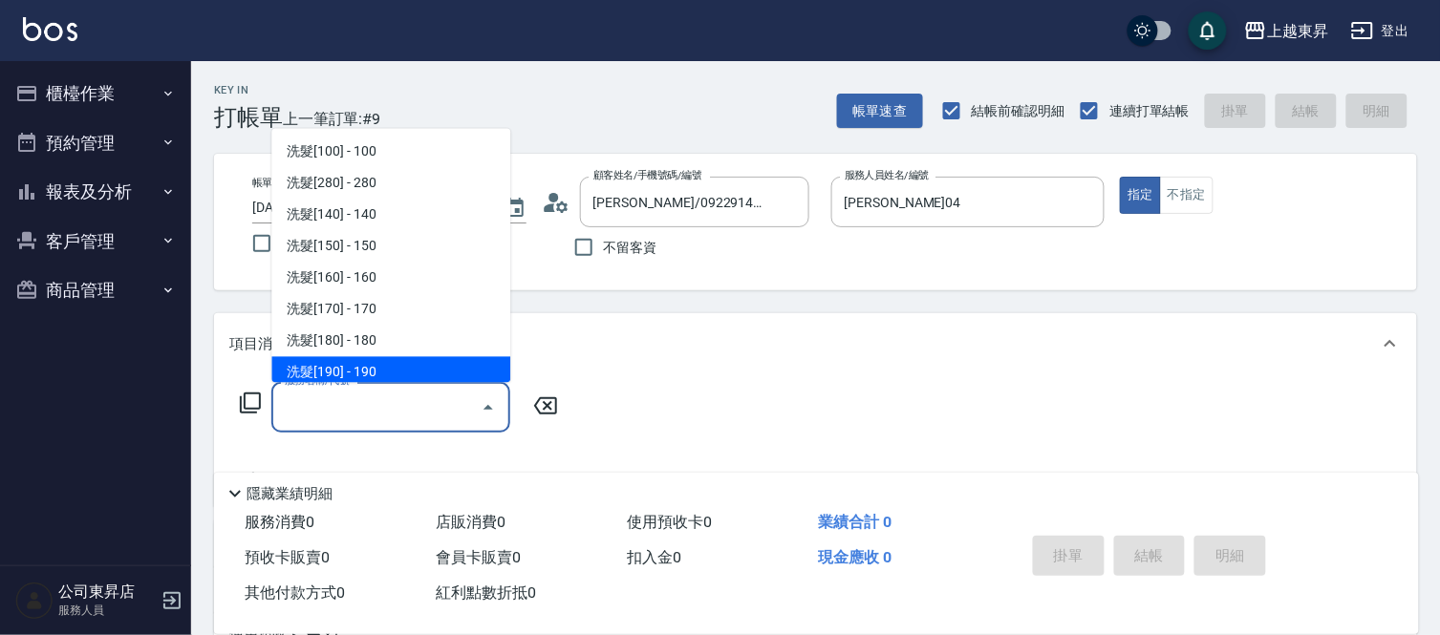
click at [254, 406] on icon at bounding box center [250, 403] width 23 height 23
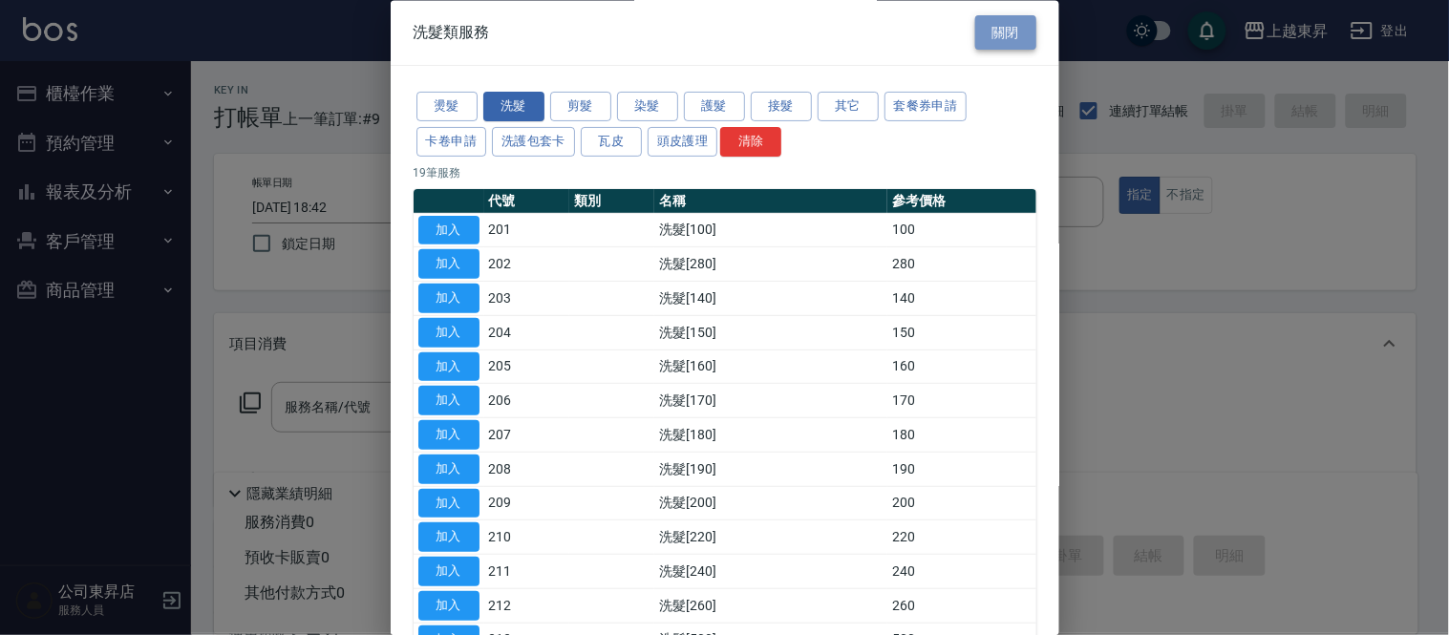
click at [975, 32] on button "關閉" at bounding box center [1005, 32] width 61 height 35
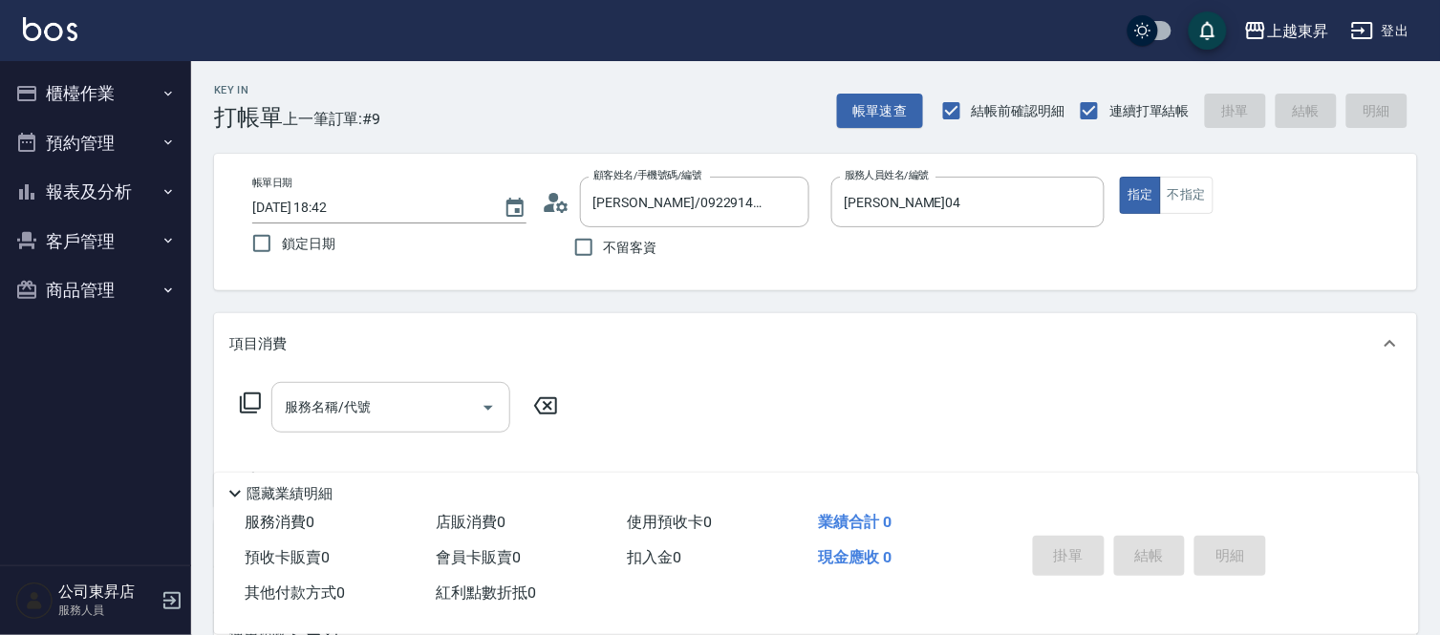
click at [418, 408] on input "服務名稱/代號" at bounding box center [376, 407] width 193 height 33
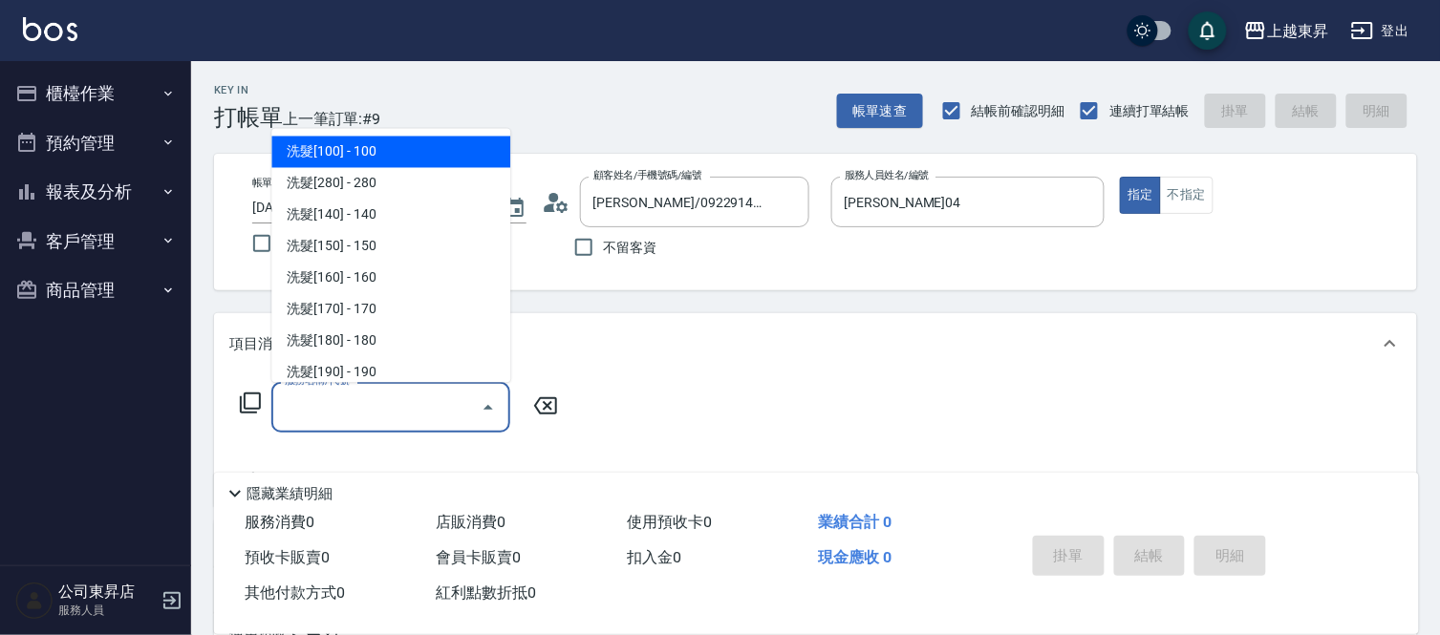
type input "0"
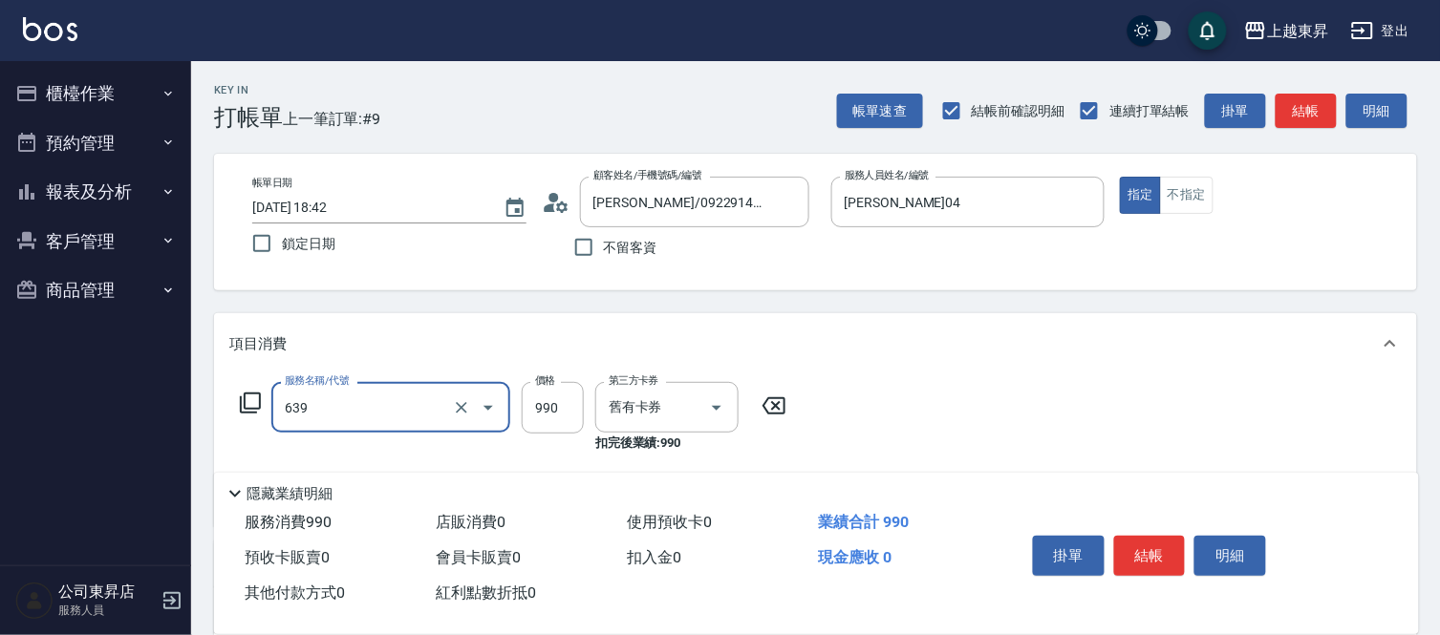
type input "(芙)蘆薈髮膜套卡(自材)(639)"
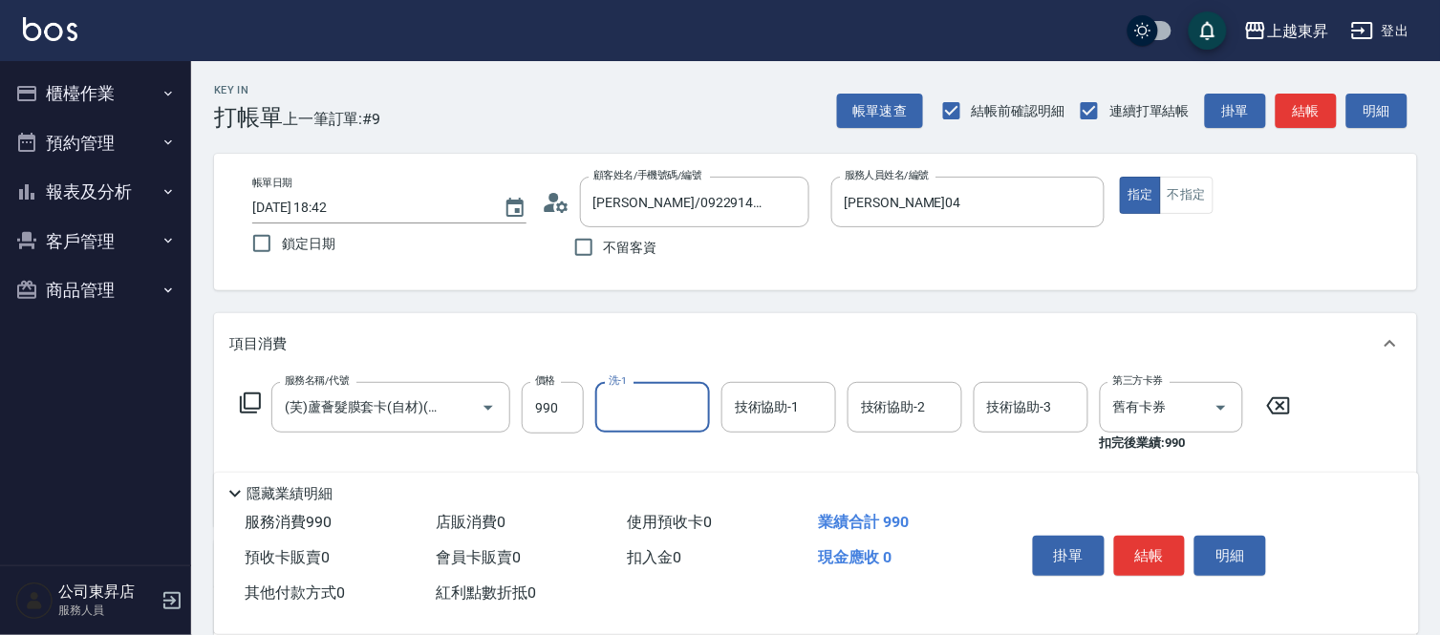
type input "2"
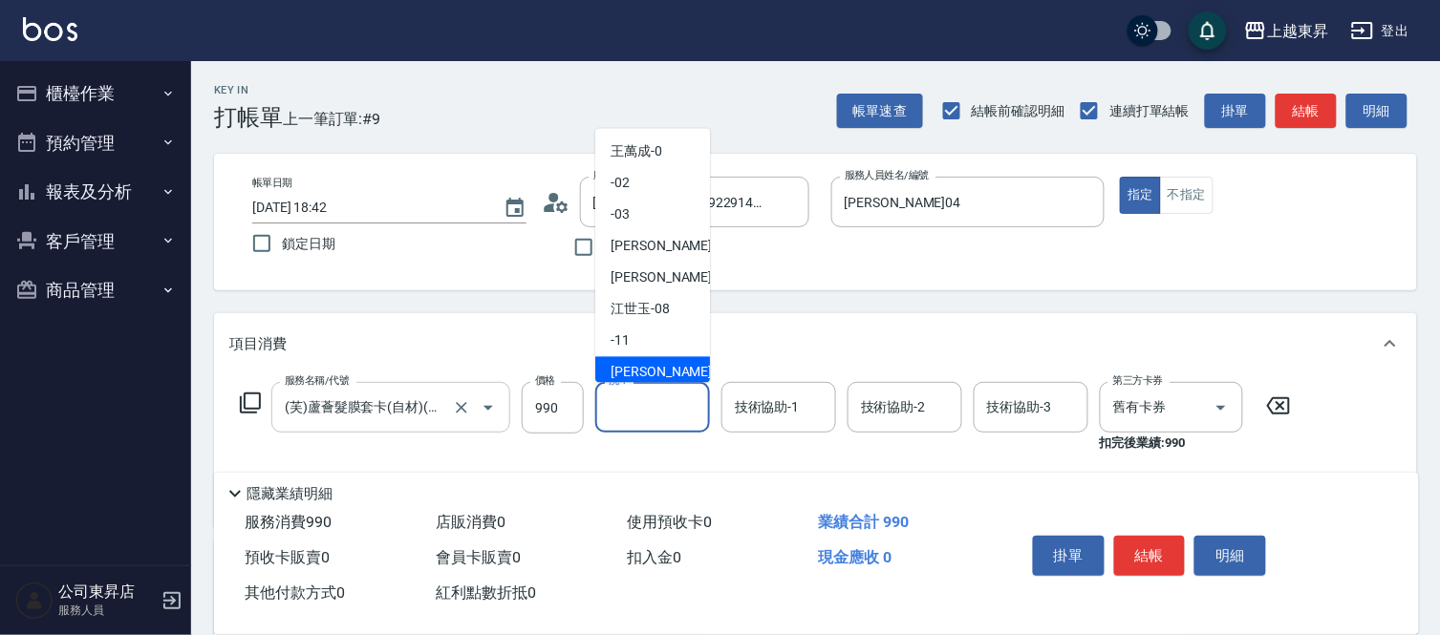
drag, startPoint x: 387, startPoint y: 441, endPoint x: 388, endPoint y: 421, distance: 20.1
click at [387, 440] on div "服務名稱/代號 (芙)蘆薈髮膜套卡(自材)(639) 服務名稱/代號" at bounding box center [390, 417] width 239 height 71
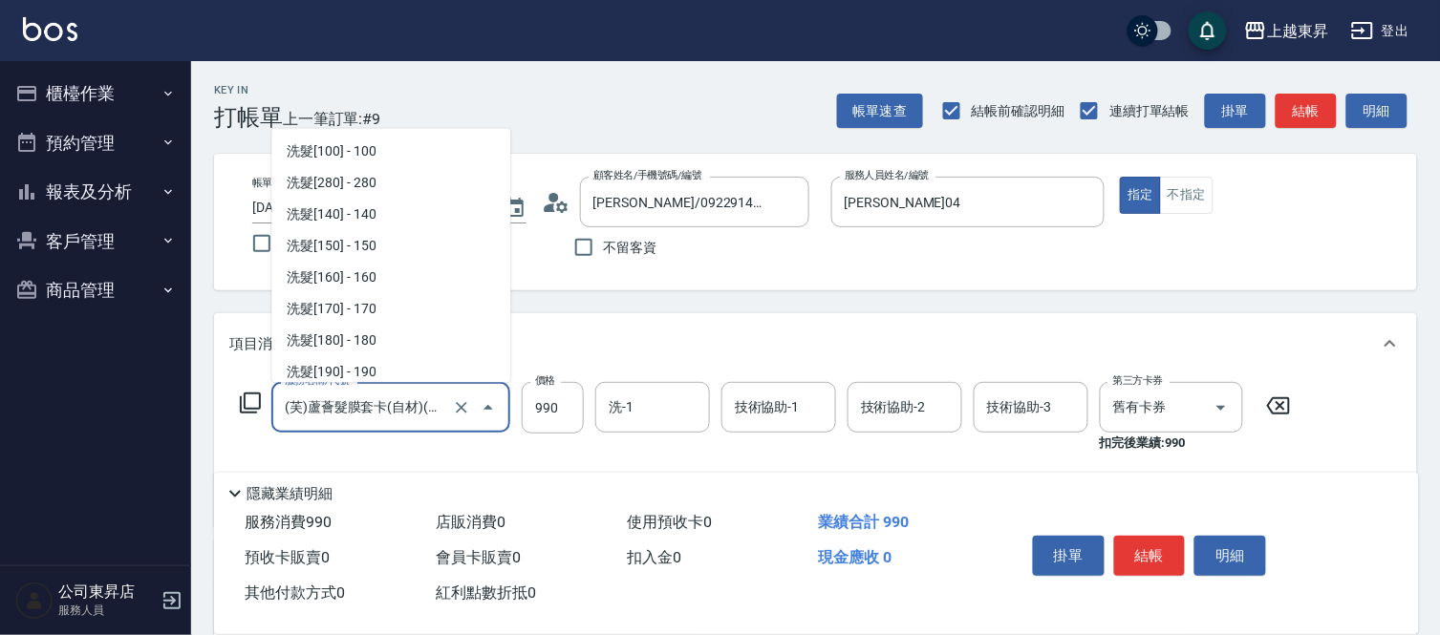
scroll to position [0, 11]
click at [388, 421] on input "(芙)蘆薈髮膜套卡(自材)(639)" at bounding box center [364, 407] width 168 height 33
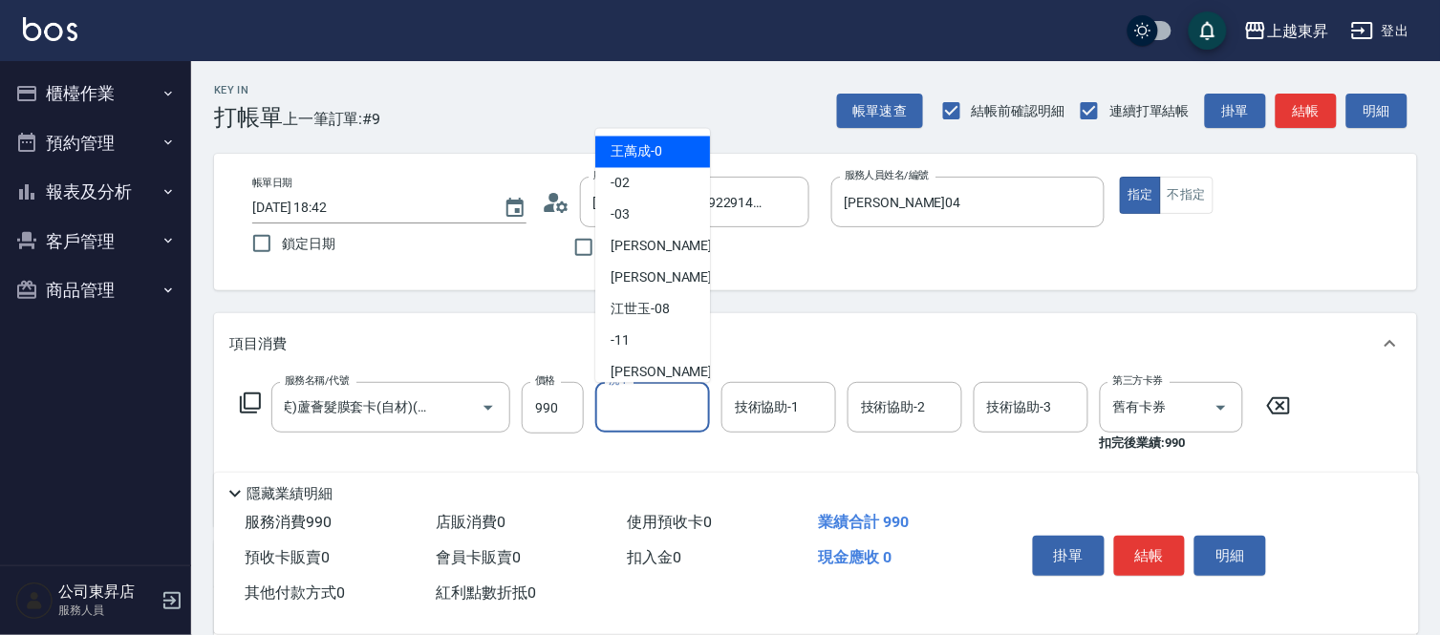
click at [661, 392] on input "洗-1" at bounding box center [652, 407] width 97 height 33
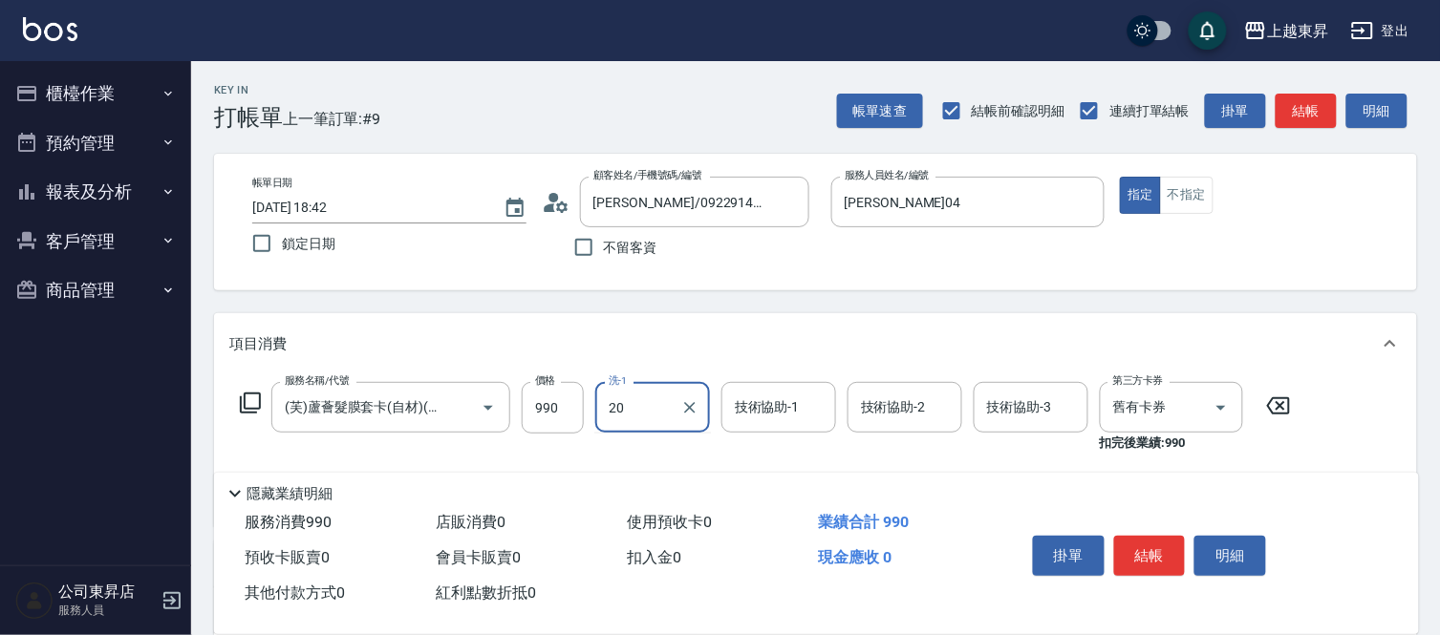
type input "林芯彤-20"
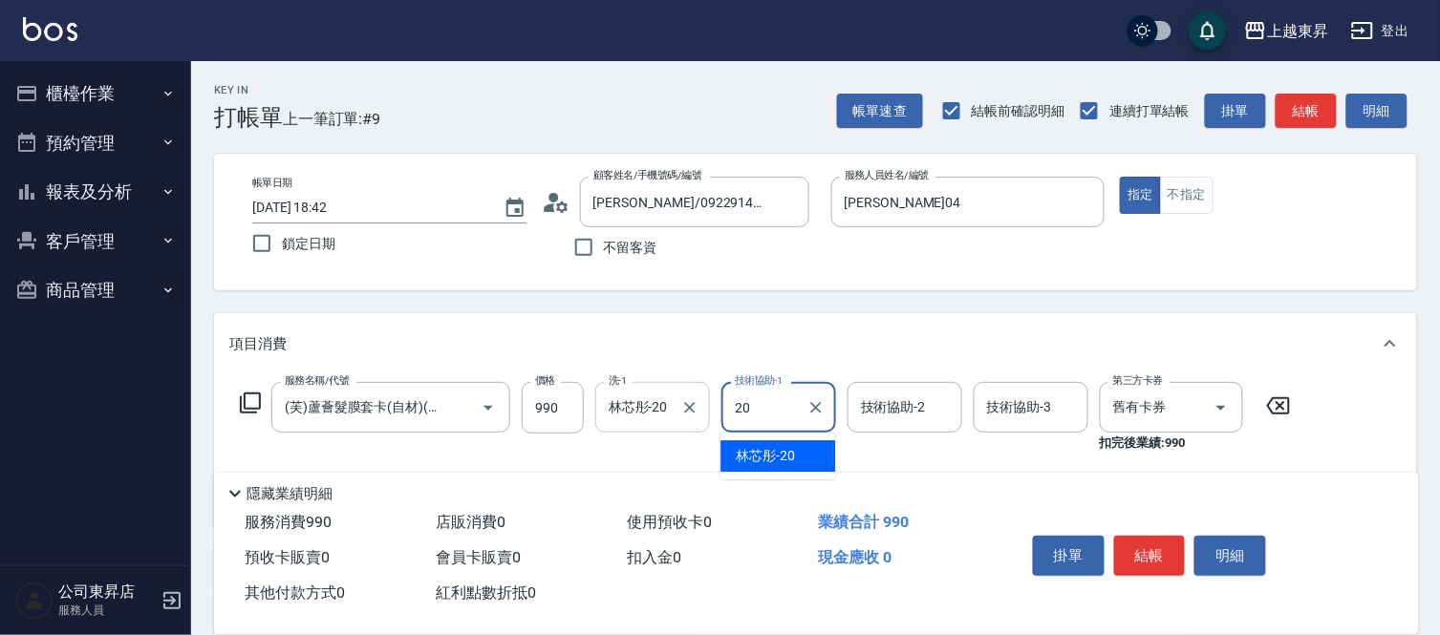
type input "林芯彤-20"
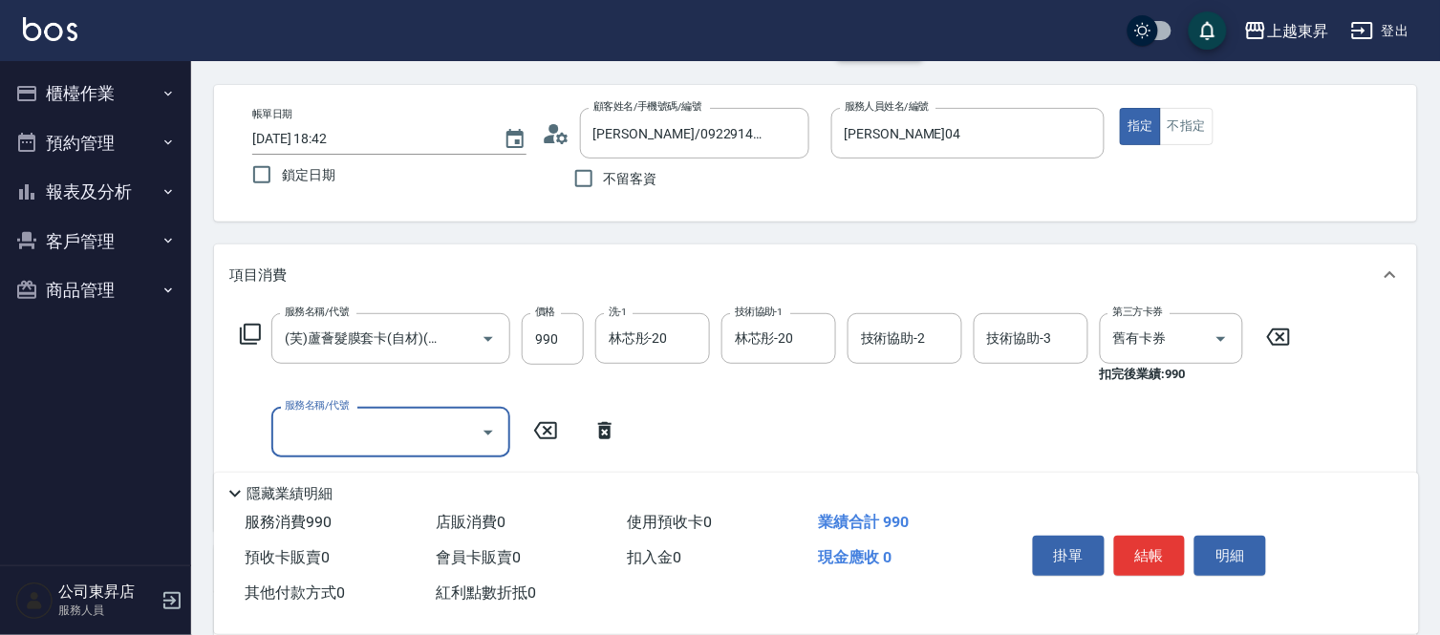
scroll to position [106, 0]
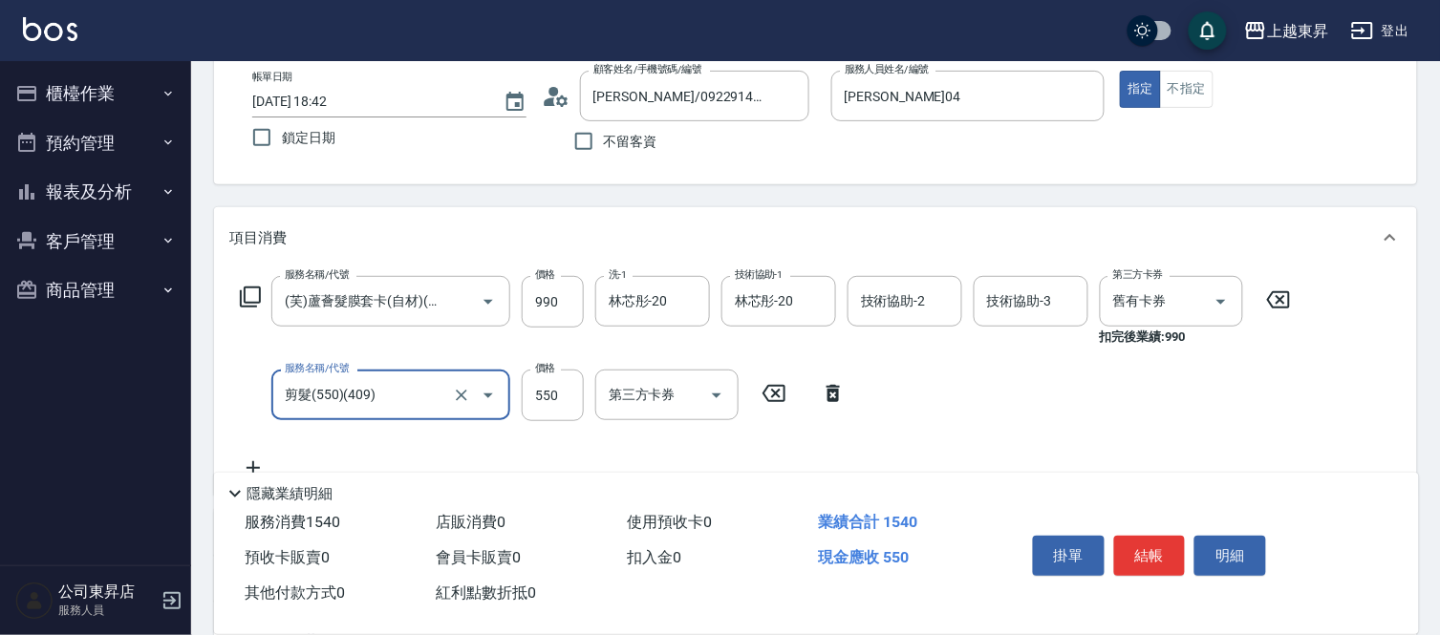
type input "剪髮(550)(409)"
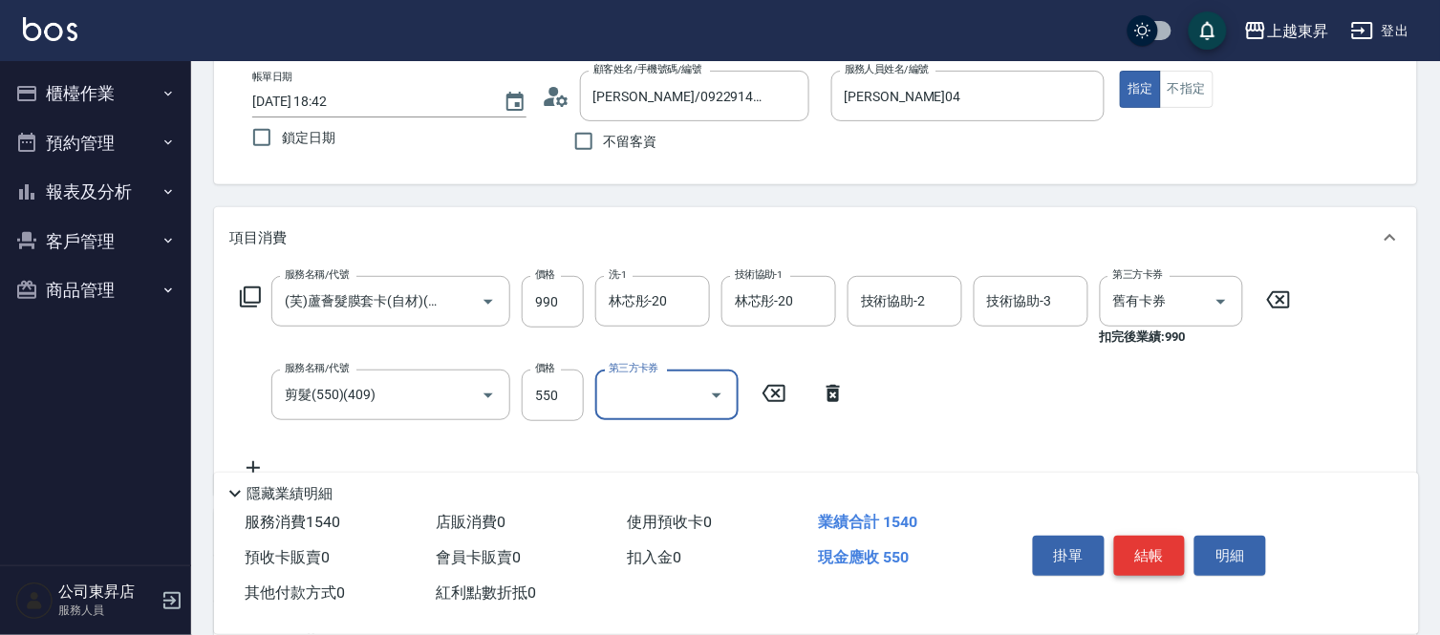
click at [1169, 545] on button "結帳" at bounding box center [1150, 556] width 72 height 40
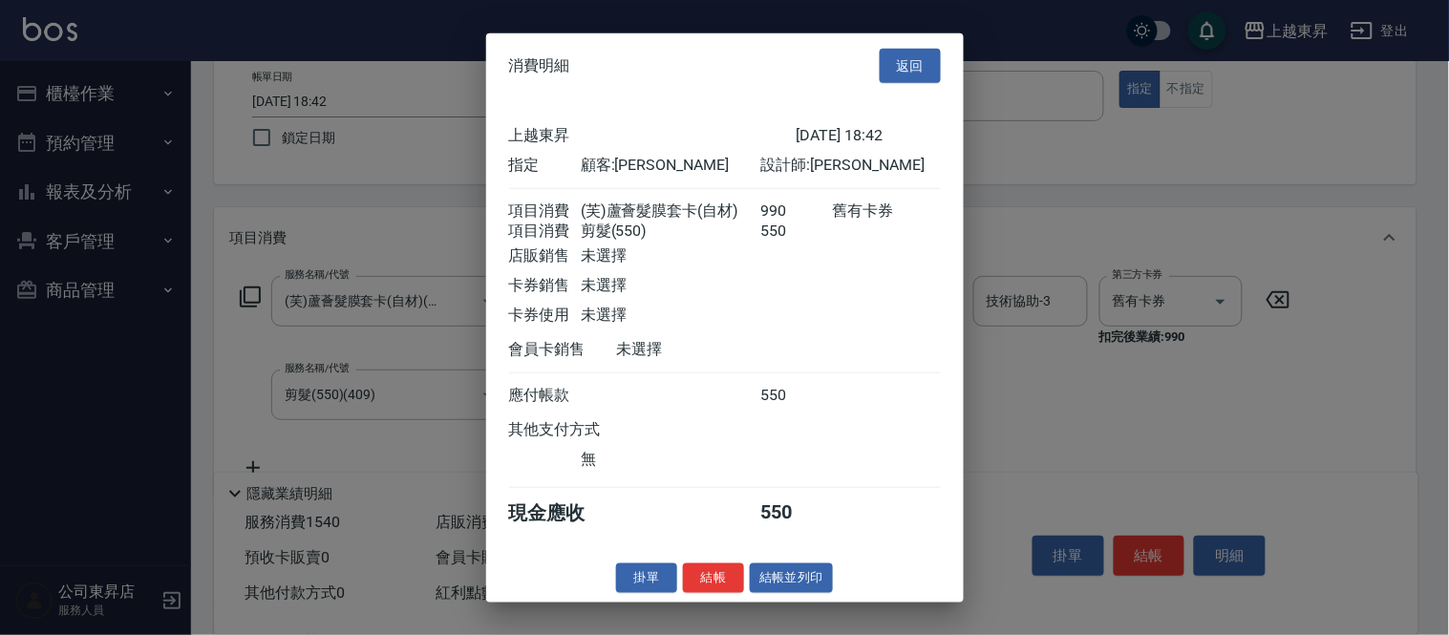
click at [1236, 339] on div at bounding box center [724, 317] width 1449 height 635
click at [768, 592] on button "結帳並列印" at bounding box center [791, 579] width 83 height 30
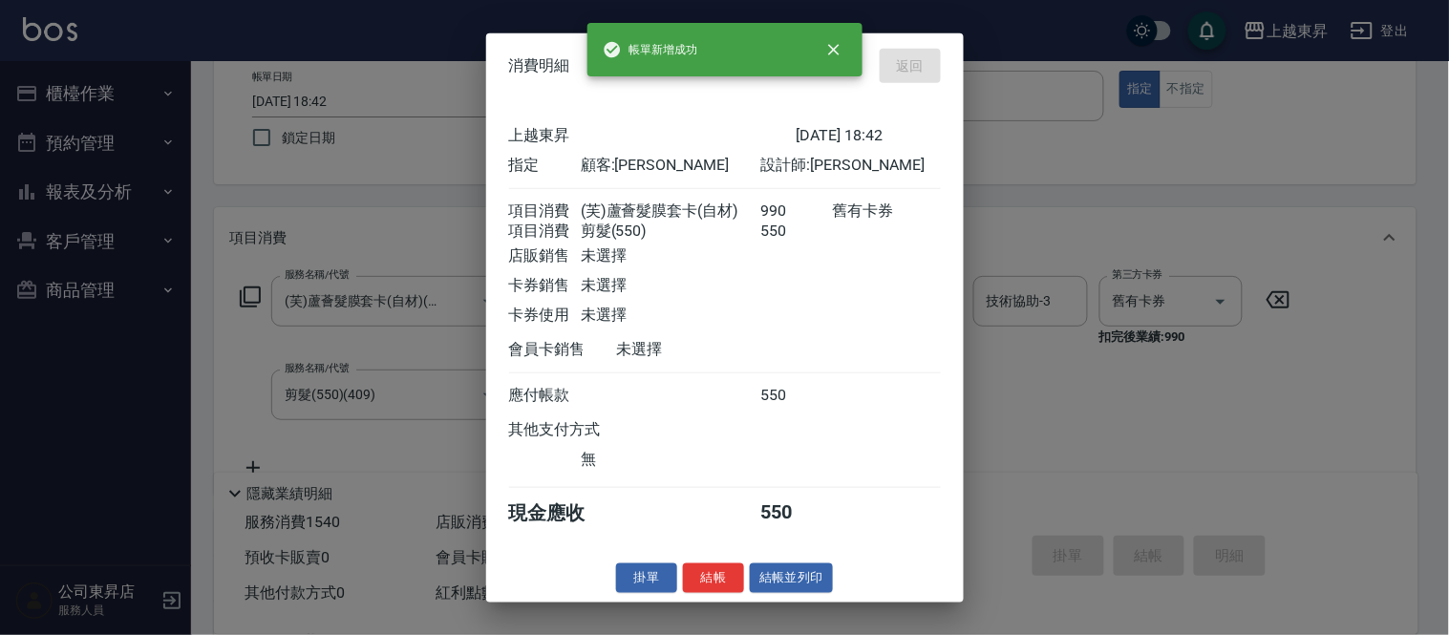
type input "[DATE] 18:43"
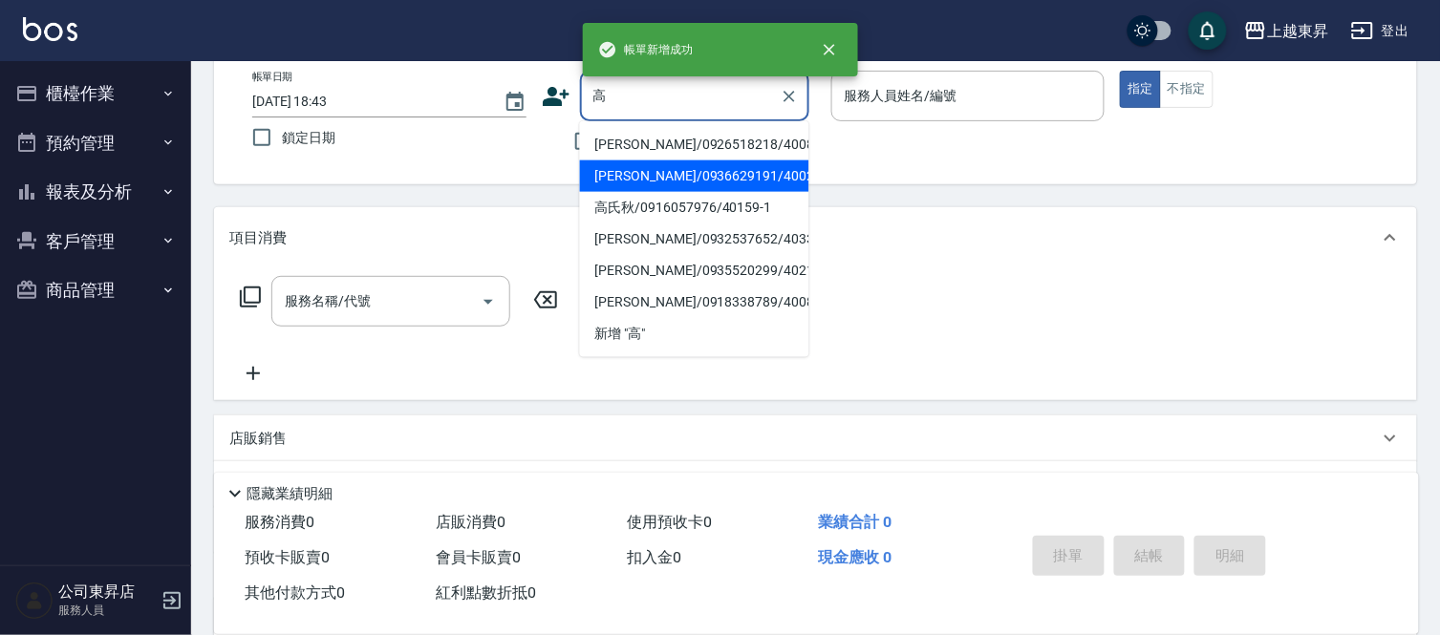
click at [661, 167] on li "[PERSON_NAME]/0936629191/40028" at bounding box center [694, 176] width 229 height 32
type input "[PERSON_NAME]/0936629191/40028"
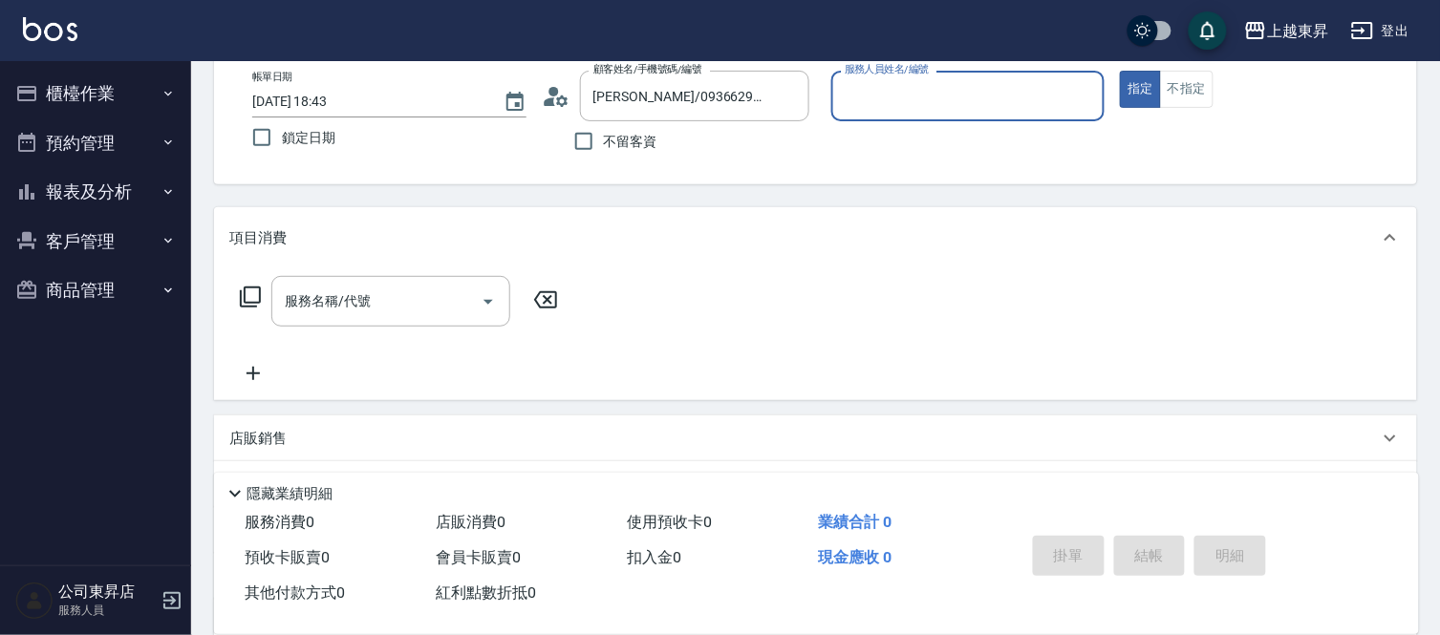
type input "[PERSON_NAME]04"
drag, startPoint x: 359, startPoint y: 327, endPoint x: 375, endPoint y: 301, distance: 30.5
click at [365, 319] on div "服務名稱/代號 服務名稱/代號" at bounding box center [399, 330] width 340 height 109
click at [375, 301] on input "服務名稱/代號" at bounding box center [376, 301] width 193 height 33
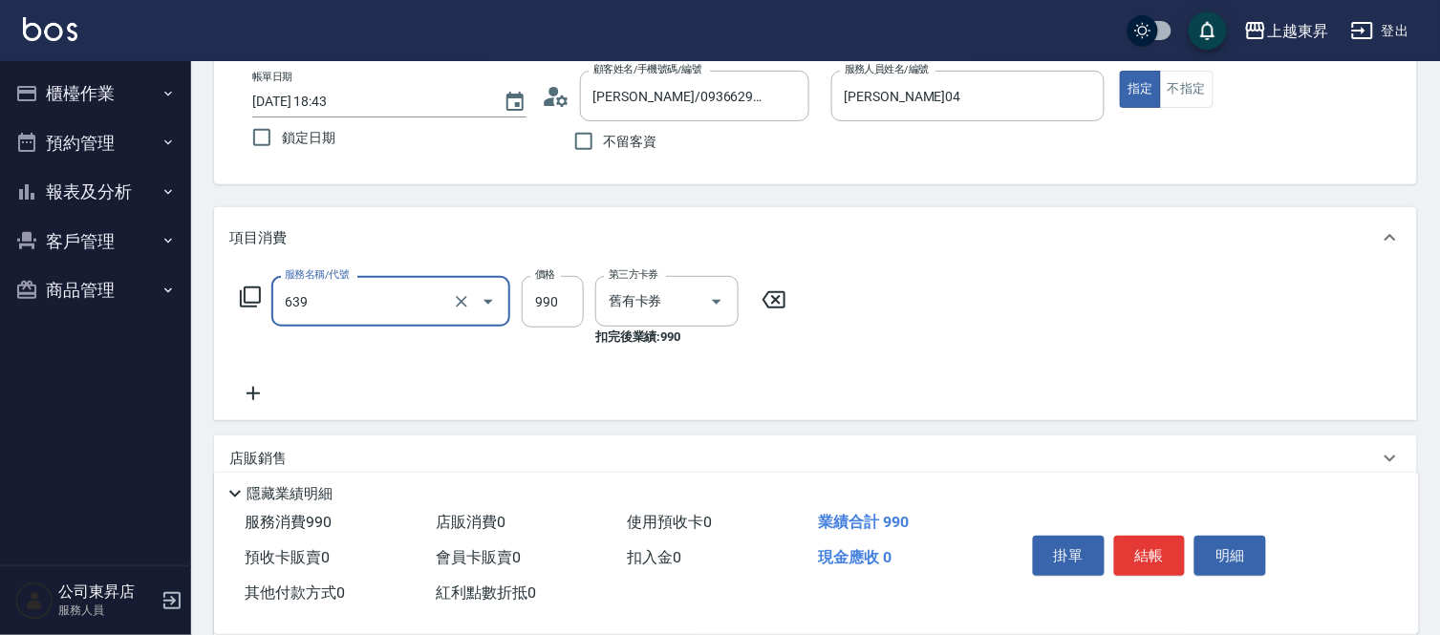
type input "(芙)蘆薈髮膜套卡(自材)(639)"
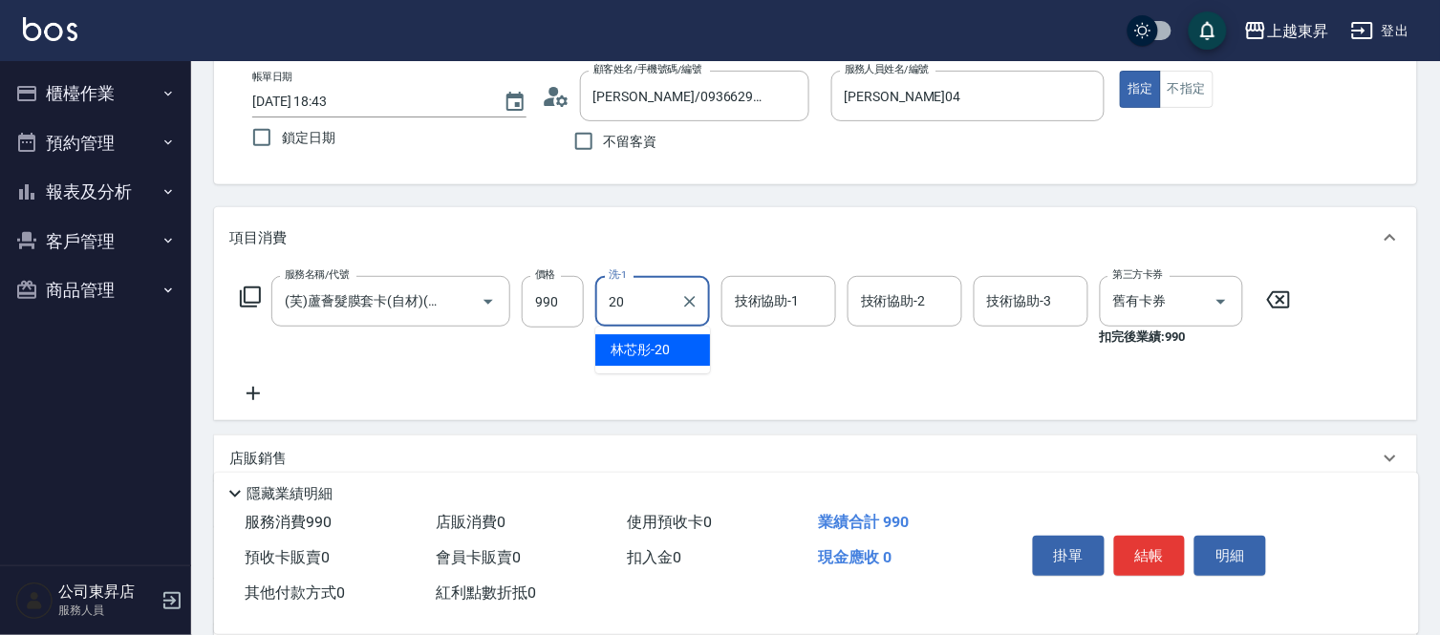
type input "林芯彤-20"
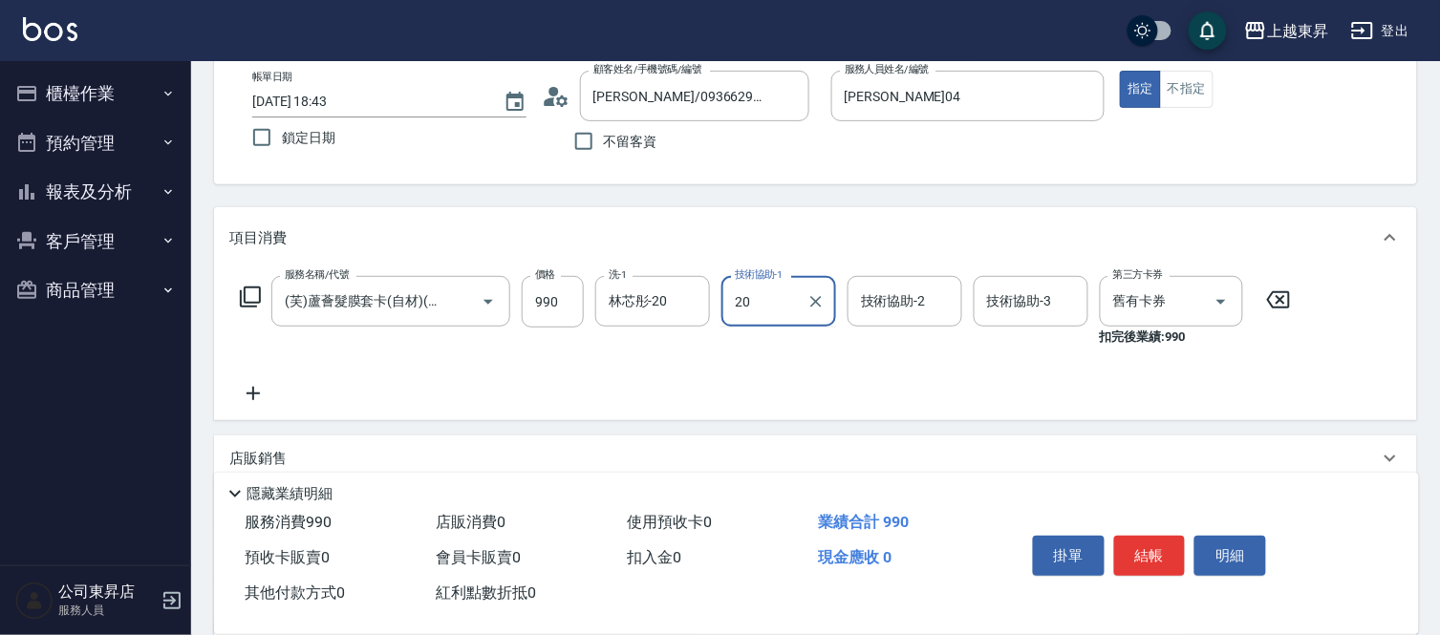
type input "林芯彤-20"
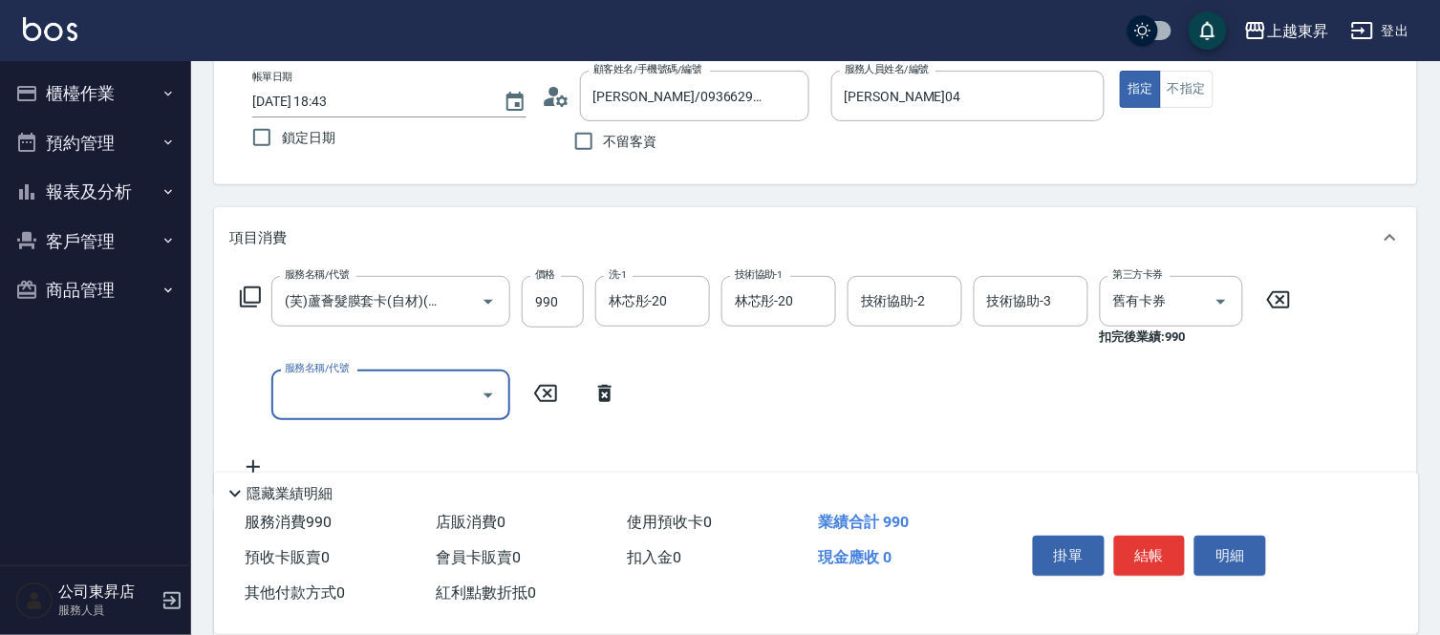
scroll to position [0, 0]
type input "(芙)頭皮養護套卡(638)"
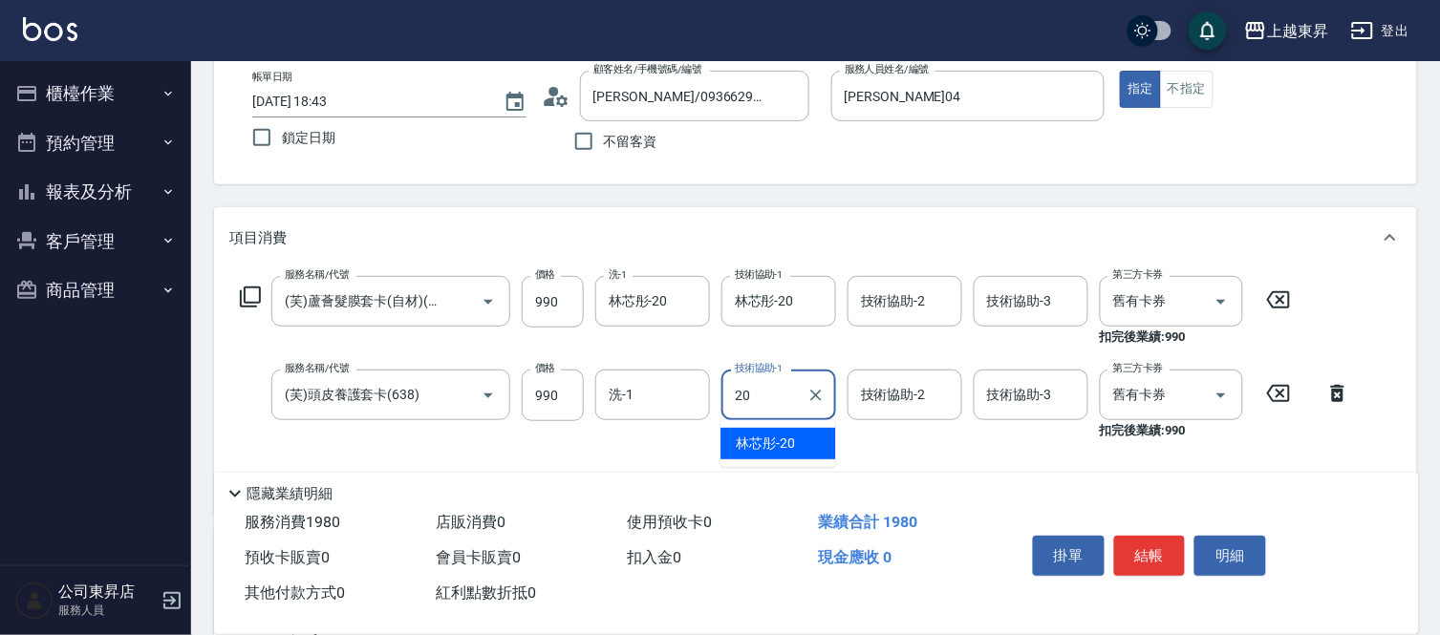
type input "林芯彤-20"
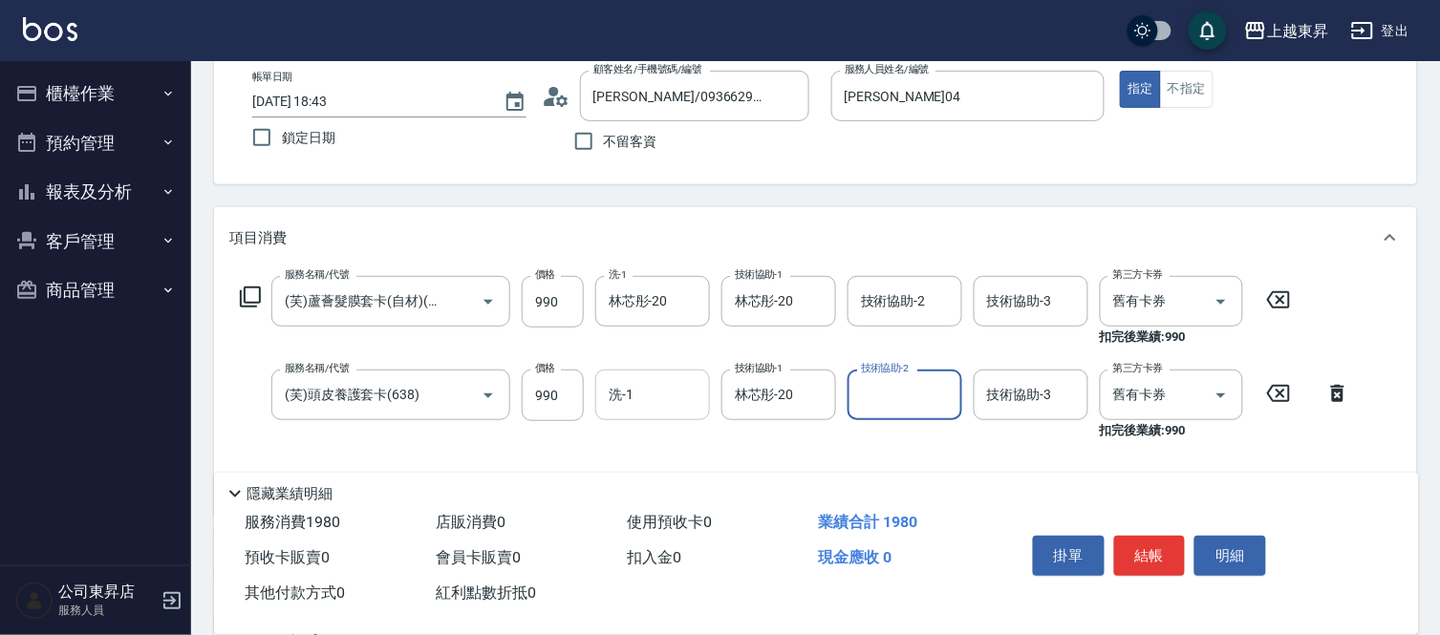
drag, startPoint x: 819, startPoint y: 392, endPoint x: 650, endPoint y: 405, distance: 169.6
click at [818, 392] on icon "Clear" at bounding box center [815, 395] width 11 height 11
click at [650, 405] on input "洗-1" at bounding box center [652, 394] width 97 height 33
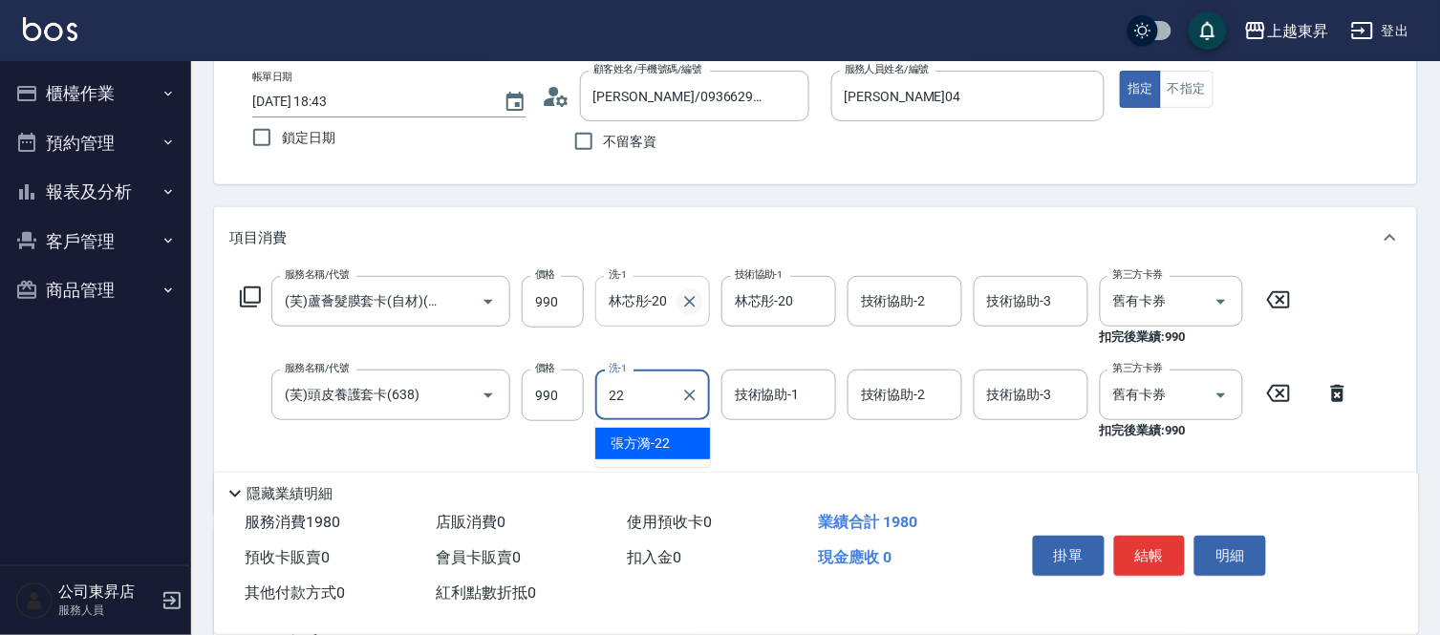
type input "張方漪-22"
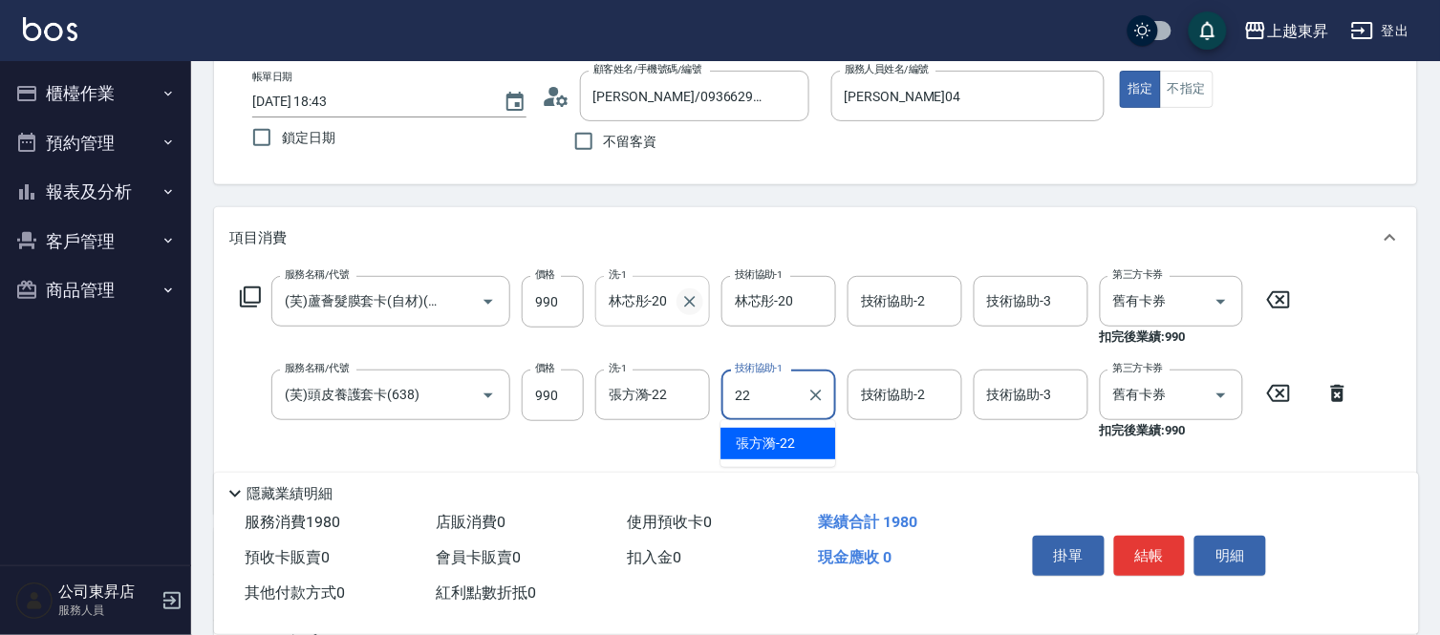
type input "張方漪-22"
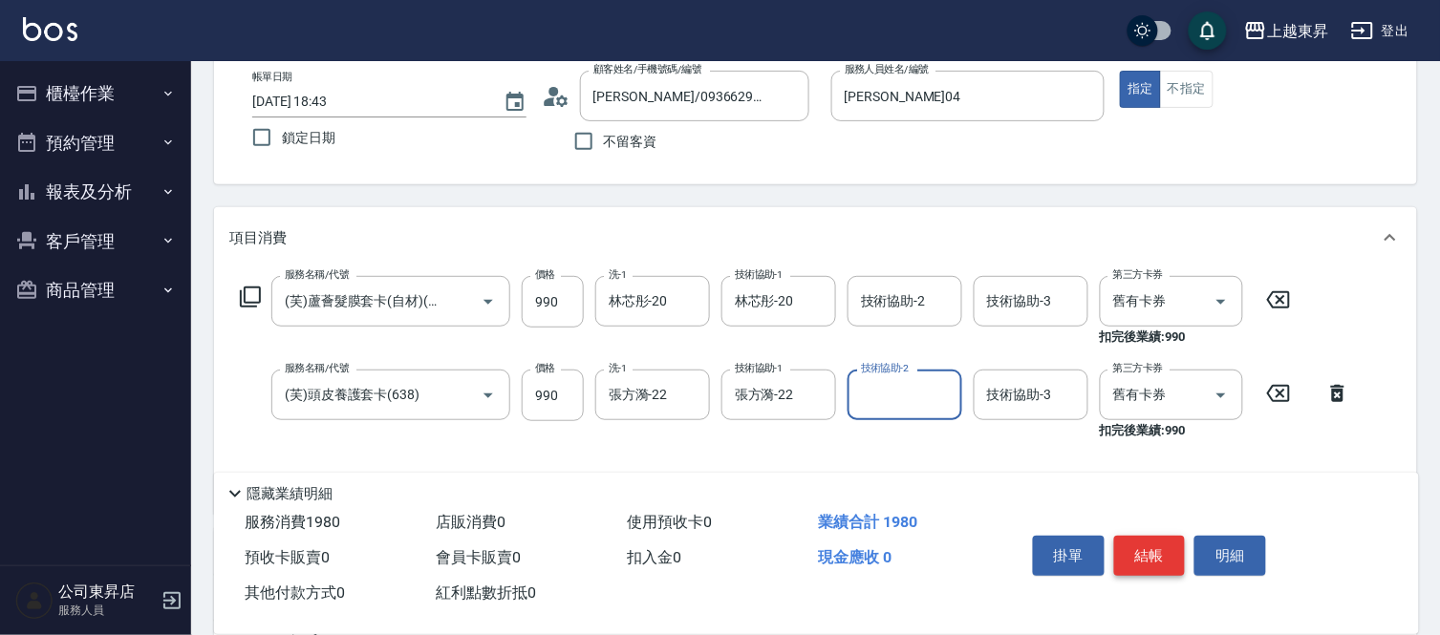
click at [1125, 550] on button "結帳" at bounding box center [1150, 556] width 72 height 40
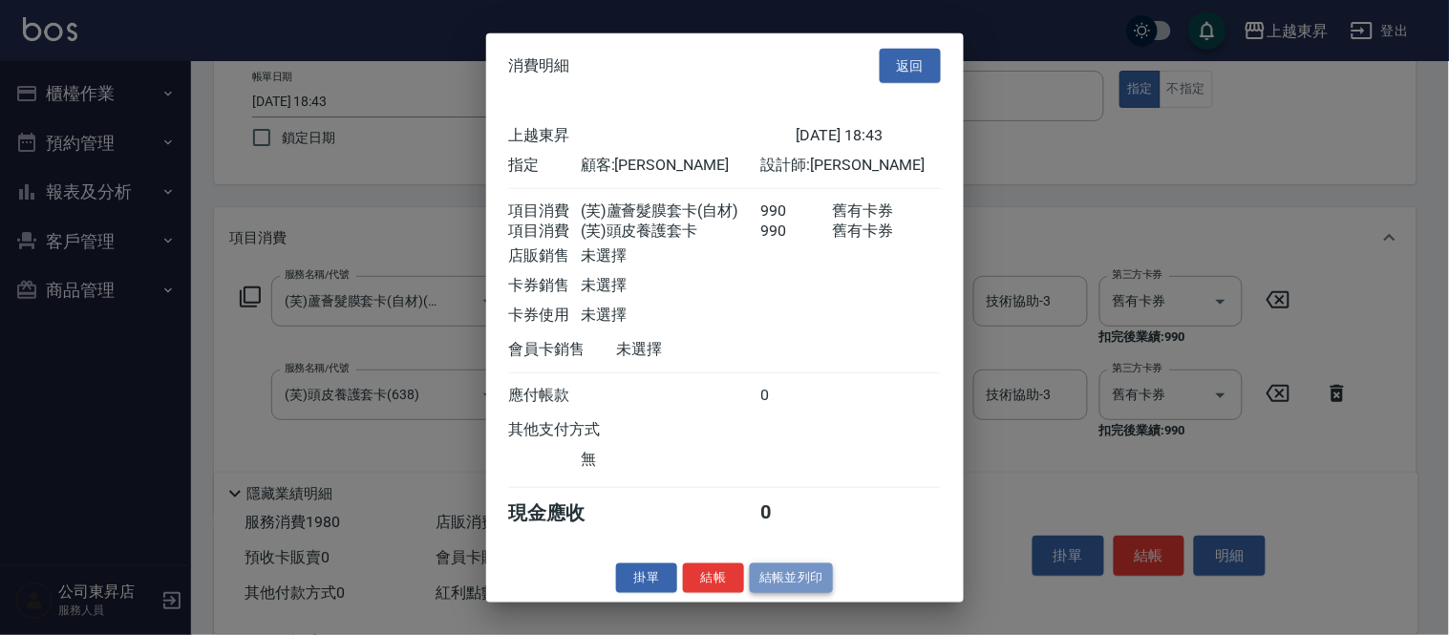
click at [815, 583] on button "結帳並列印" at bounding box center [791, 579] width 83 height 30
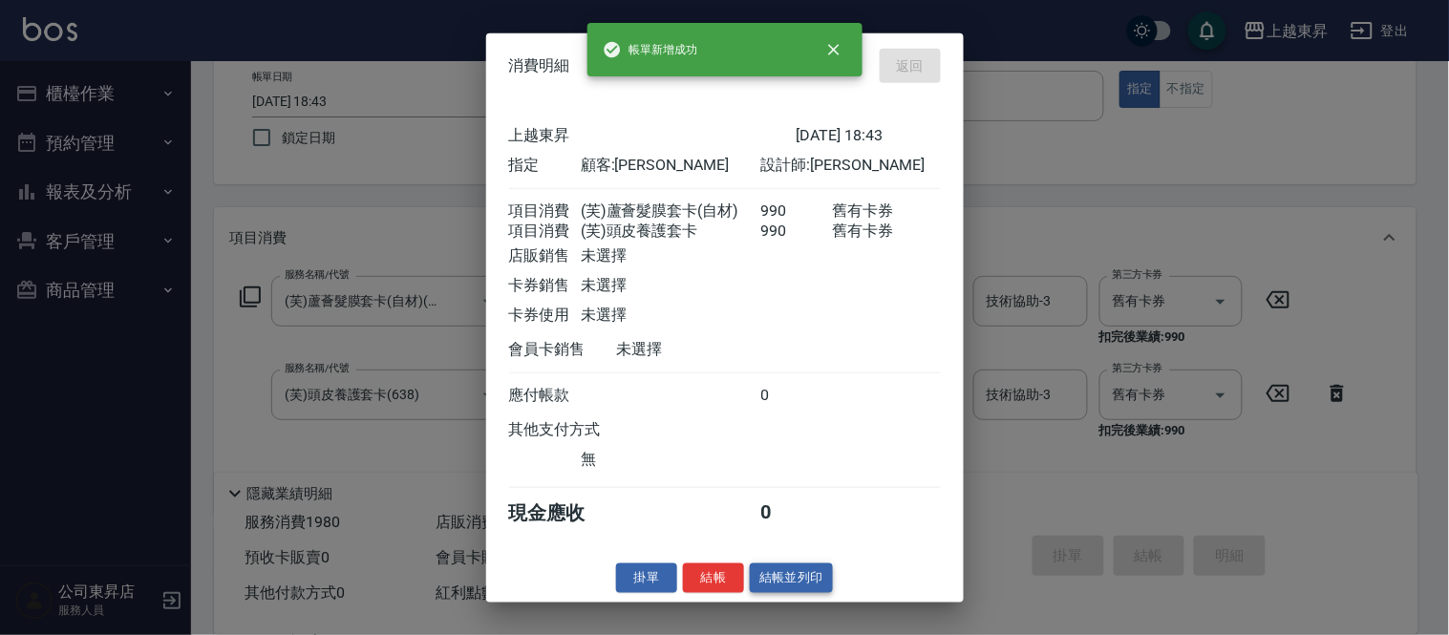
type input "[DATE] 18:44"
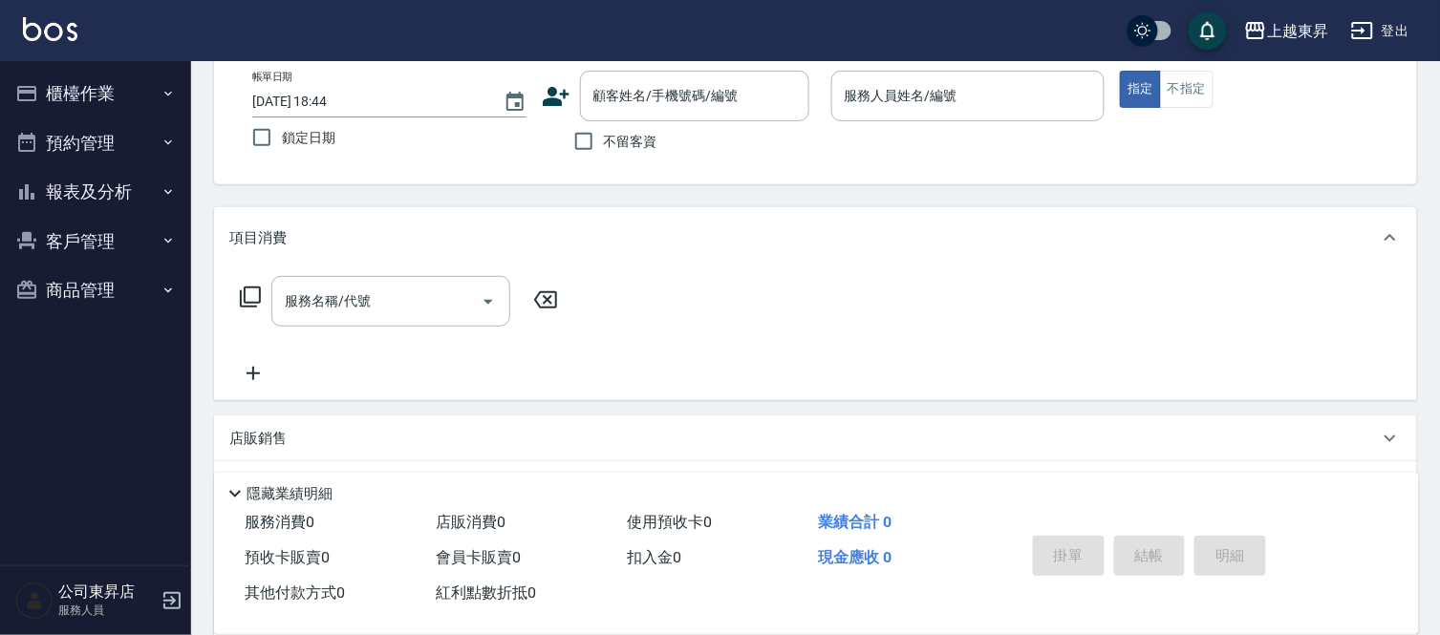
drag, startPoint x: 76, startPoint y: 192, endPoint x: 71, endPoint y: 120, distance: 71.9
click at [71, 120] on ul "櫃檯作業 打帳單 帳單列表 現金收支登錄 材料自購登錄 每日結帳 排班表 現場電腦打卡 預約管理 預約管理 單日預約紀錄 單週預約紀錄 報表及分析 報表目錄 …" at bounding box center [96, 192] width 176 height 262
click at [73, 96] on button "櫃檯作業" at bounding box center [96, 94] width 176 height 50
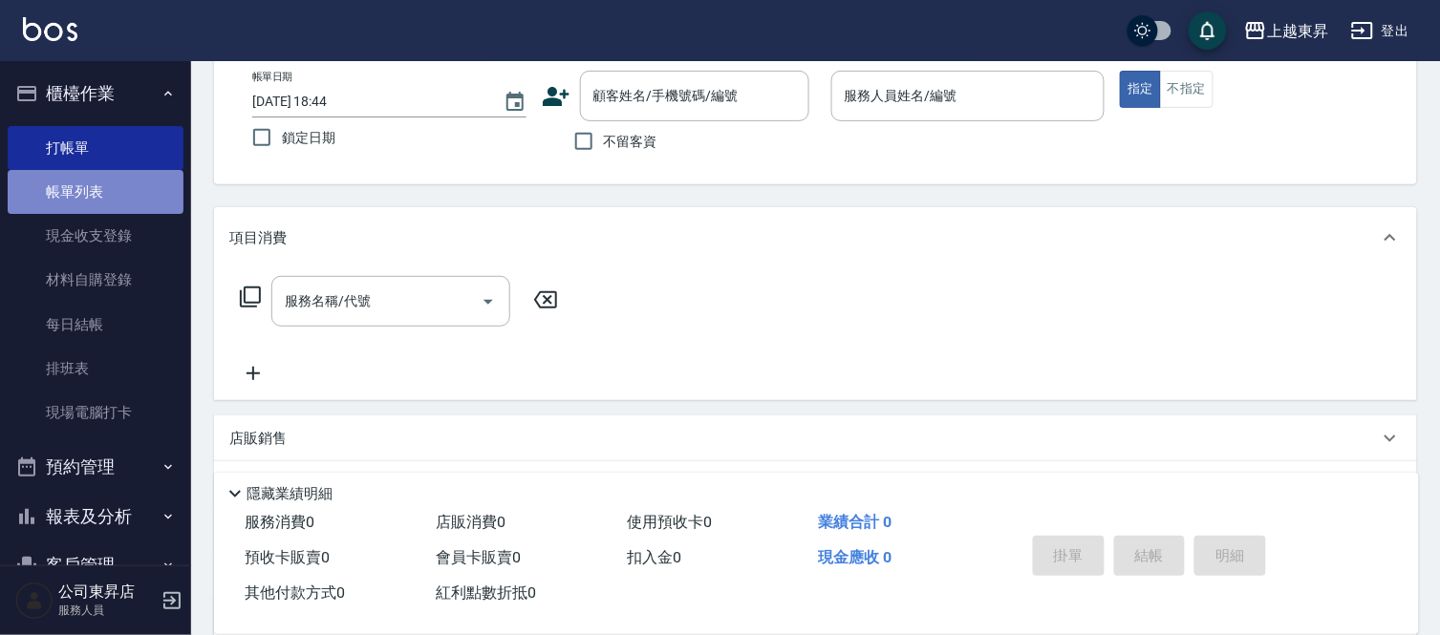
click at [105, 186] on link "帳單列表" at bounding box center [96, 192] width 176 height 44
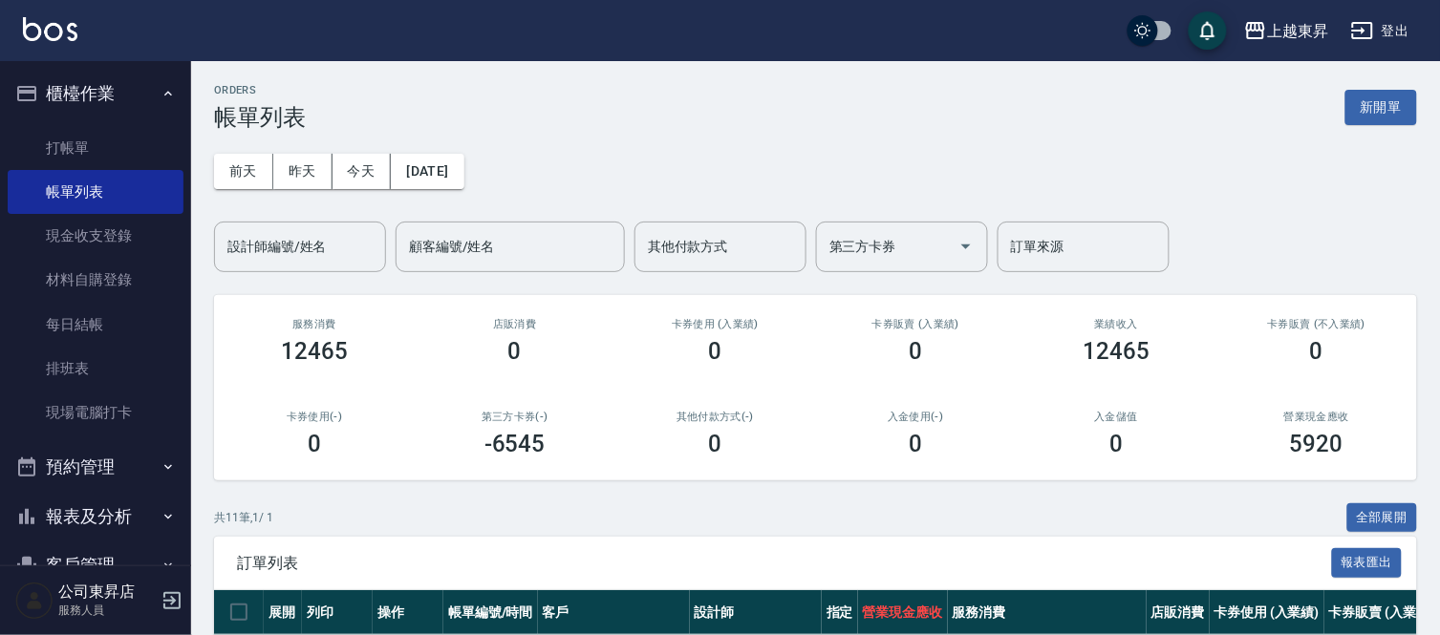
click at [106, 524] on button "報表及分析" at bounding box center [96, 517] width 176 height 50
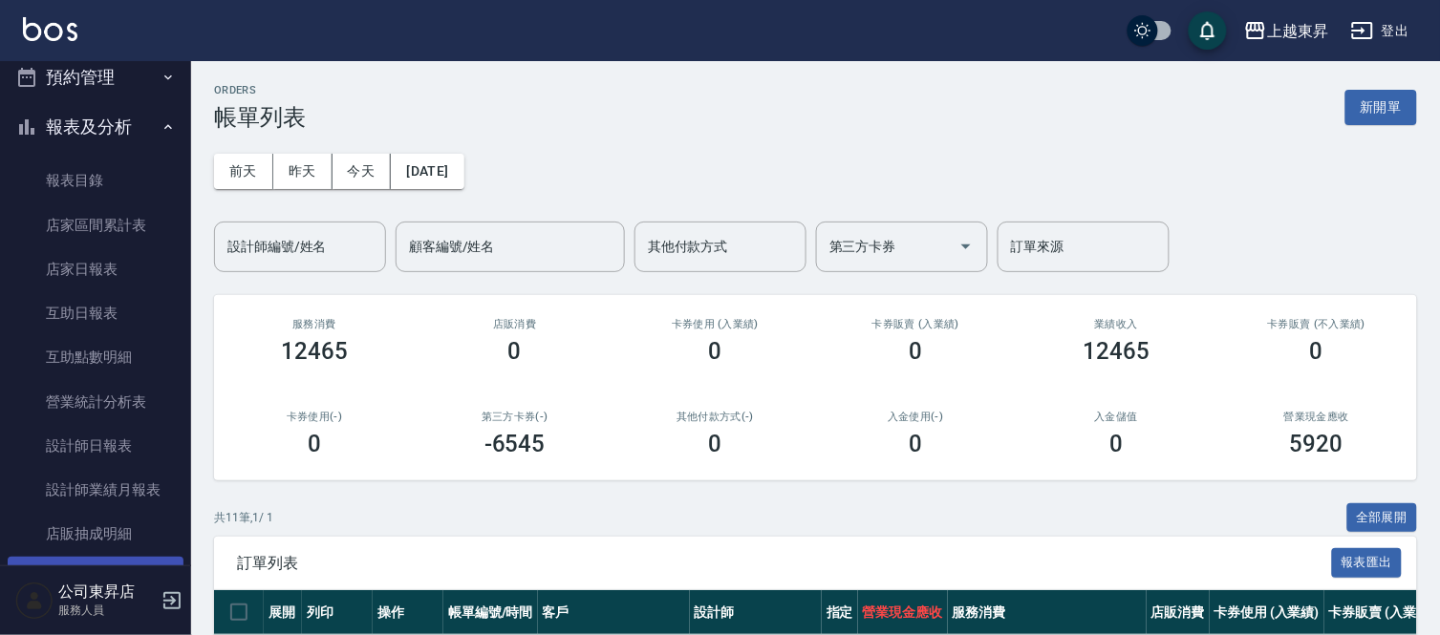
scroll to position [424, 0]
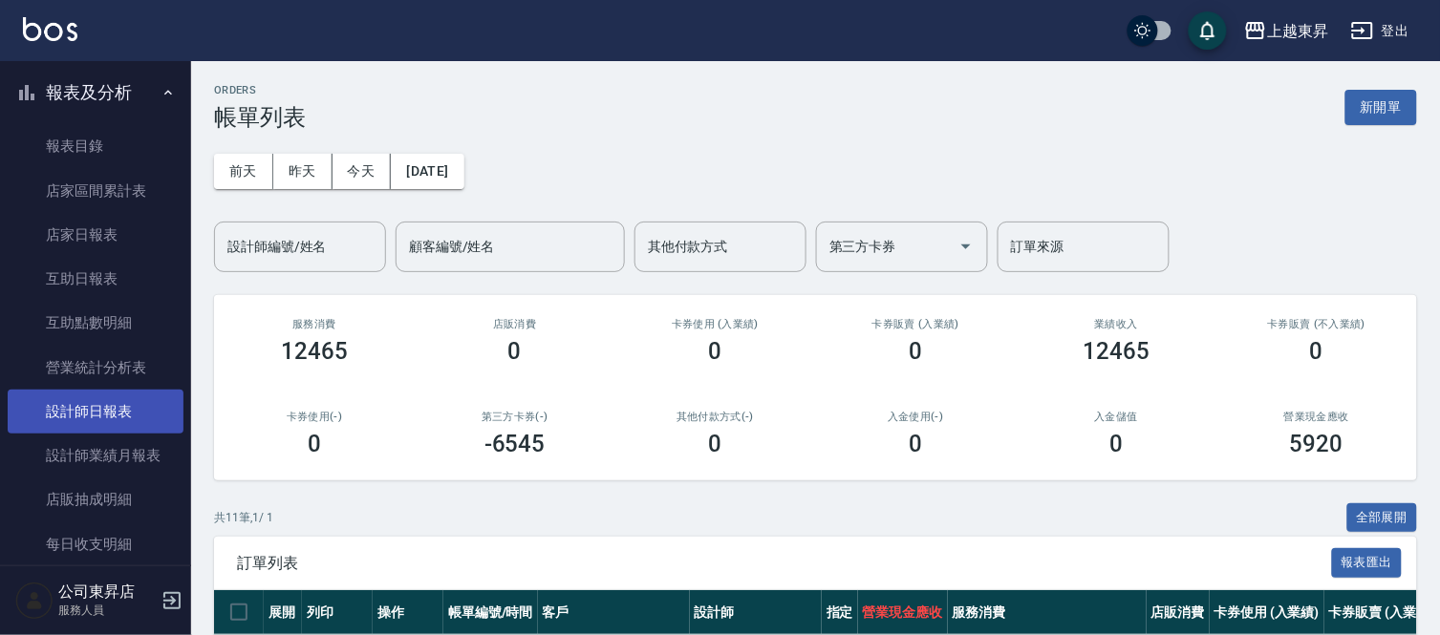
click at [132, 404] on link "設計師日報表" at bounding box center [96, 412] width 176 height 44
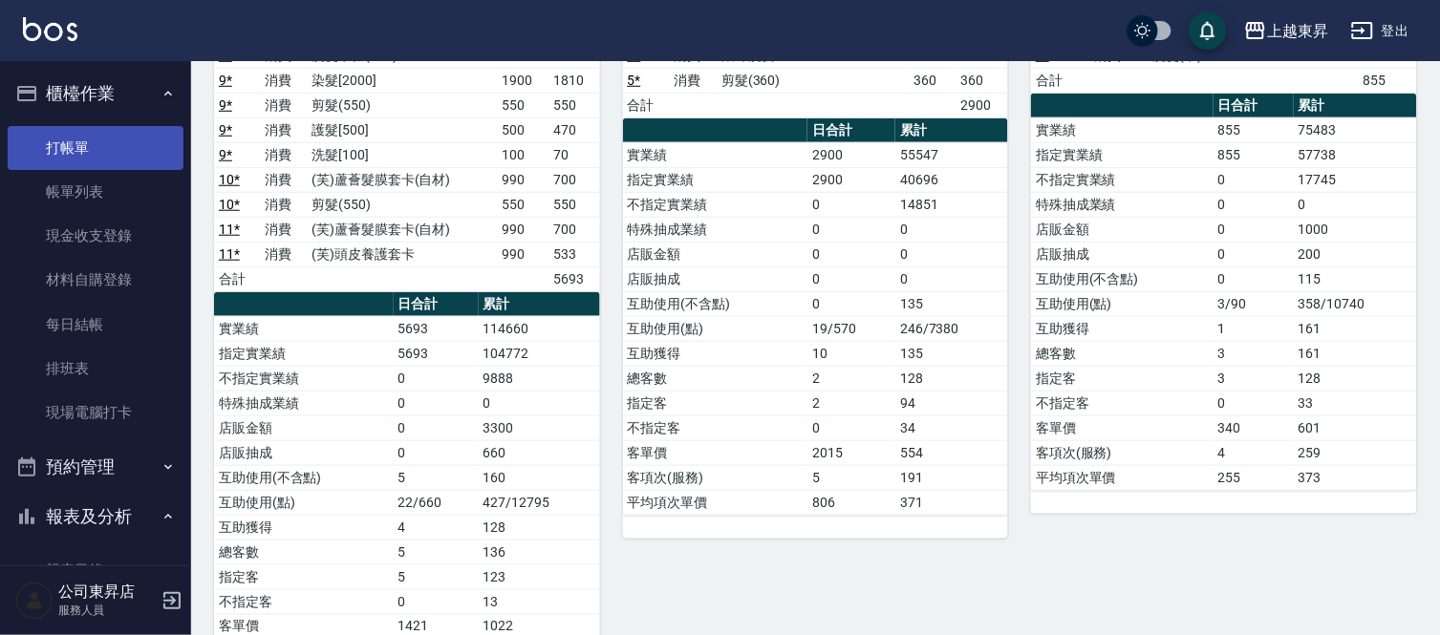
click at [94, 147] on link "打帳單" at bounding box center [96, 148] width 176 height 44
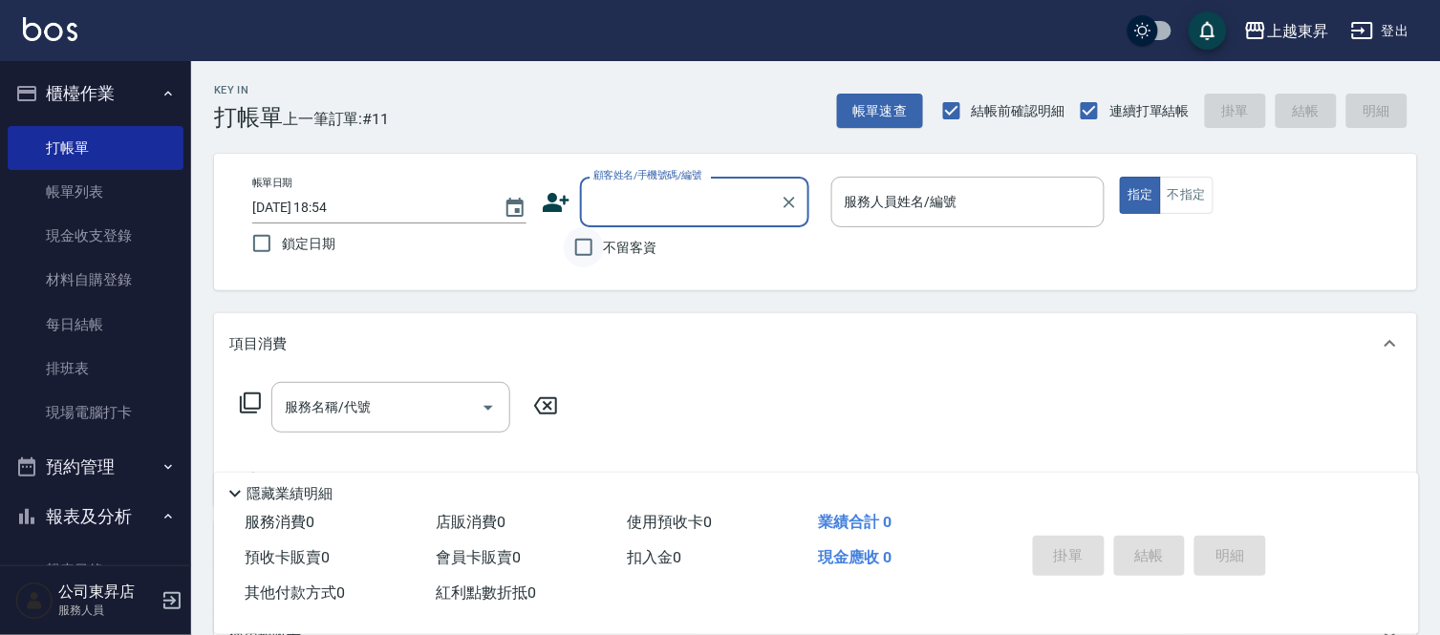
click at [594, 242] on input "不留客資" at bounding box center [584, 247] width 40 height 40
checkbox input "true"
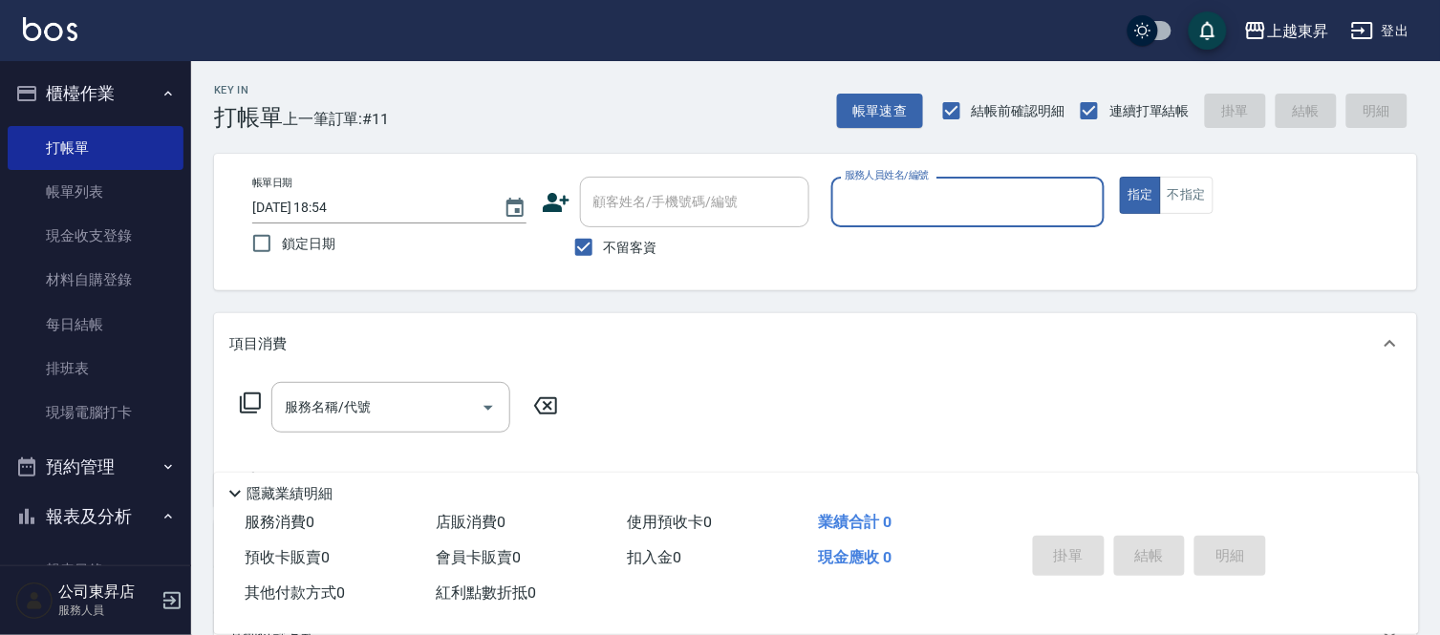
click at [938, 194] on input "服務人員姓名/編號" at bounding box center [968, 201] width 257 height 33
type input "支援-19"
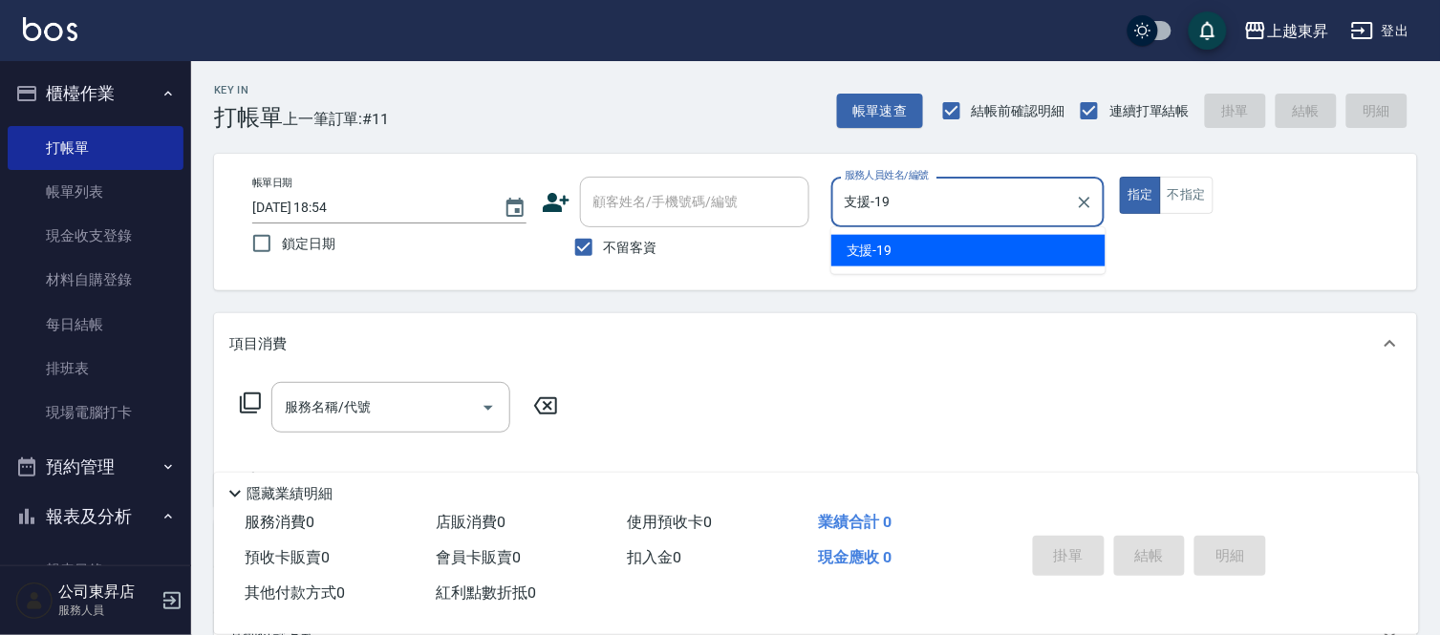
type button "true"
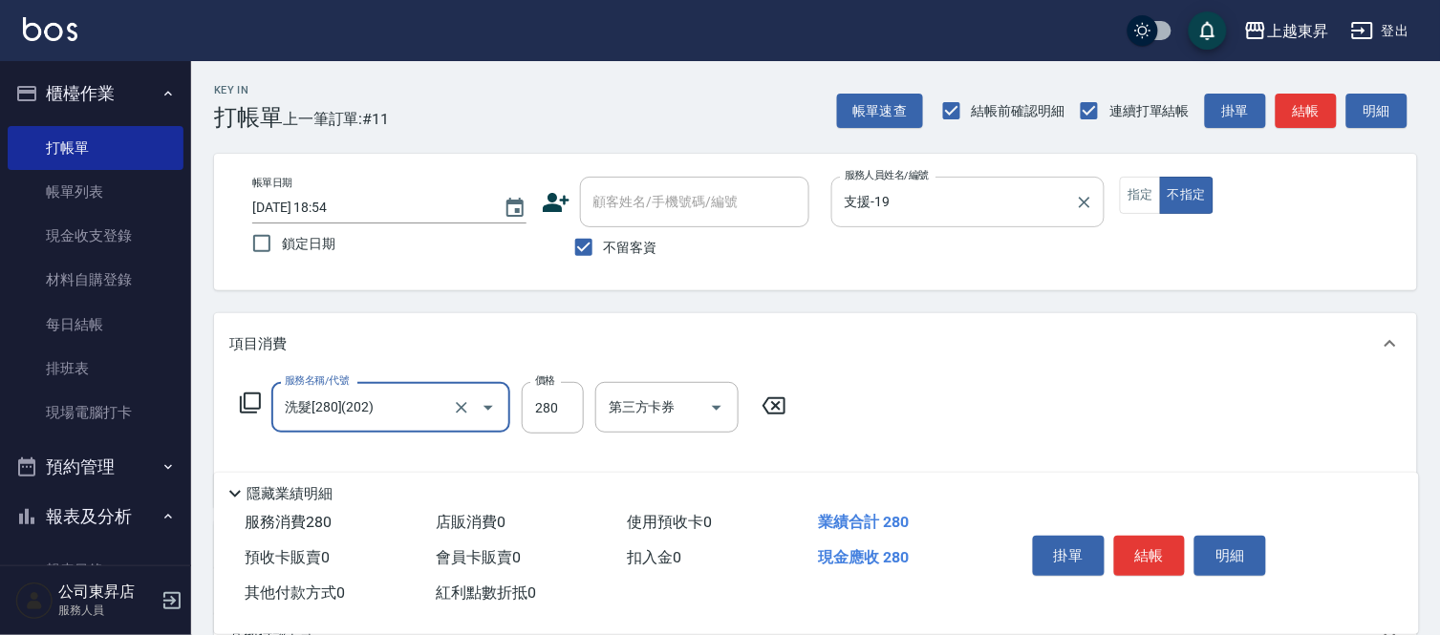
type input "洗髮[280](202)"
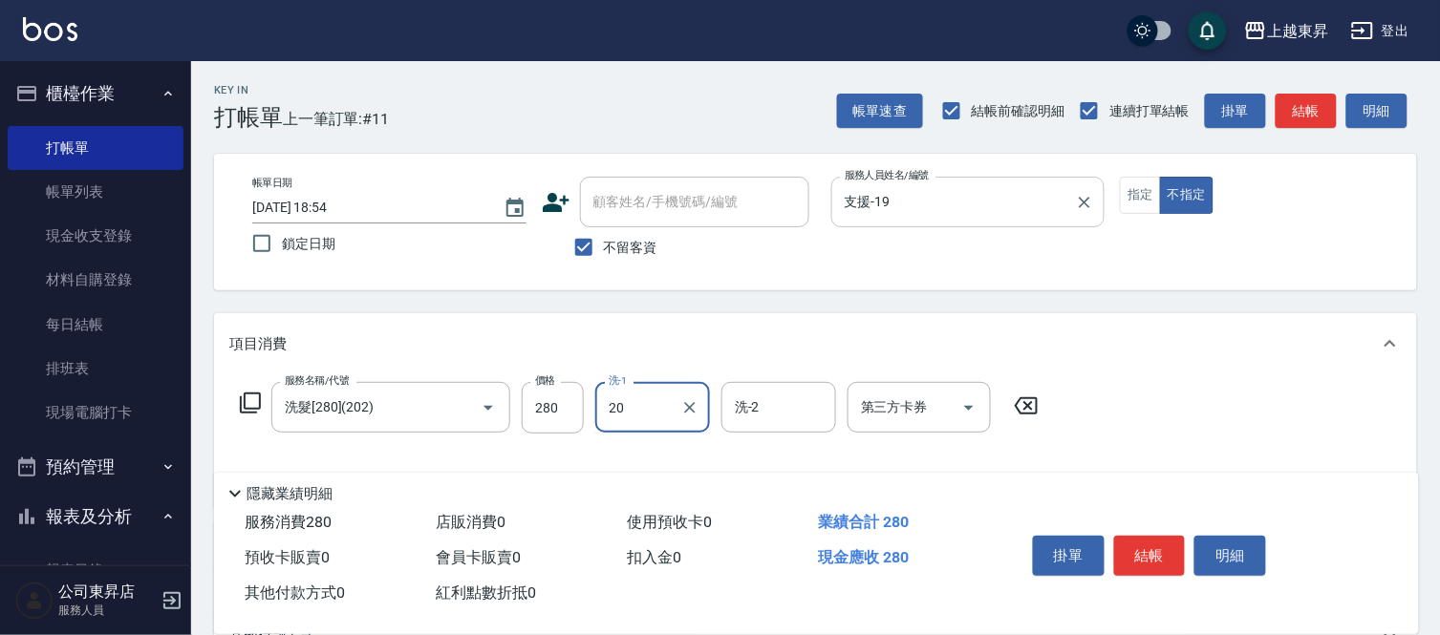
type input "林芯彤-20"
type input "潤絲(801)"
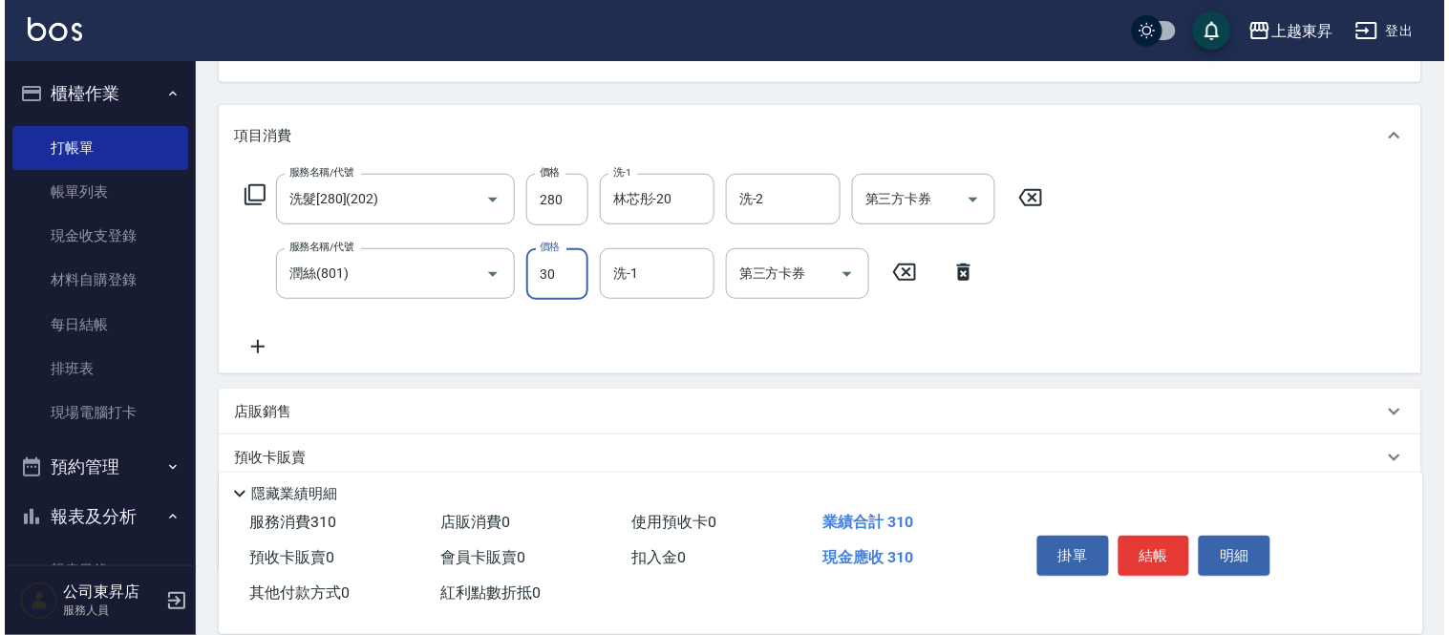
scroll to position [212, 0]
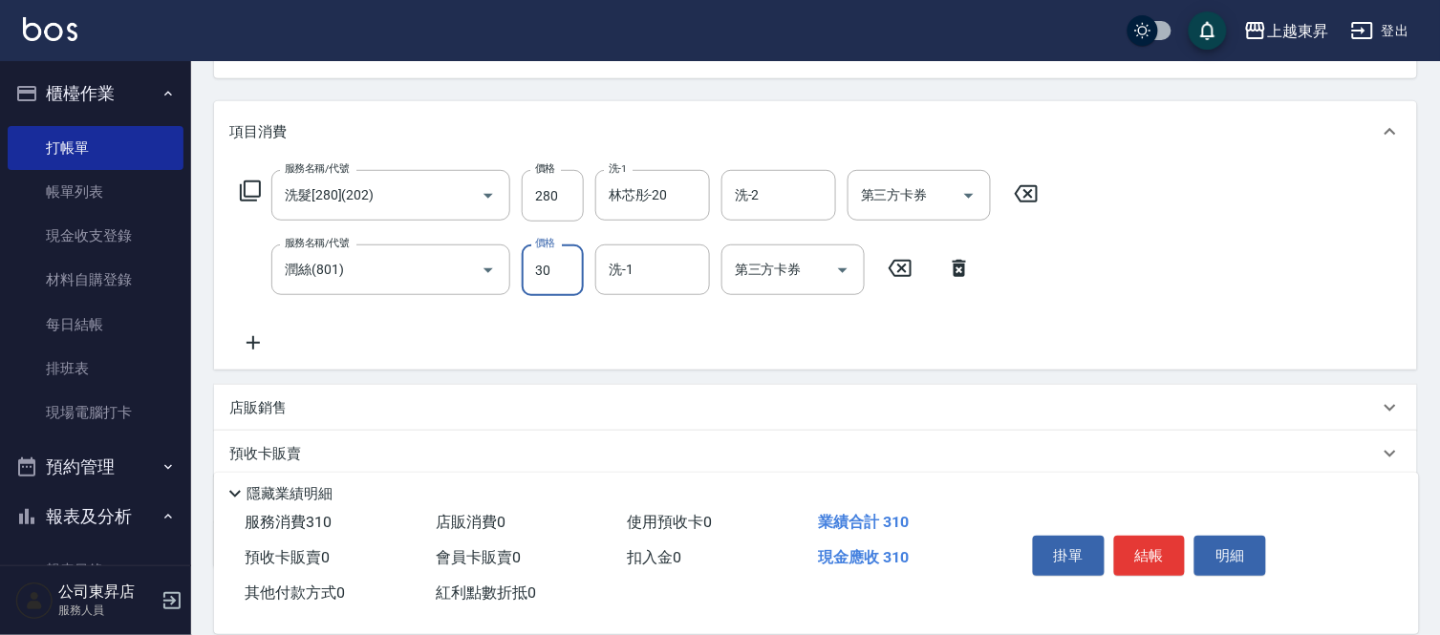
type input "30"
type input "林芯彤-20"
click at [1114, 546] on button "結帳" at bounding box center [1150, 556] width 72 height 40
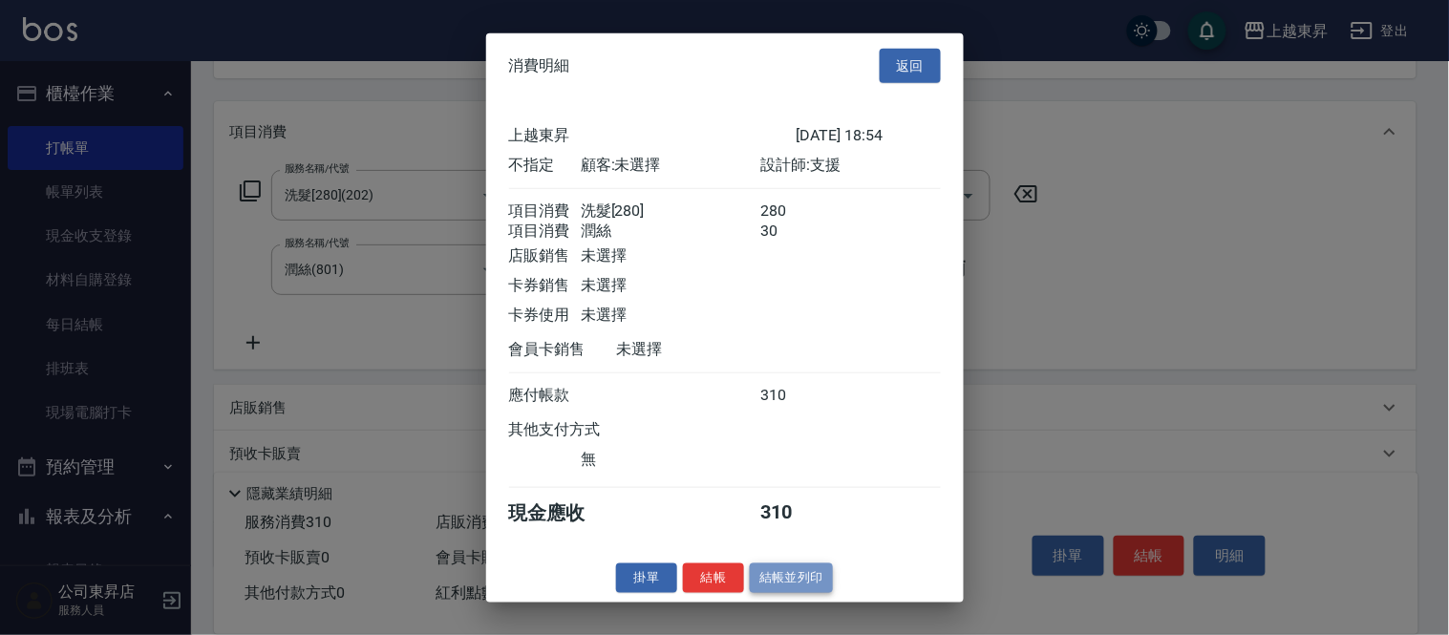
click at [829, 583] on button "結帳並列印" at bounding box center [791, 579] width 83 height 30
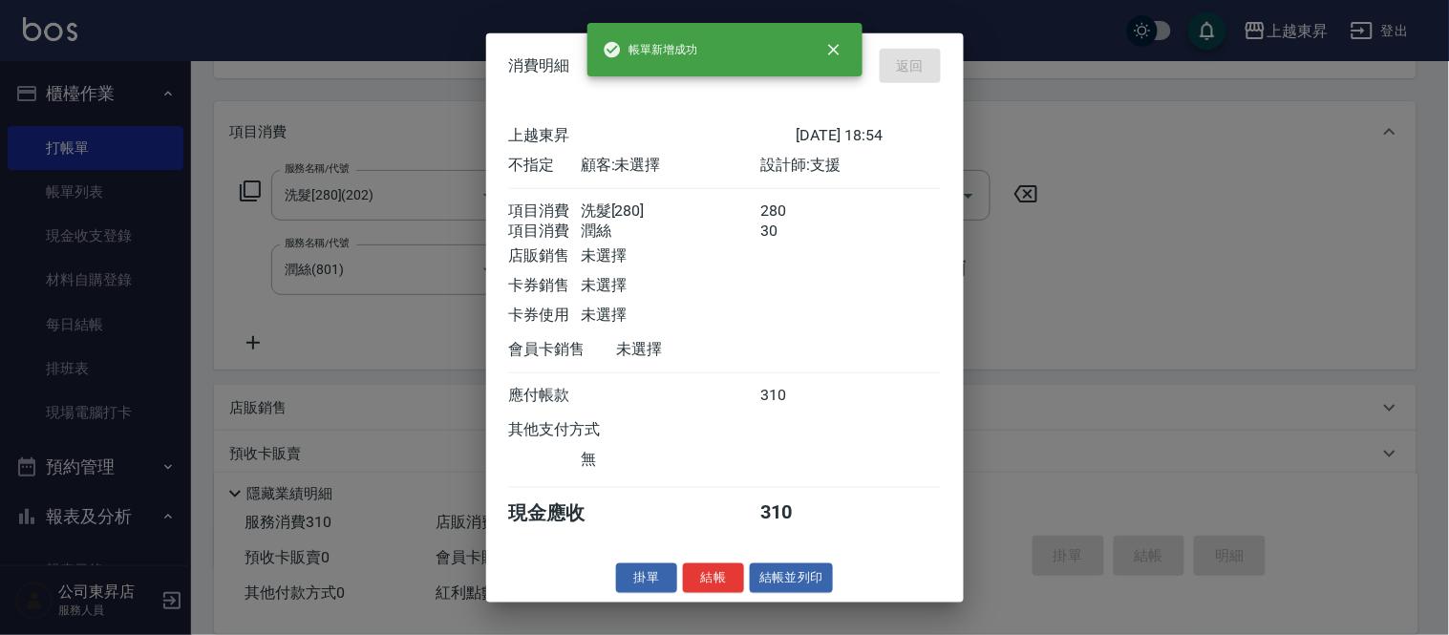
type input "[DATE] 19:05"
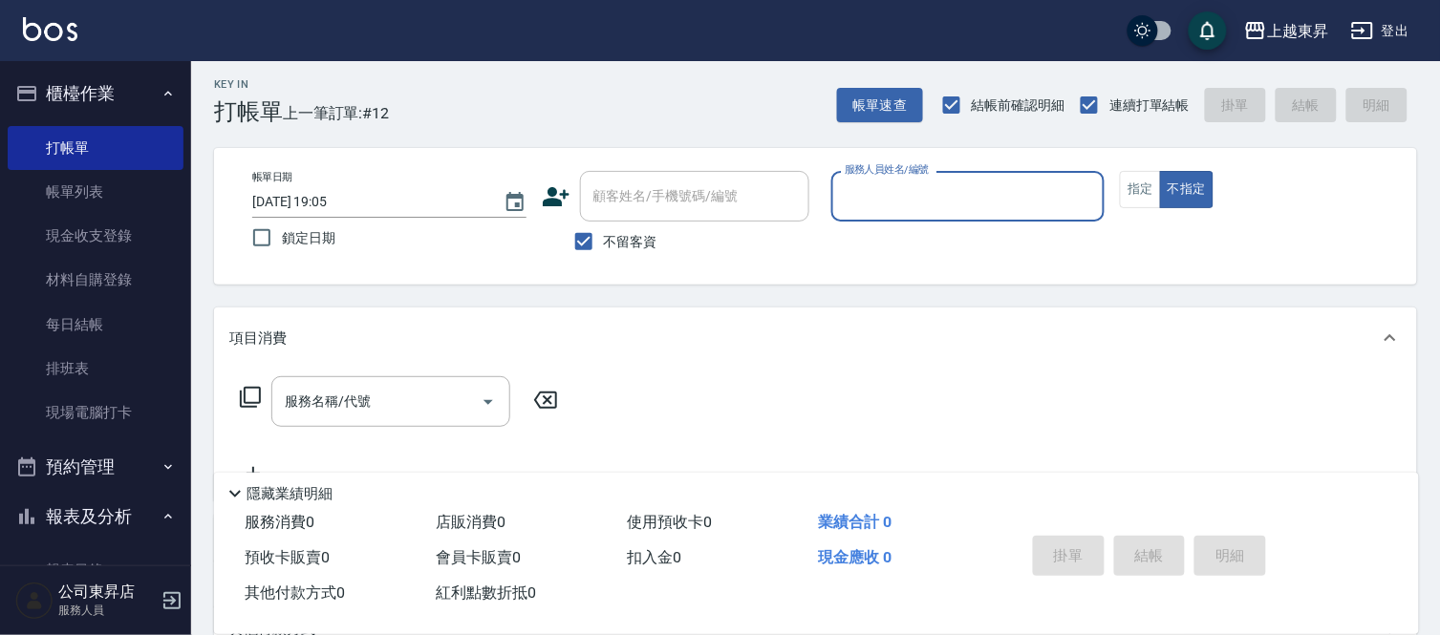
scroll to position [0, 0]
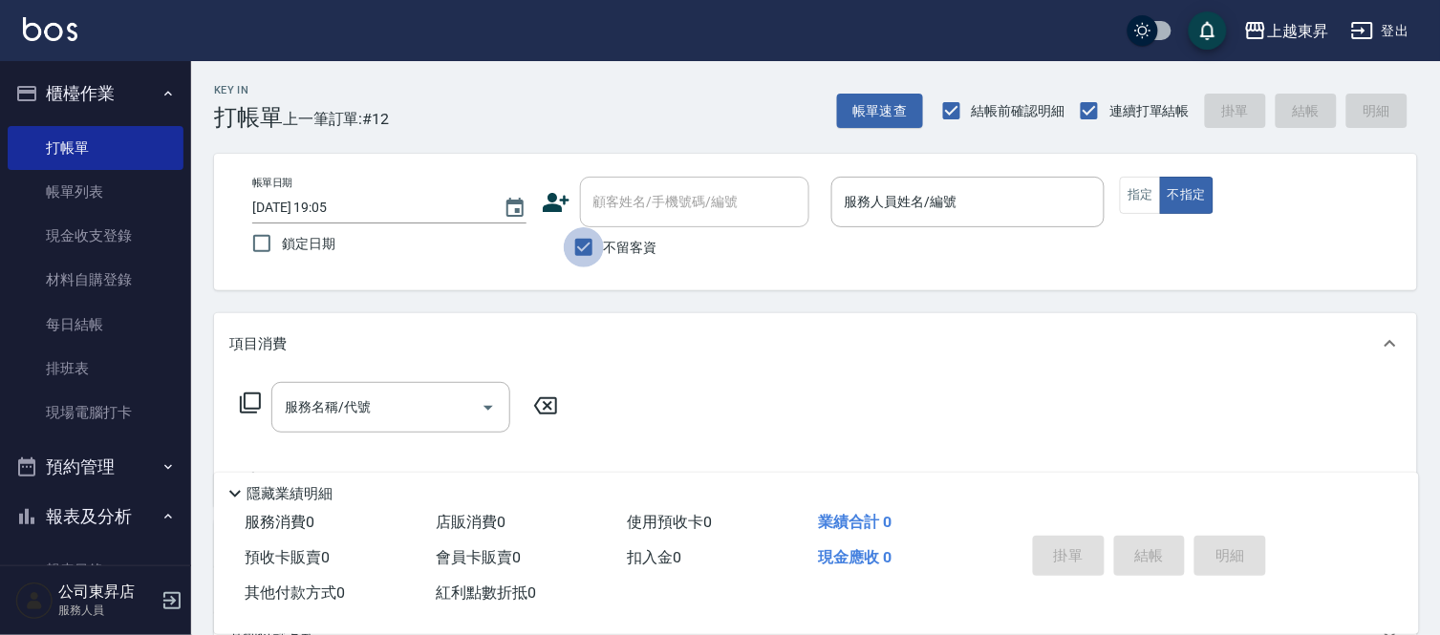
click at [579, 246] on input "不留客資" at bounding box center [584, 247] width 40 height 40
checkbox input "false"
click at [629, 201] on input "顧客姓名/手機號碼/編號" at bounding box center [679, 201] width 183 height 33
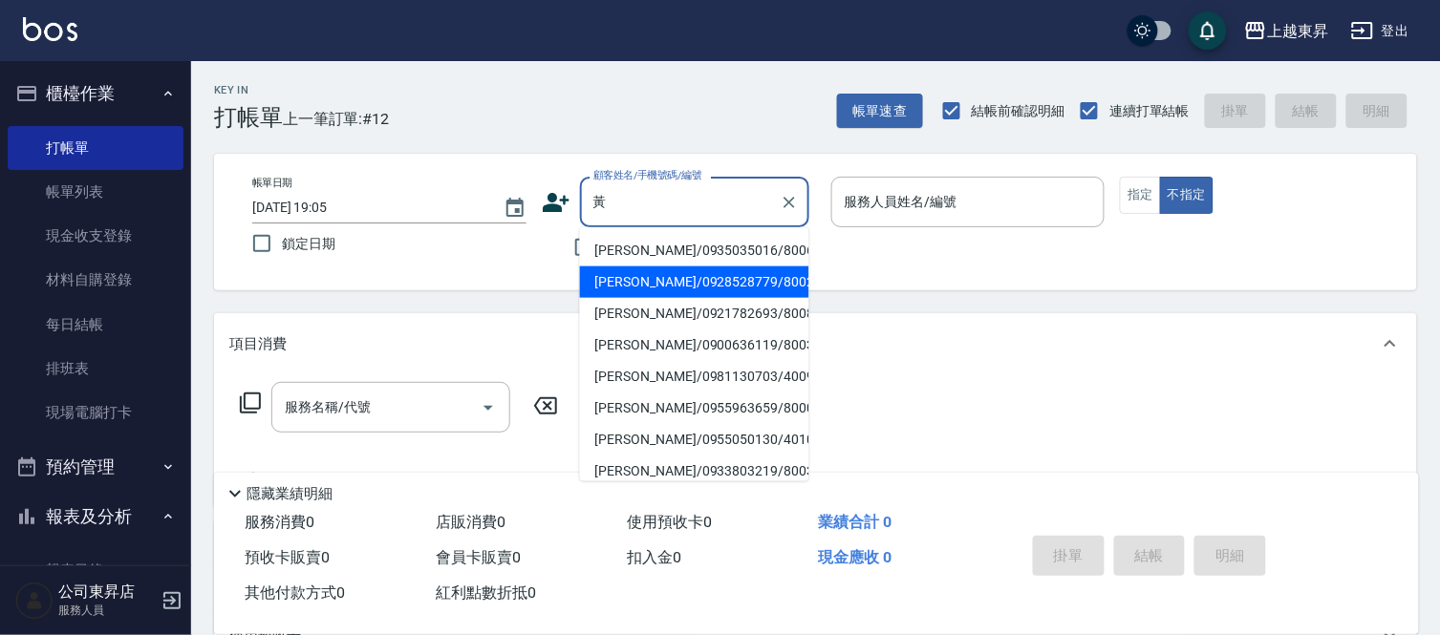
click at [644, 283] on li "[PERSON_NAME]/0928528779/80021" at bounding box center [694, 283] width 229 height 32
type input "[PERSON_NAME]/0928528779/80021"
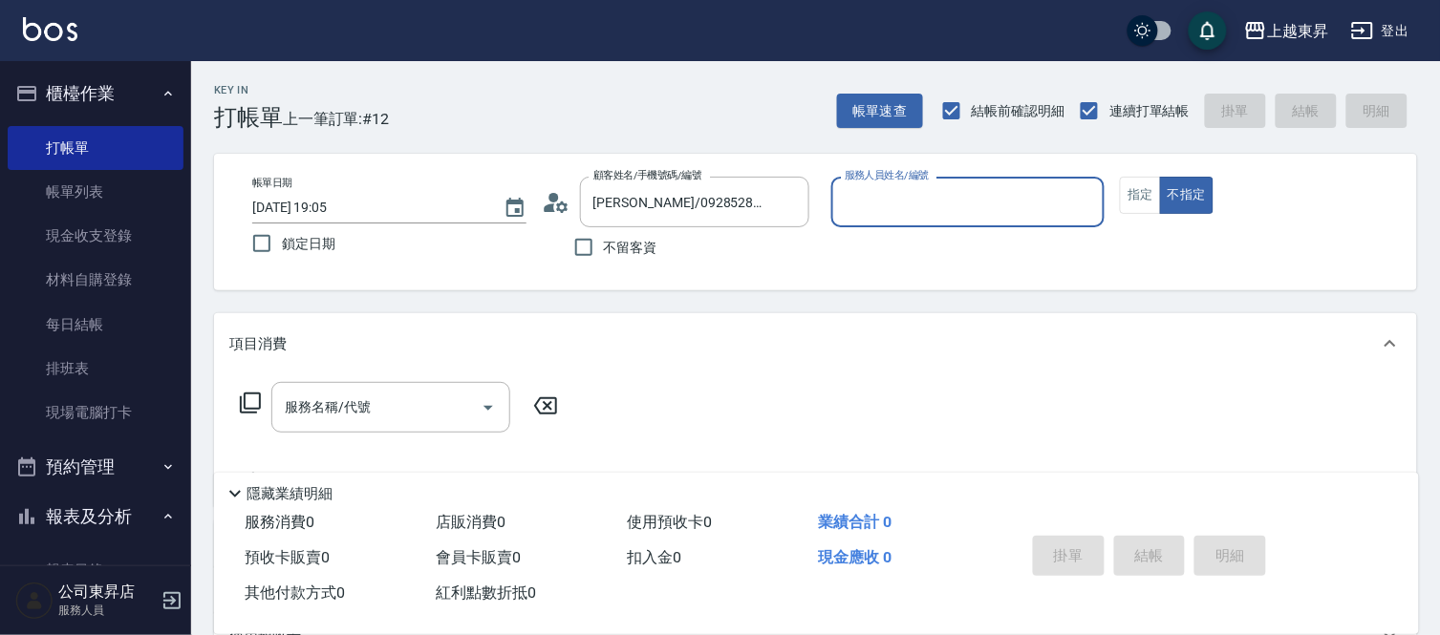
type input "[PERSON_NAME]-08"
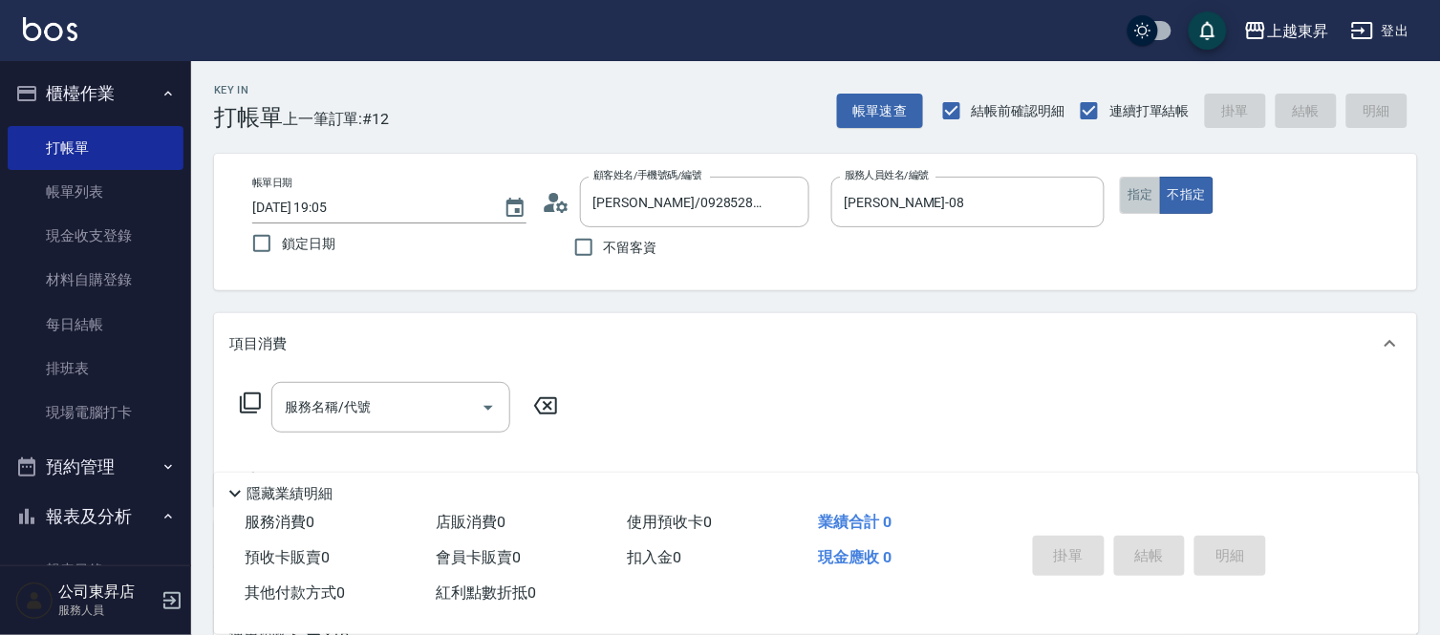
click at [1138, 193] on button "指定" at bounding box center [1140, 195] width 41 height 37
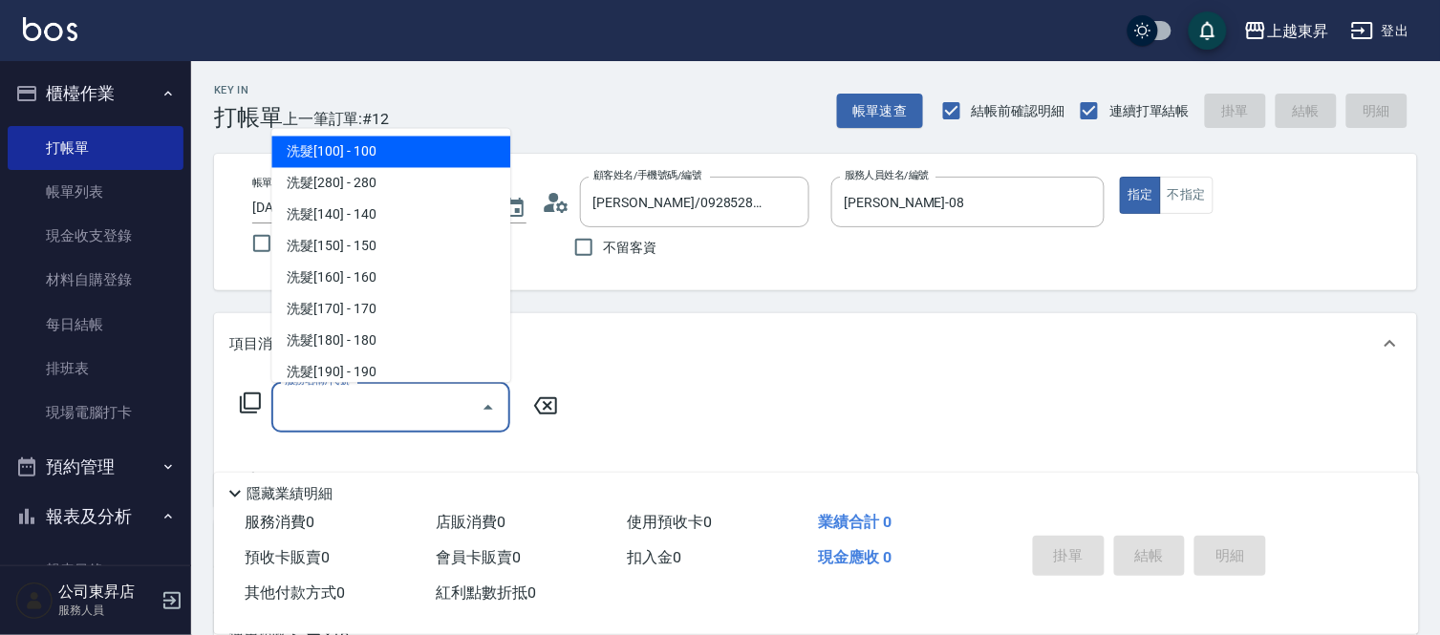
click at [334, 411] on div "服務名稱/代號 服務名稱/代號" at bounding box center [390, 407] width 239 height 51
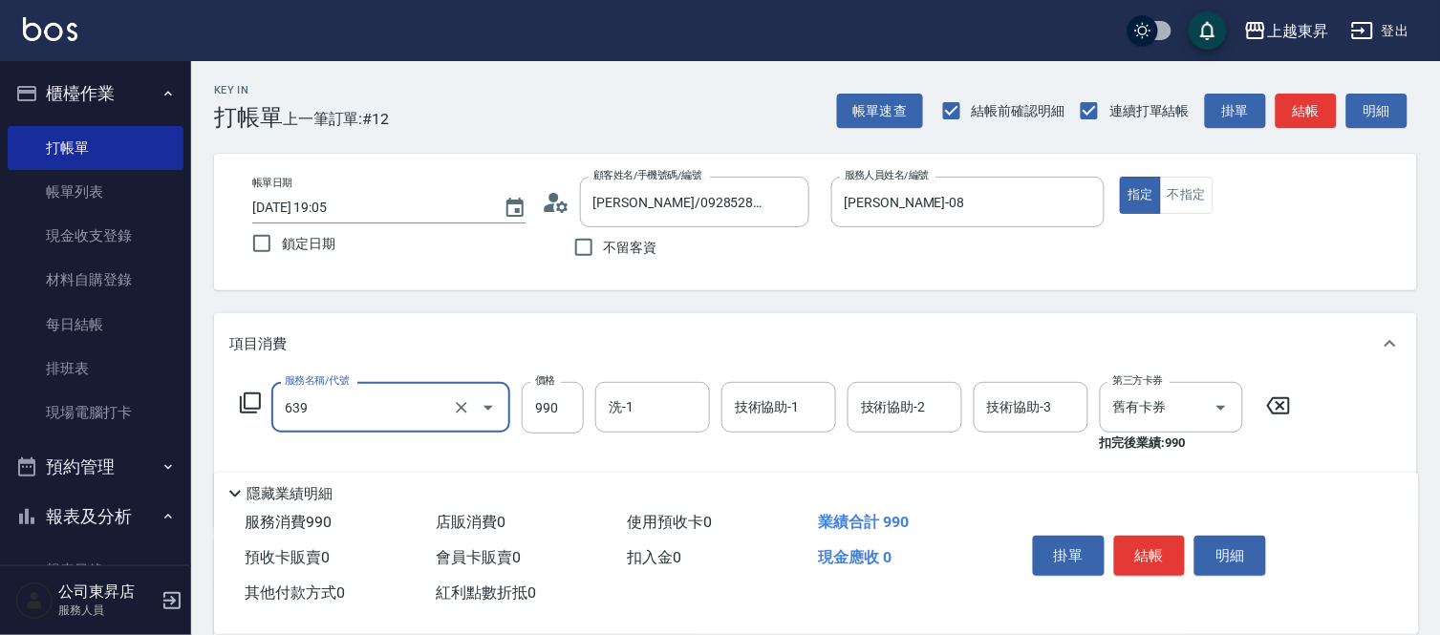
type input "(芙)蘆薈髮膜套卡(自材)(639)"
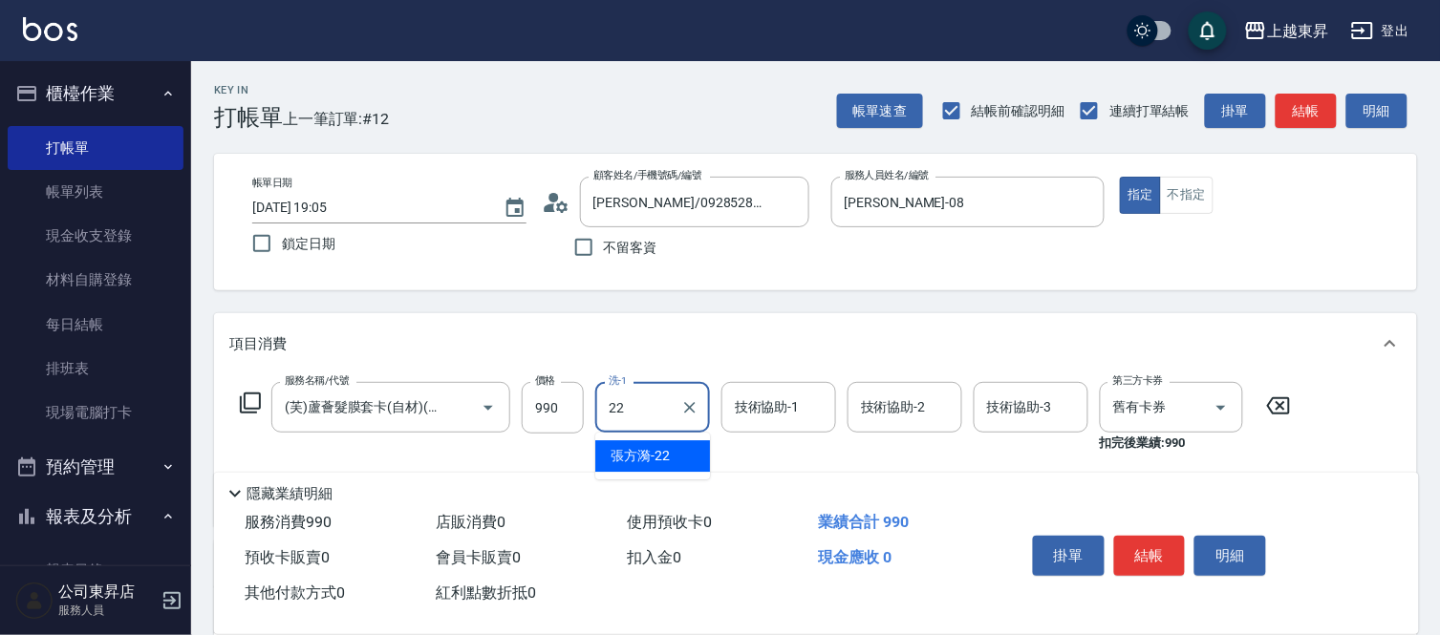
type input "張方漪-22"
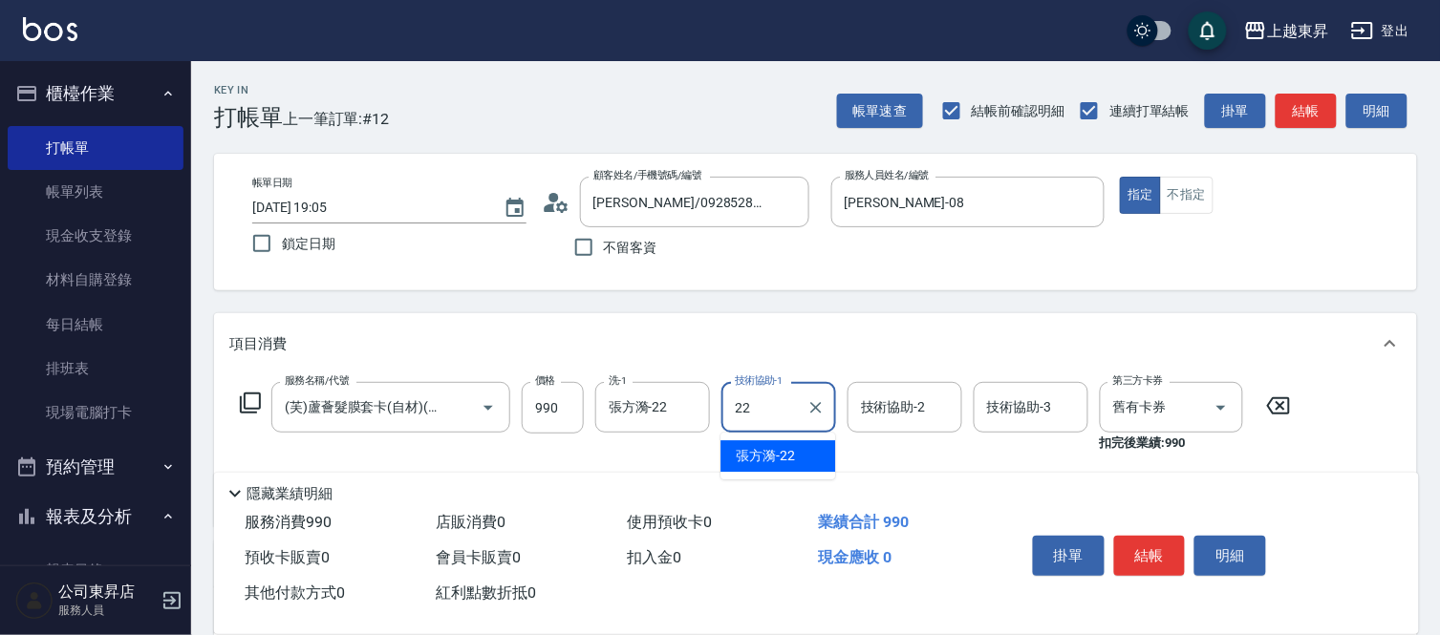
type input "張方漪-22"
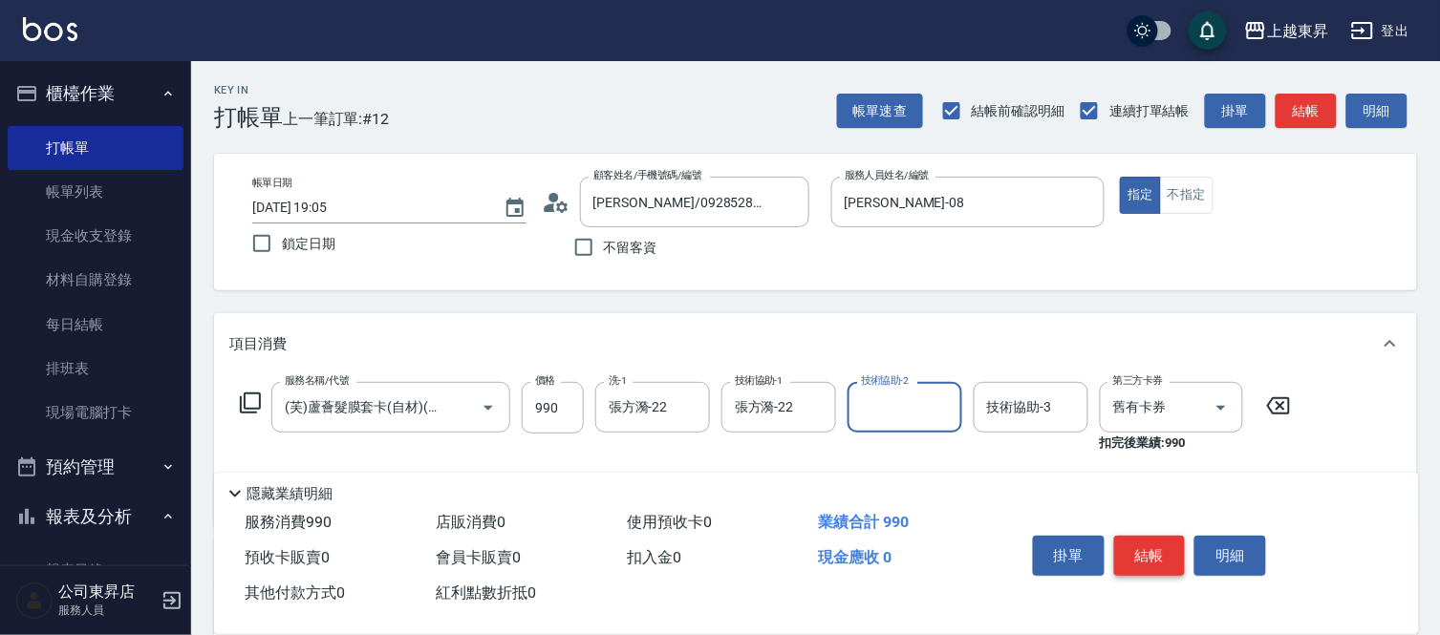
click at [1143, 536] on button "結帳" at bounding box center [1150, 556] width 72 height 40
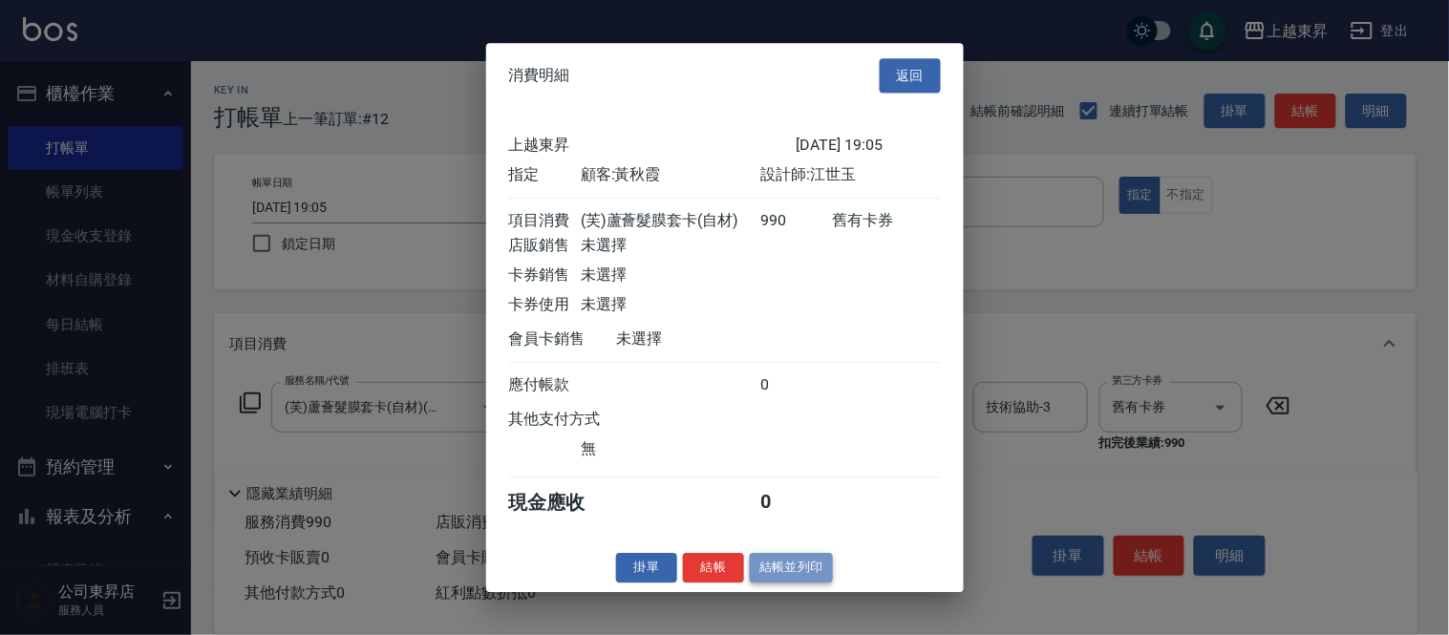
click at [784, 576] on button "結帳並列印" at bounding box center [791, 568] width 83 height 30
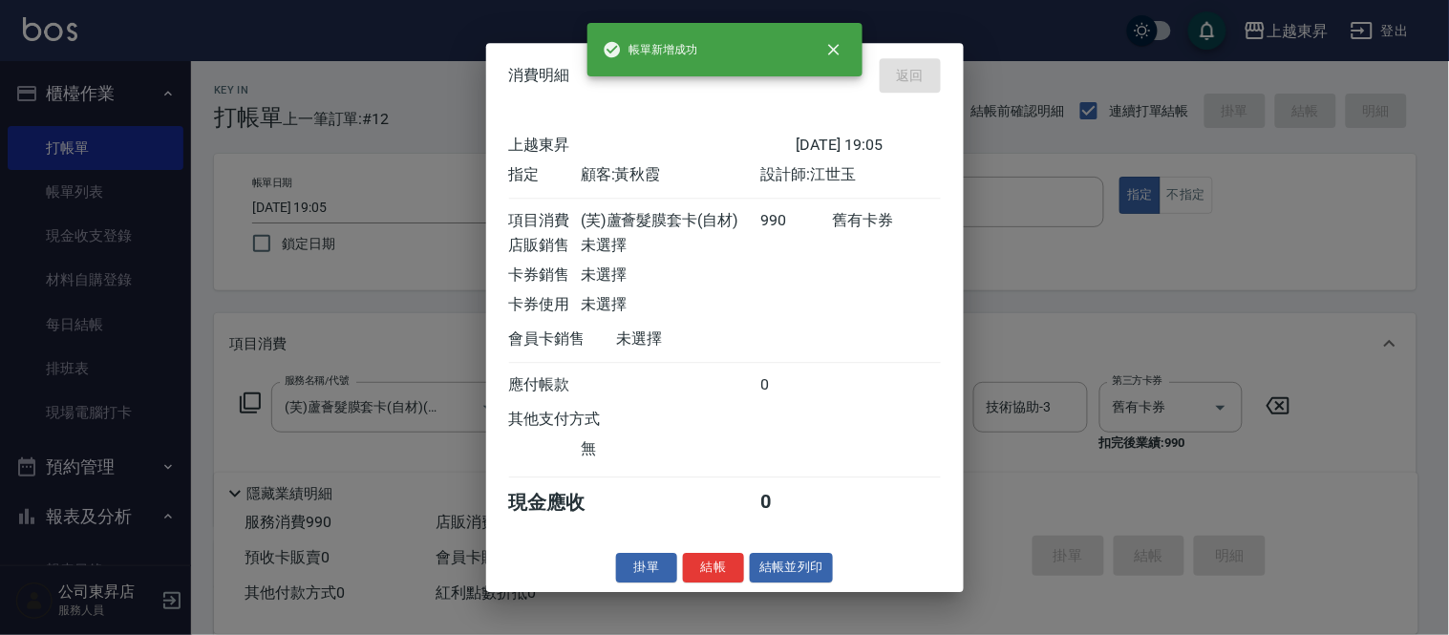
type input "[DATE] 19:14"
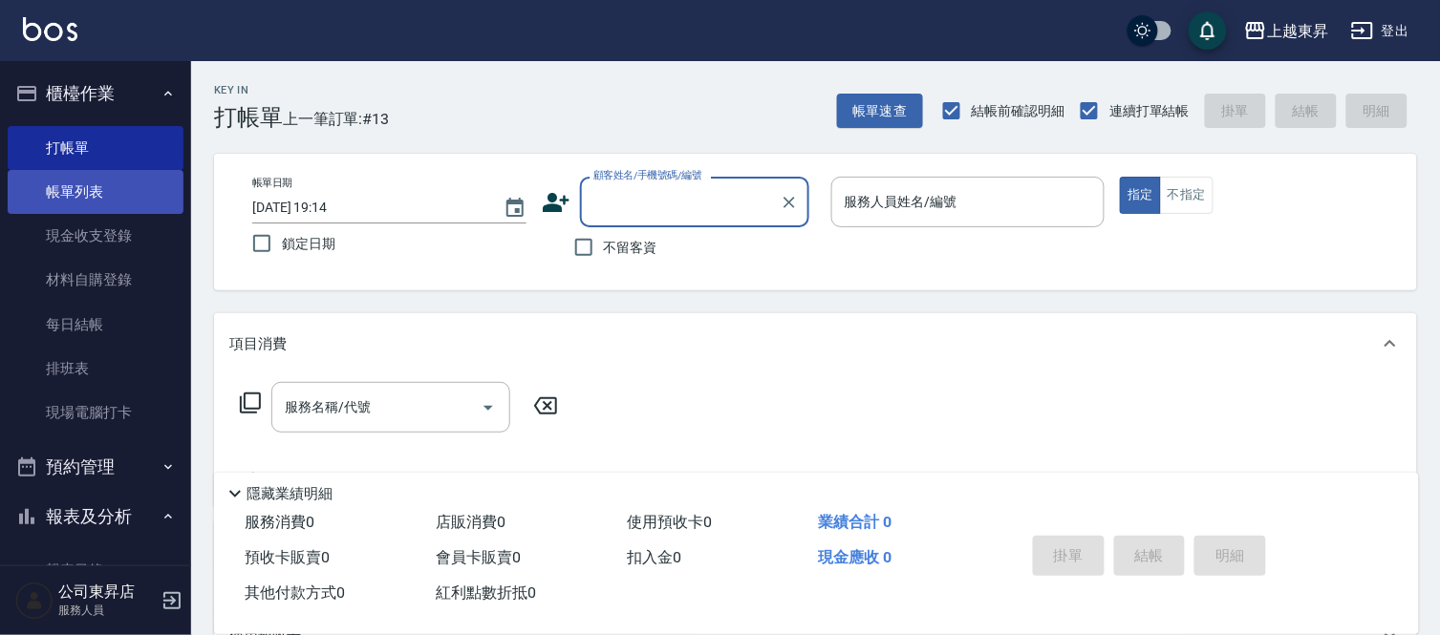
click at [94, 191] on link "帳單列表" at bounding box center [96, 192] width 176 height 44
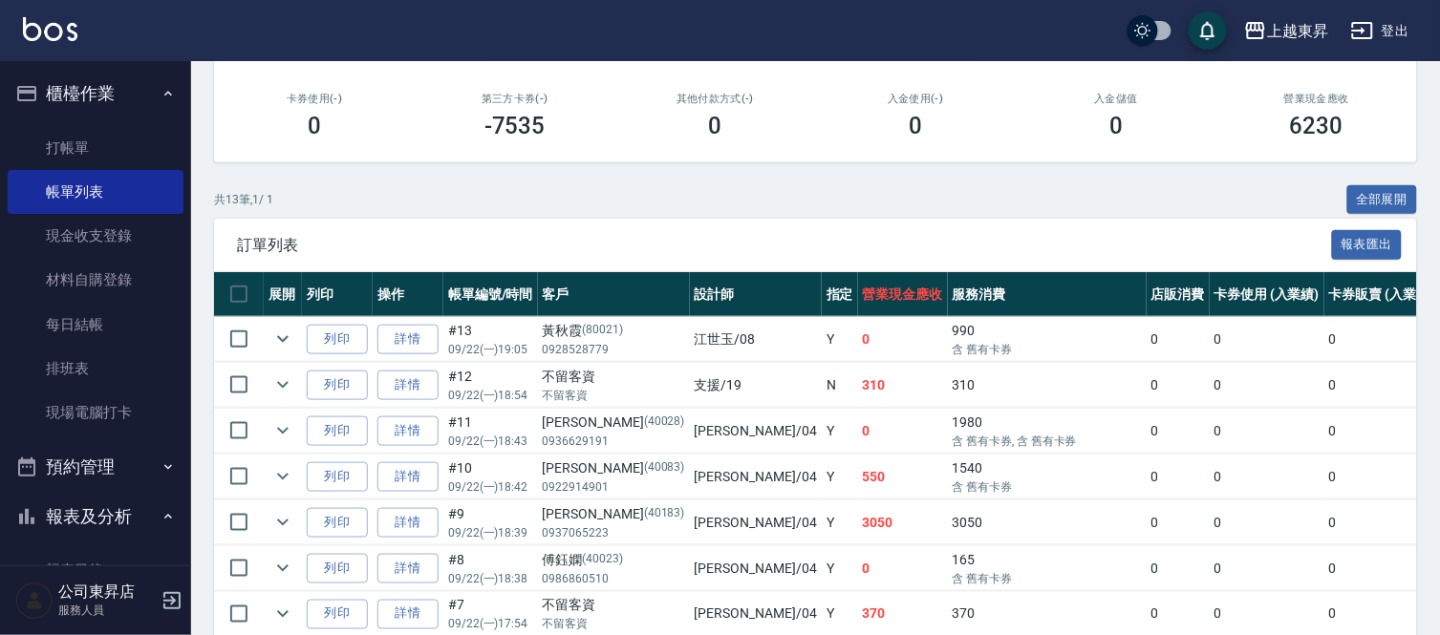
scroll to position [689, 0]
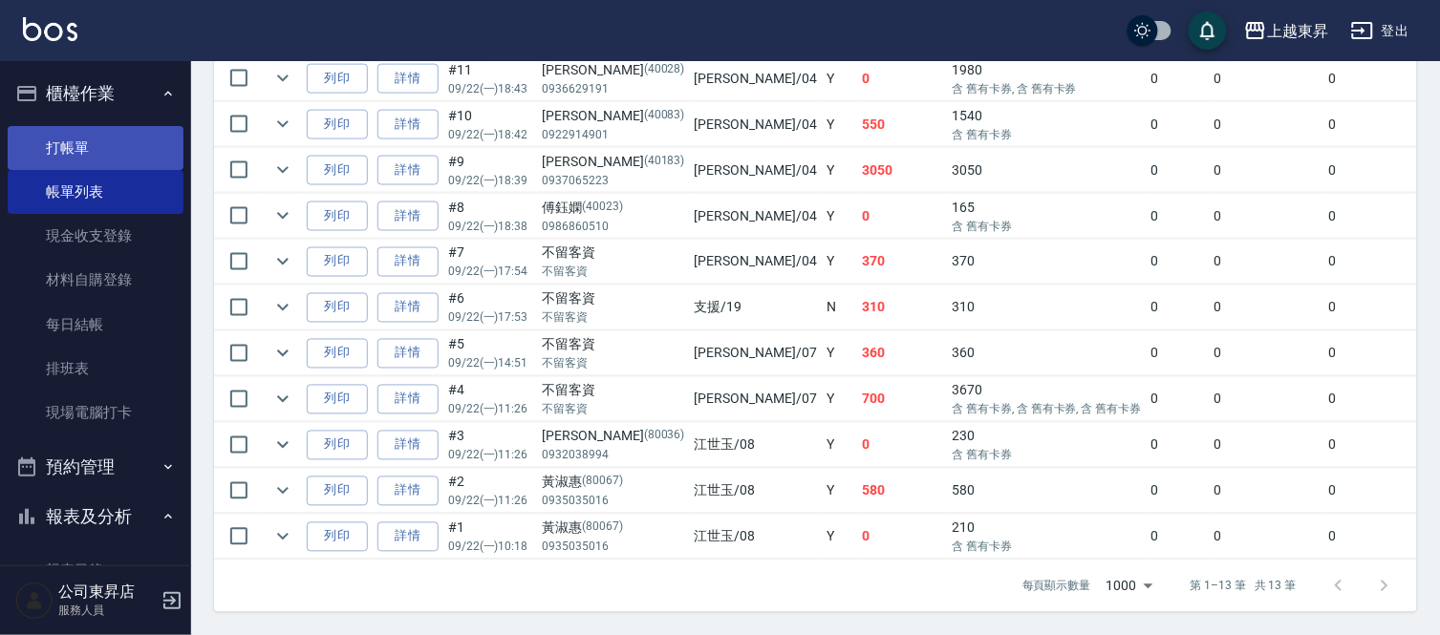
click at [134, 157] on link "打帳單" at bounding box center [96, 148] width 176 height 44
